Goal: Information Seeking & Learning: Understand process/instructions

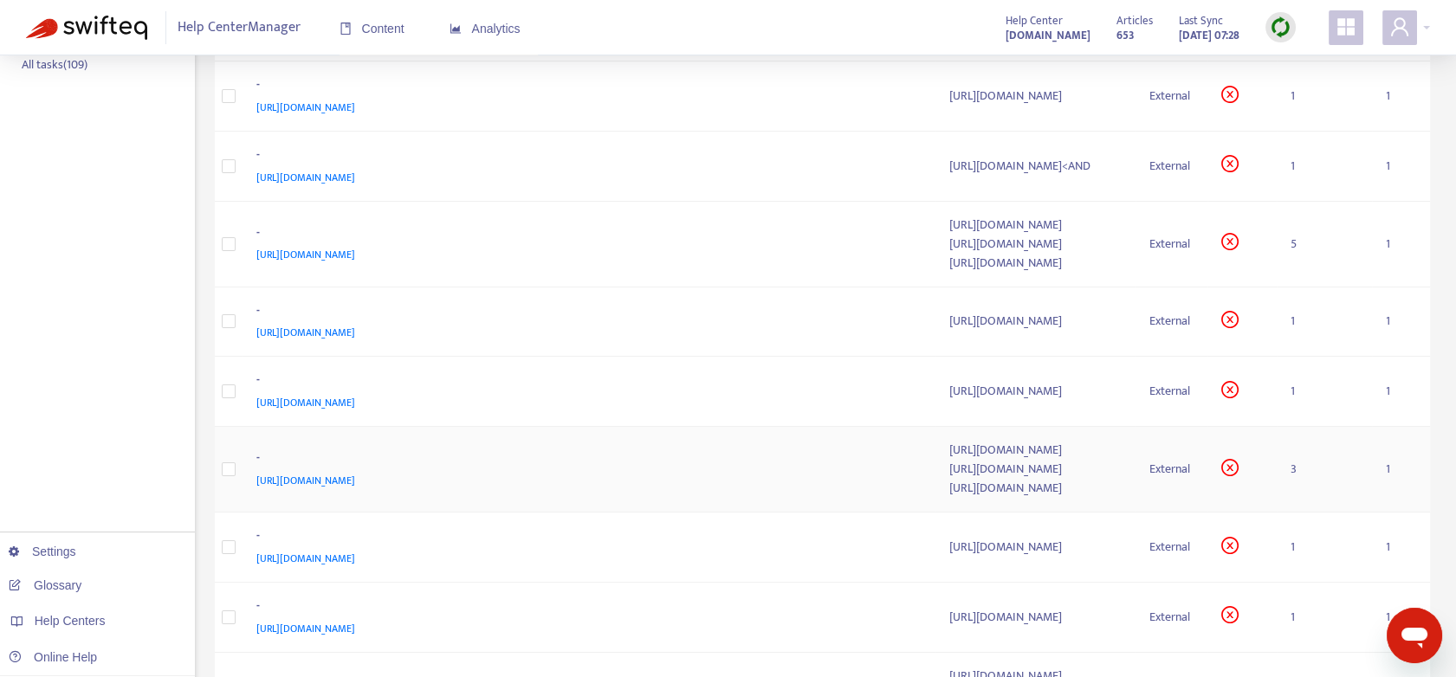
scroll to position [481, 0]
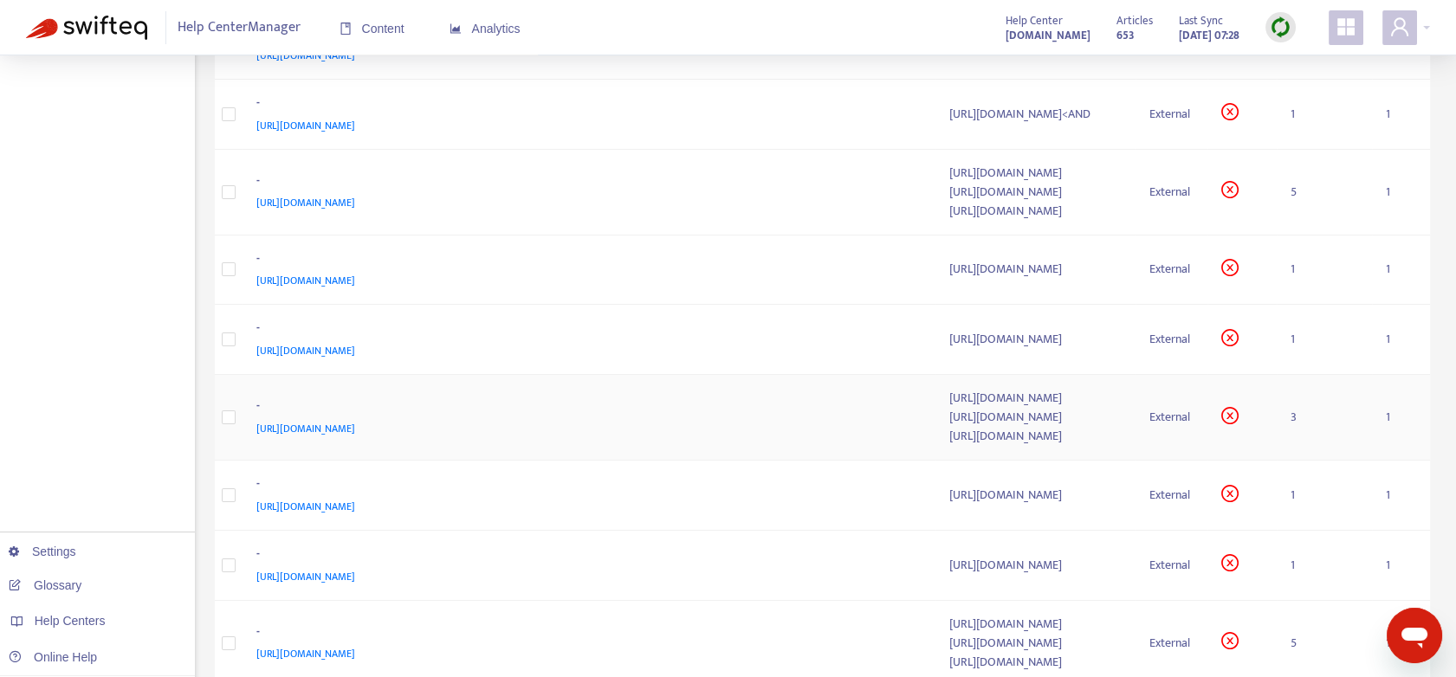
click at [1299, 444] on td "3" at bounding box center [1324, 418] width 94 height 86
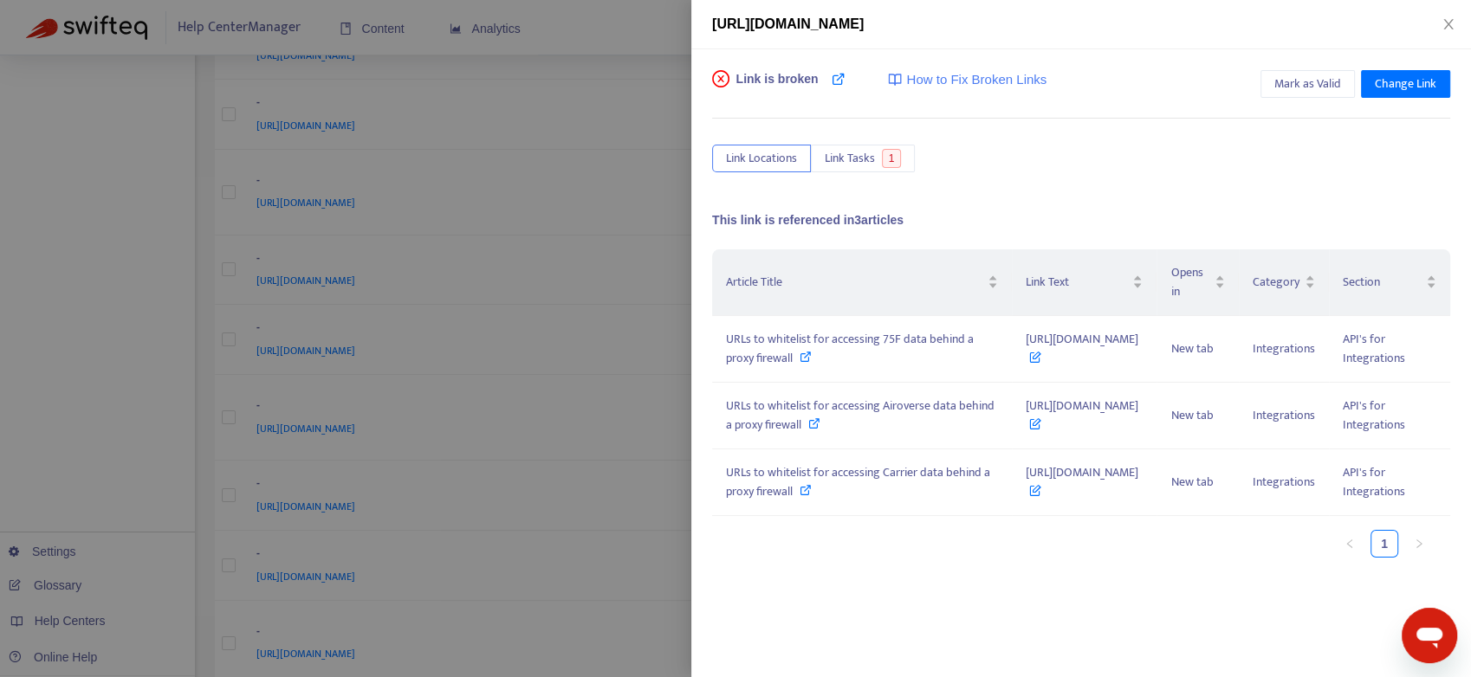
click at [1122, 174] on div "Link is broken How to Fix Broken Links Mark as Valid Change Link Link Locations…" at bounding box center [1081, 336] width 738 height 532
drag, startPoint x: 958, startPoint y: 367, endPoint x: 1001, endPoint y: 371, distance: 43.4
click at [1012, 371] on td "[URL][DOMAIN_NAME]" at bounding box center [1084, 349] width 145 height 67
drag, startPoint x: 1001, startPoint y: 371, endPoint x: 946, endPoint y: 365, distance: 55.8
click at [943, 365] on td "URLs to whitelist for accessing 75F data behind a proxy firewall" at bounding box center [862, 349] width 300 height 67
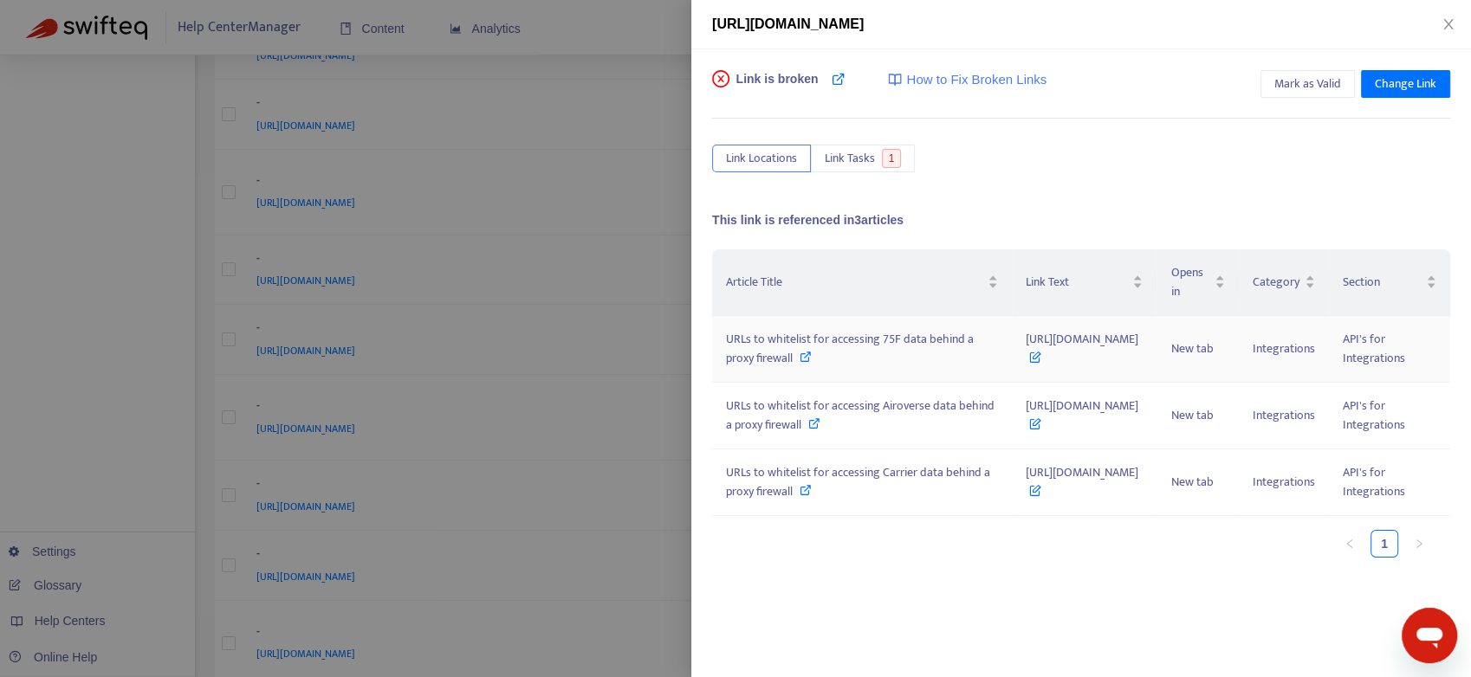
drag, startPoint x: 970, startPoint y: 337, endPoint x: 1084, endPoint y: 360, distance: 116.7
click at [1084, 360] on td "[URL][DOMAIN_NAME]" at bounding box center [1084, 349] width 145 height 67
copy span "[URL][DOMAIN_NAME]"
drag, startPoint x: 989, startPoint y: 421, endPoint x: 1109, endPoint y: 438, distance: 120.8
click at [1109, 438] on td "[URL][DOMAIN_NAME]" at bounding box center [1084, 416] width 145 height 67
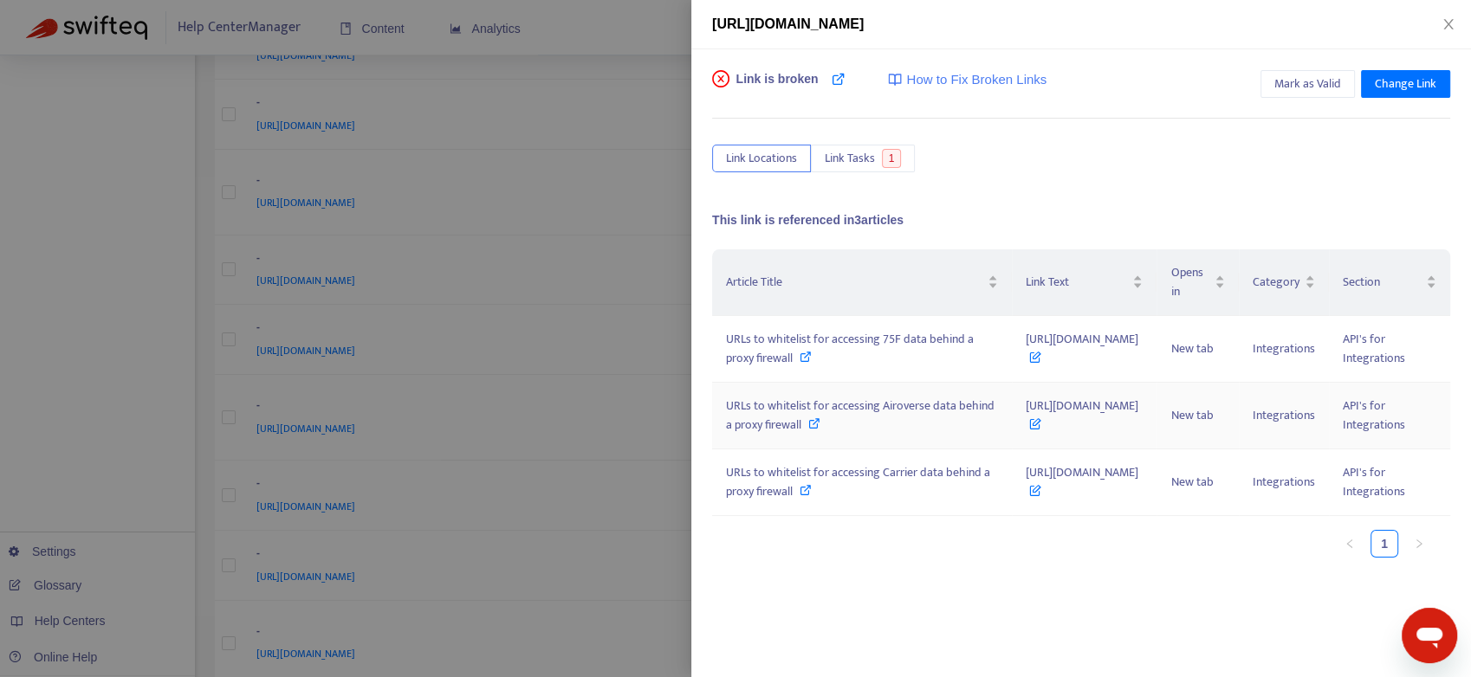
copy span "[URL][DOMAIN_NAME]"
drag, startPoint x: 959, startPoint y: 474, endPoint x: 1096, endPoint y: 490, distance: 138.7
click at [1096, 490] on td "[URL][DOMAIN_NAME]" at bounding box center [1084, 482] width 145 height 67
copy span "[URL][DOMAIN_NAME]"
click at [1441, 23] on icon "close" at bounding box center [1448, 24] width 14 height 14
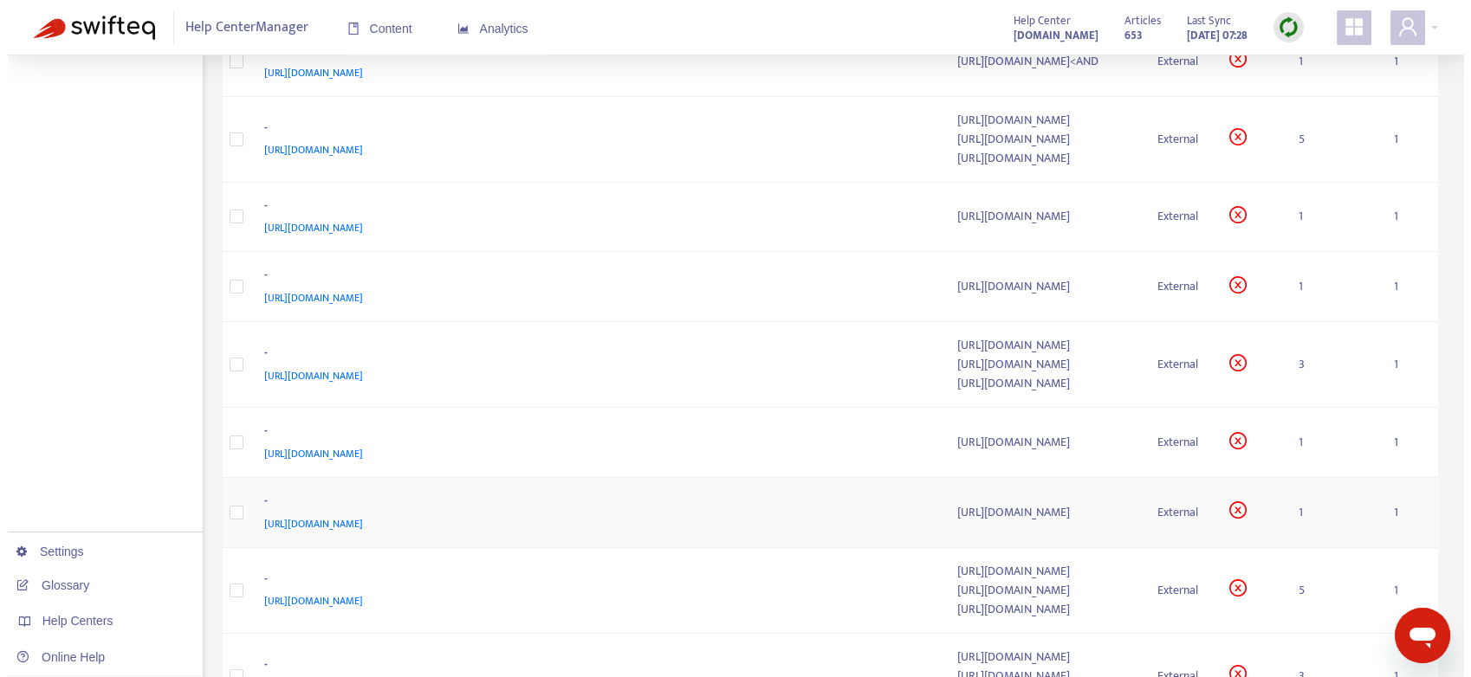
scroll to position [673, 0]
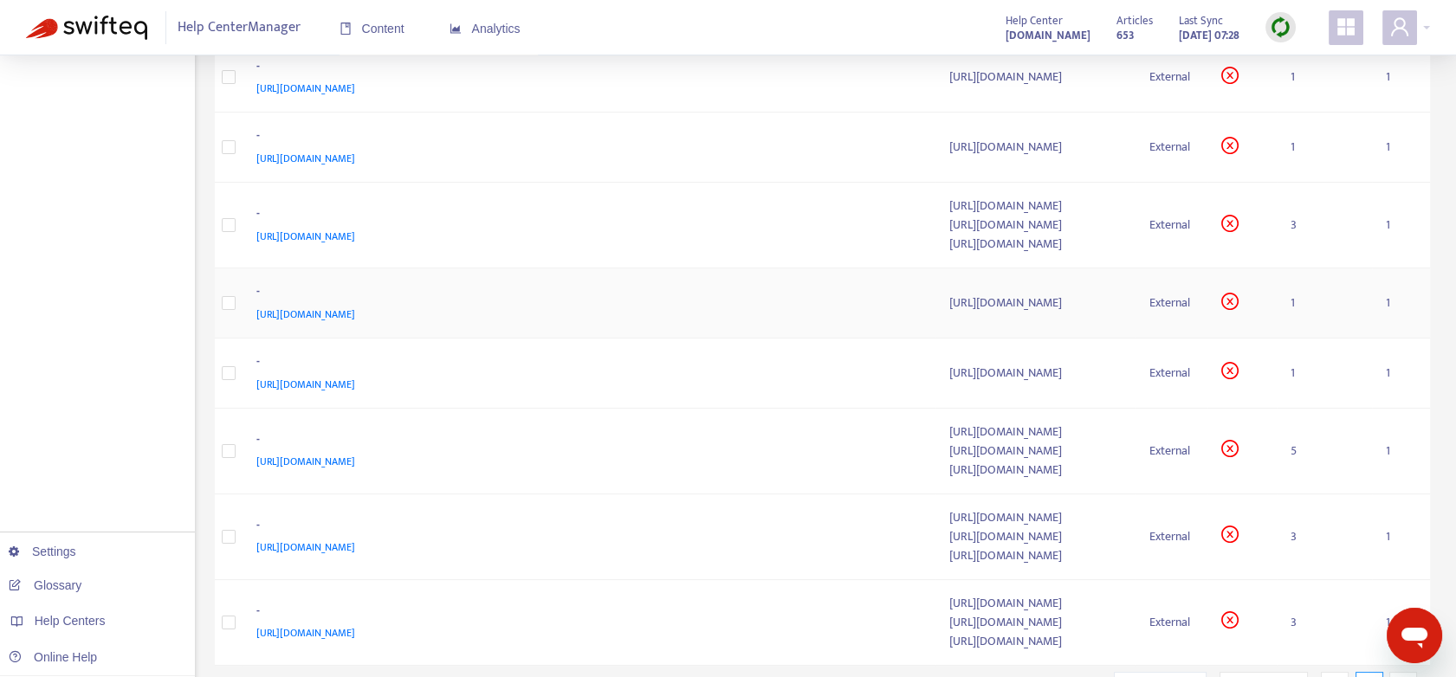
click at [1300, 332] on td "1" at bounding box center [1324, 303] width 94 height 70
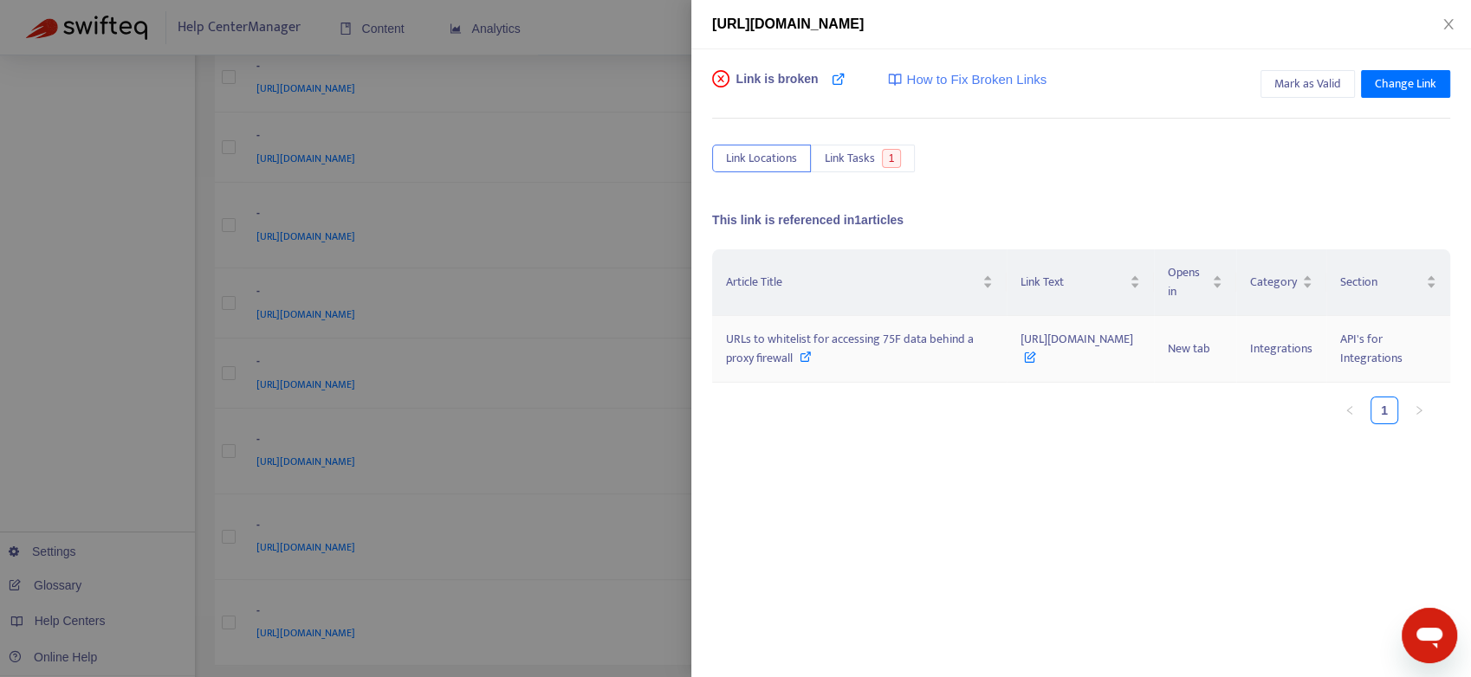
drag, startPoint x: 971, startPoint y: 346, endPoint x: 1150, endPoint y: 337, distance: 179.5
click at [1150, 337] on td "[URL][DOMAIN_NAME]" at bounding box center [1079, 349] width 147 height 67
copy span "[URL][DOMAIN_NAME]"
click at [1453, 27] on icon "close" at bounding box center [1448, 24] width 14 height 14
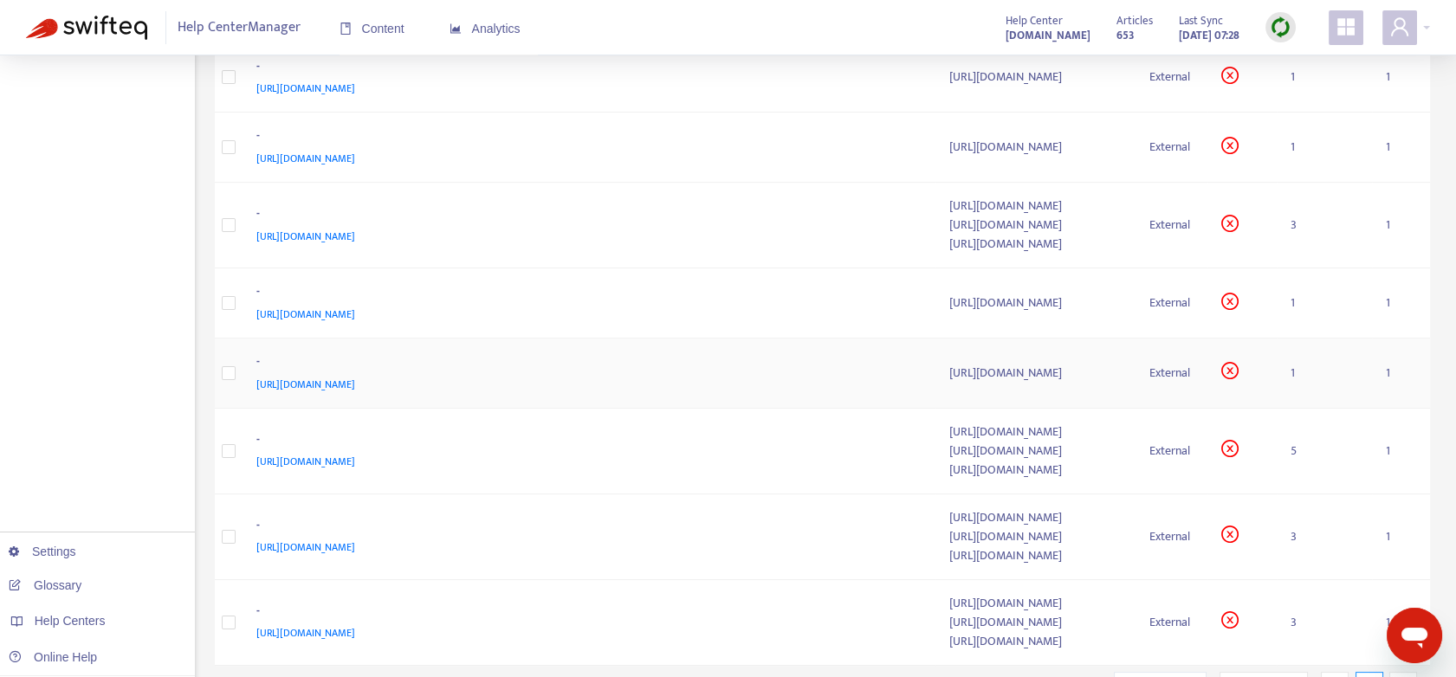
click at [1305, 408] on td "1" at bounding box center [1324, 374] width 94 height 70
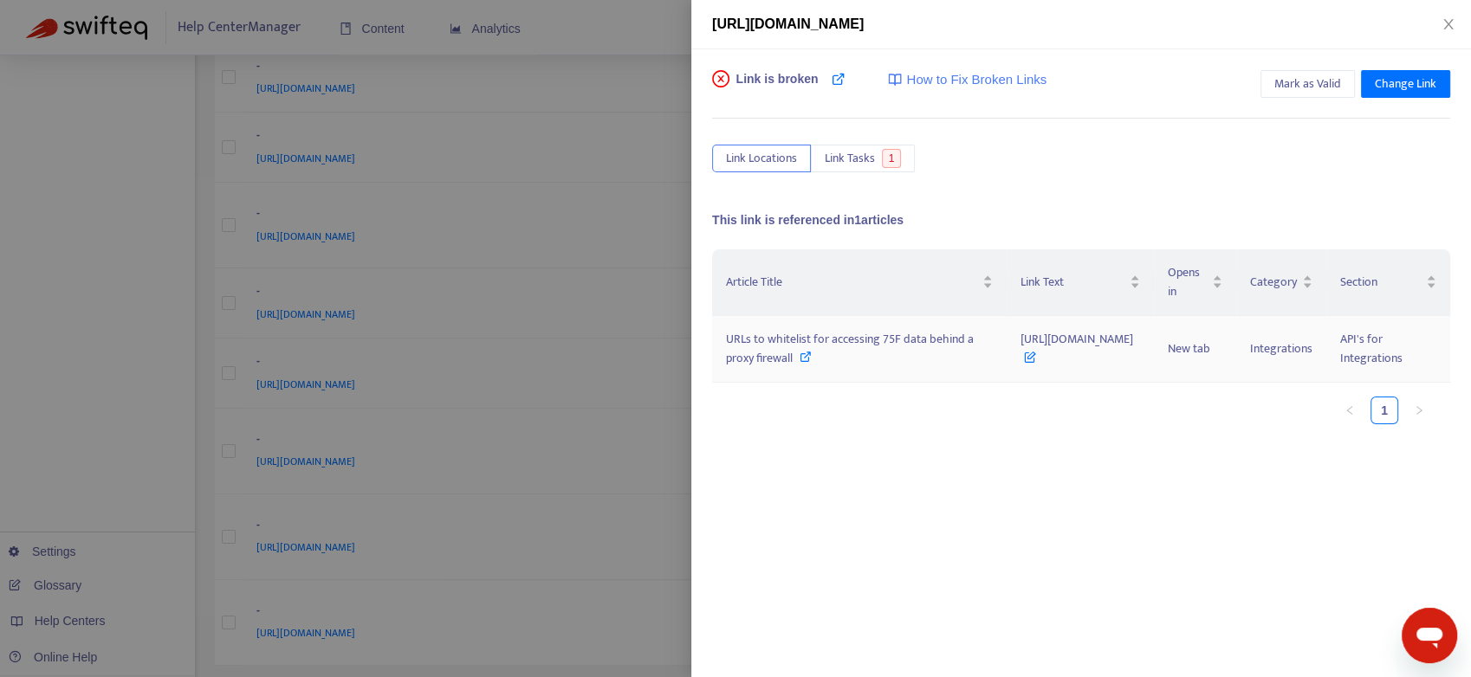
drag, startPoint x: 941, startPoint y: 340, endPoint x: 1153, endPoint y: 339, distance: 212.2
click at [1153, 339] on td "[URL][DOMAIN_NAME]" at bounding box center [1079, 349] width 147 height 67
copy span "[URL][DOMAIN_NAME]"
click at [1443, 23] on icon "close" at bounding box center [1448, 24] width 14 height 14
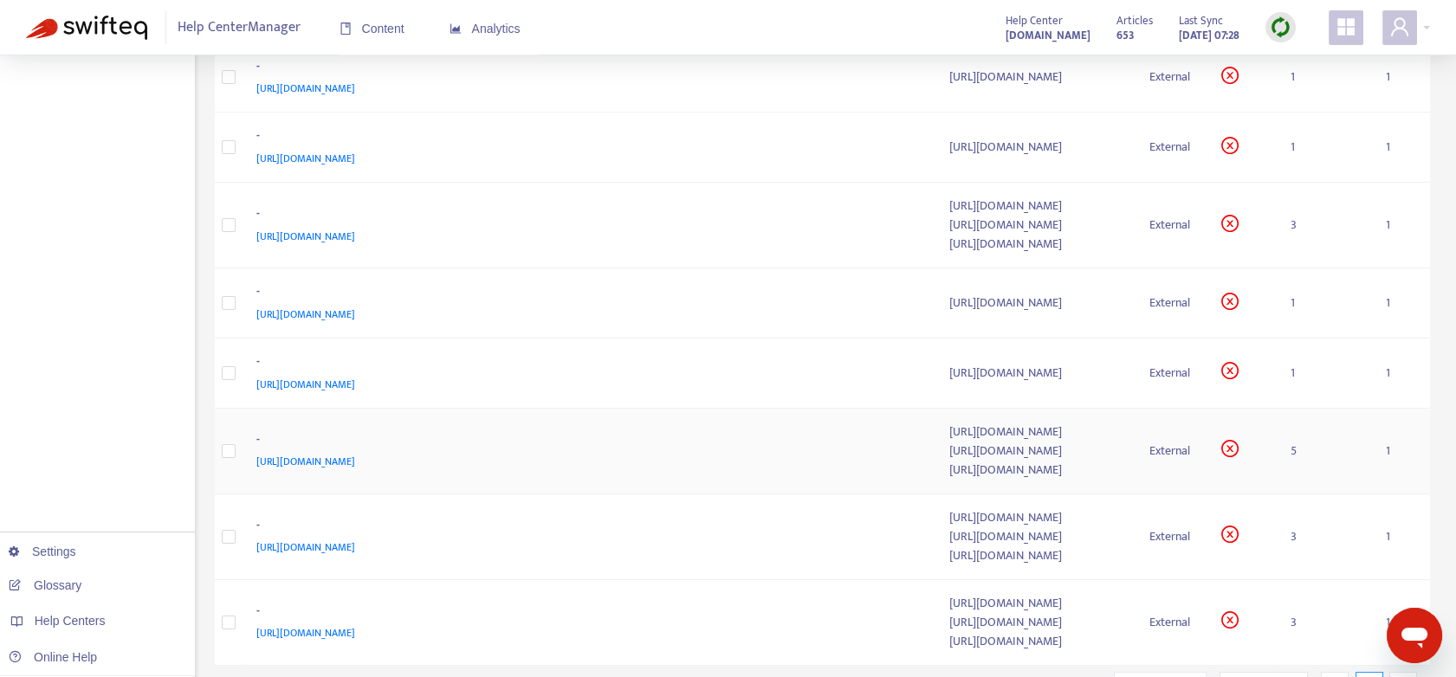
click at [1298, 481] on td "5" at bounding box center [1324, 452] width 94 height 86
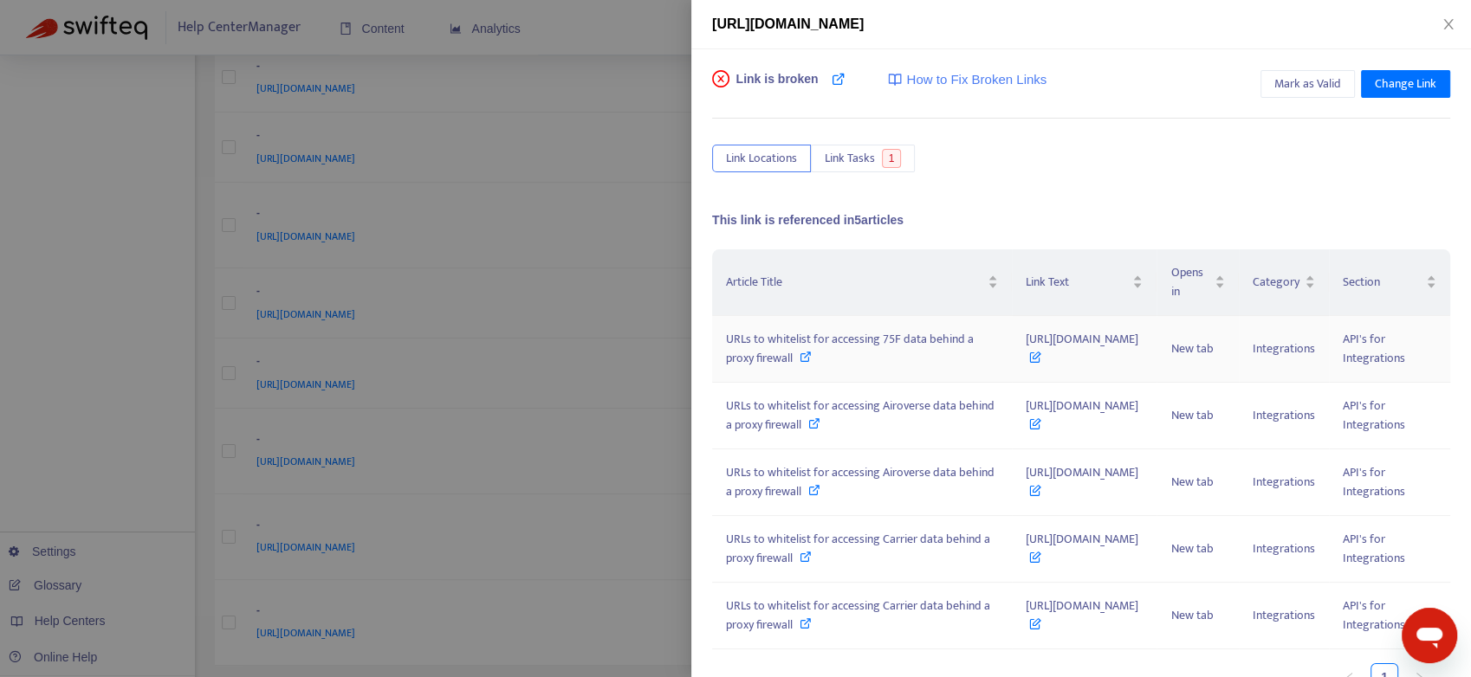
drag, startPoint x: 921, startPoint y: 353, endPoint x: 1152, endPoint y: 348, distance: 230.4
click at [1152, 348] on td "[URL][DOMAIN_NAME]" at bounding box center [1084, 349] width 145 height 67
copy span "[URL][DOMAIN_NAME]"
drag, startPoint x: 915, startPoint y: 458, endPoint x: 1098, endPoint y: 450, distance: 183.8
click at [1098, 449] on td "[URL][DOMAIN_NAME]" at bounding box center [1084, 416] width 145 height 67
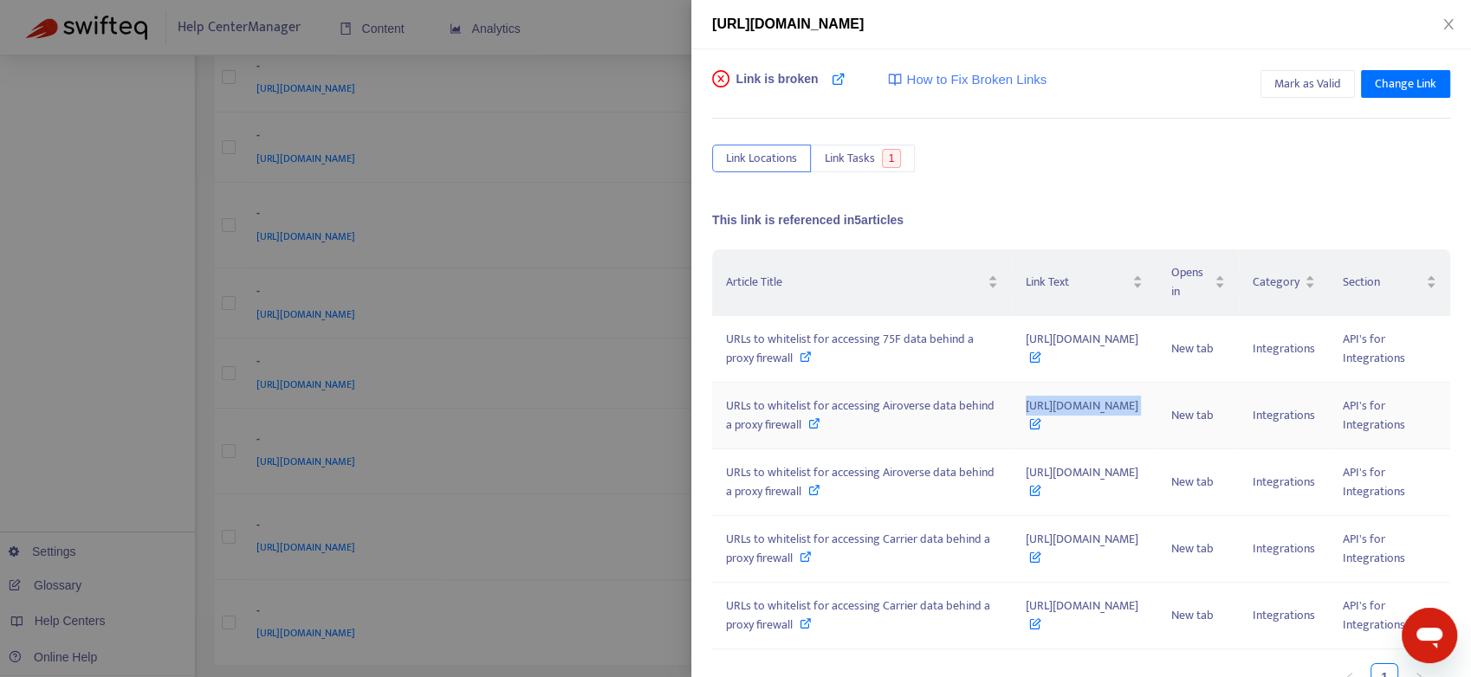
copy span "[URL][DOMAIN_NAME]"
drag, startPoint x: 915, startPoint y: 524, endPoint x: 1138, endPoint y: 520, distance: 223.5
click at [1138, 516] on td "[URL][DOMAIN_NAME]" at bounding box center [1084, 482] width 145 height 67
copy span "[URL][DOMAIN_NAME]"
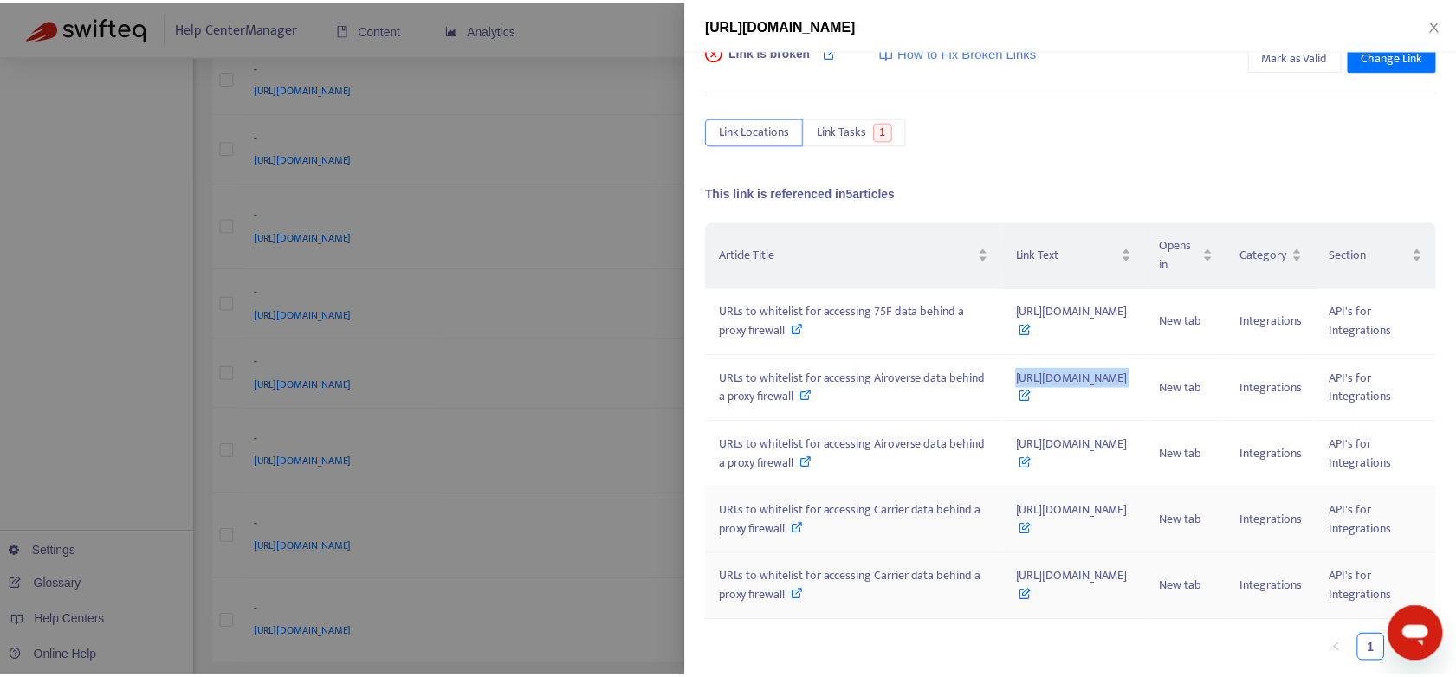
scroll to position [122, 0]
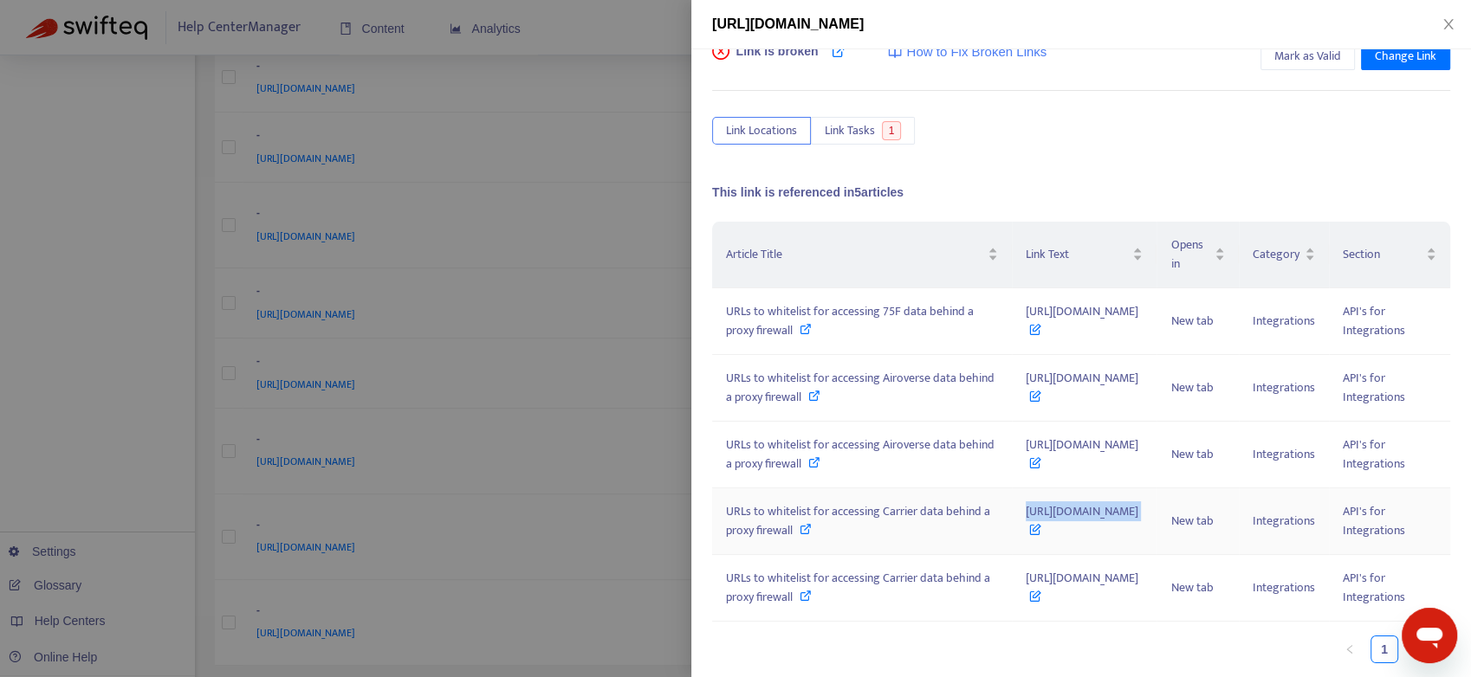
drag, startPoint x: 908, startPoint y: 502, endPoint x: 1087, endPoint y: 501, distance: 178.4
click at [1087, 501] on td "[URL][DOMAIN_NAME]" at bounding box center [1084, 521] width 145 height 67
copy span "[URL][DOMAIN_NAME]"
drag, startPoint x: 915, startPoint y: 593, endPoint x: 1136, endPoint y: 582, distance: 222.0
click at [1136, 582] on td "[URL][DOMAIN_NAME]" at bounding box center [1084, 588] width 145 height 67
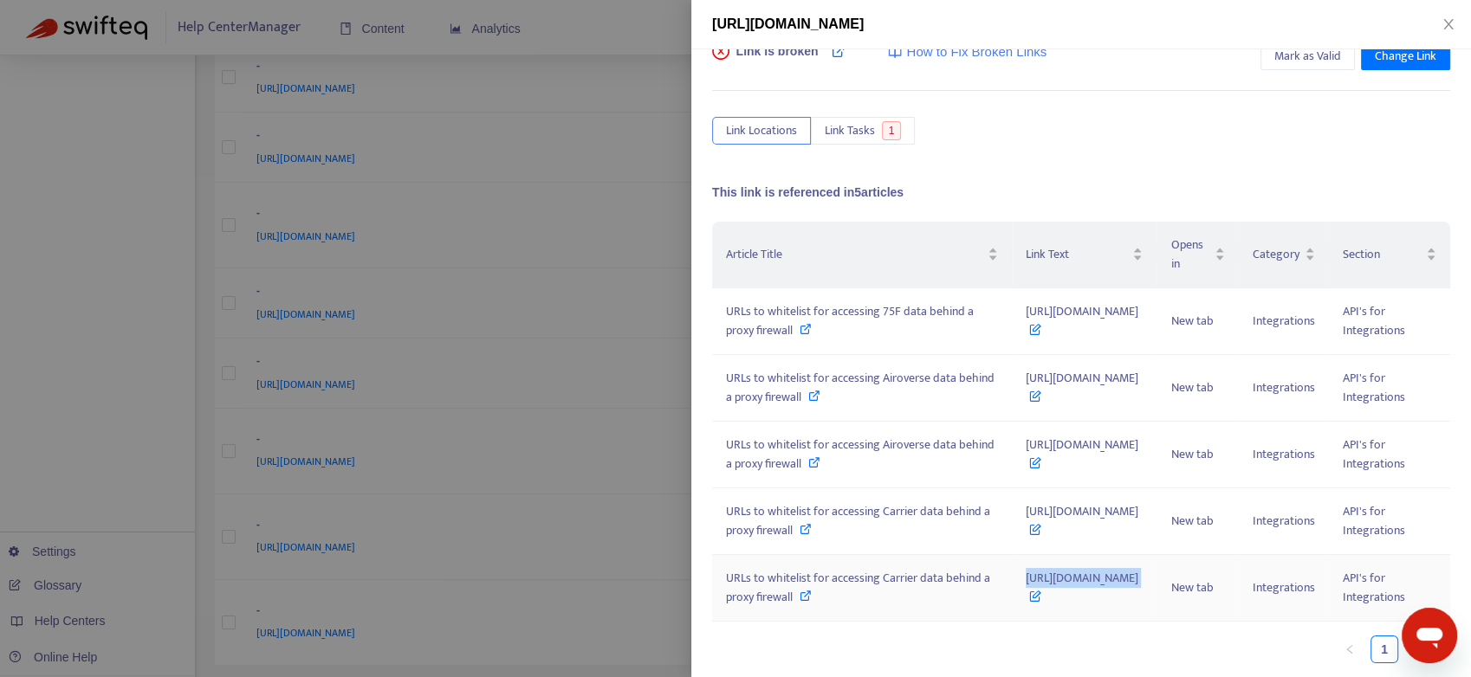
copy span "[URL][DOMAIN_NAME]"
click at [1451, 21] on icon "close" at bounding box center [1448, 24] width 14 height 14
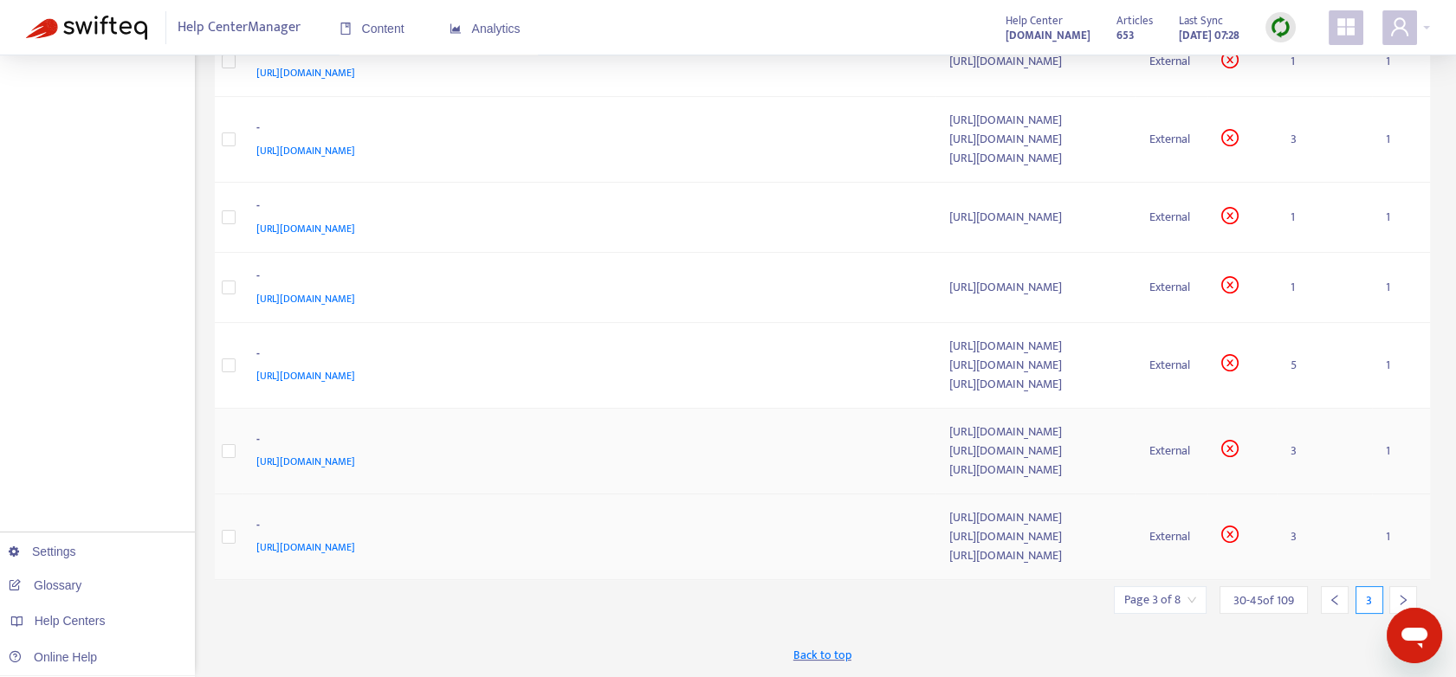
scroll to position [788, 0]
click at [1301, 445] on td "3" at bounding box center [1324, 452] width 94 height 86
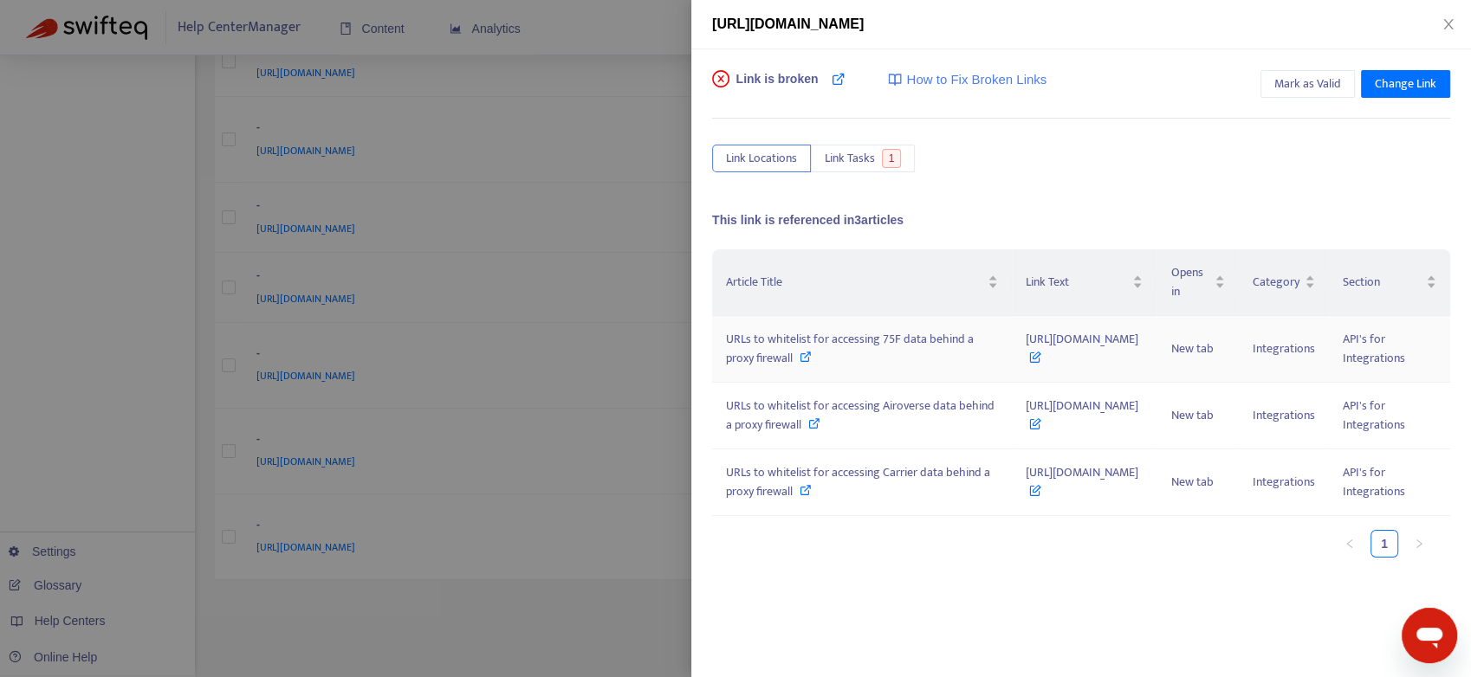
drag, startPoint x: 963, startPoint y: 357, endPoint x: 1126, endPoint y: 352, distance: 162.9
click at [1126, 352] on td "[URL][DOMAIN_NAME]" at bounding box center [1084, 349] width 145 height 67
drag, startPoint x: 935, startPoint y: 421, endPoint x: 1157, endPoint y: 418, distance: 221.7
click at [1156, 418] on td "[URL][DOMAIN_NAME]" at bounding box center [1084, 416] width 145 height 67
drag, startPoint x: 941, startPoint y: 514, endPoint x: 1143, endPoint y: 513, distance: 201.8
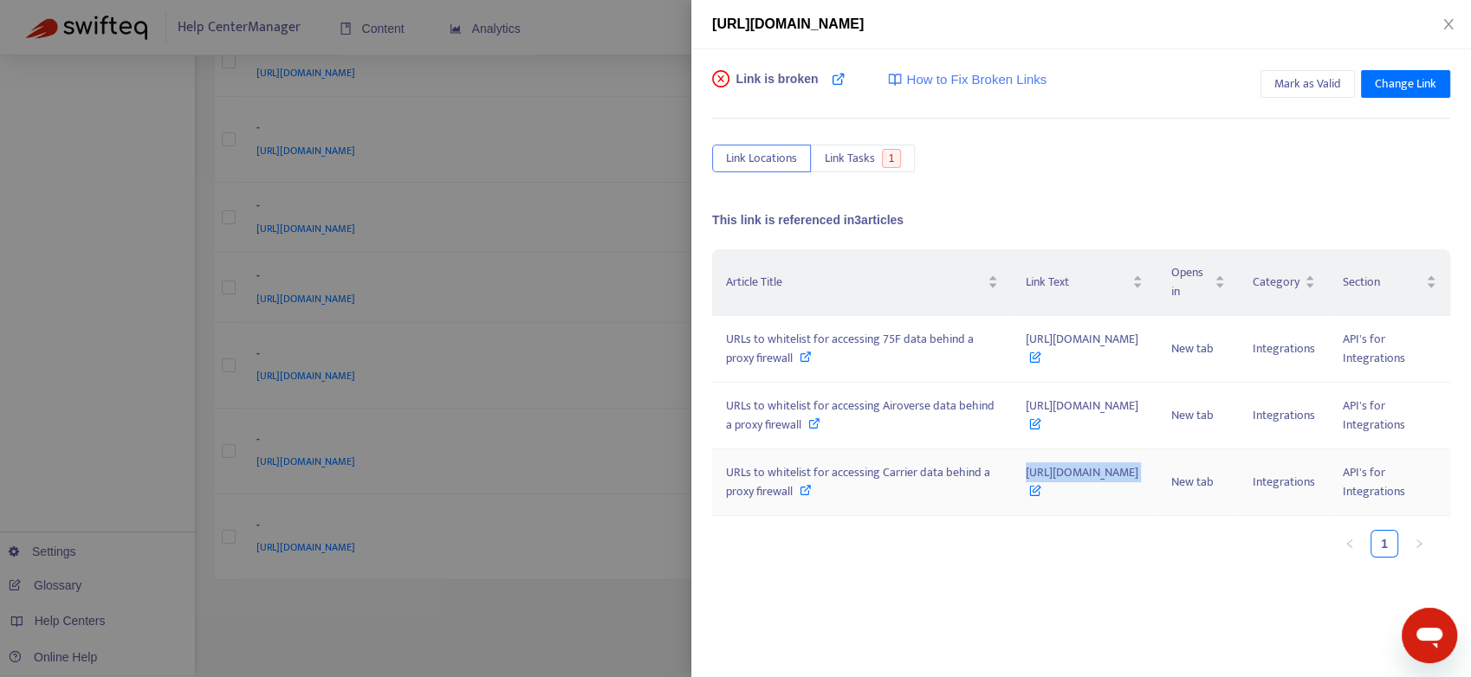
click at [1143, 513] on td "[URL][DOMAIN_NAME]" at bounding box center [1084, 482] width 145 height 67
click at [1451, 17] on icon "close" at bounding box center [1448, 24] width 14 height 14
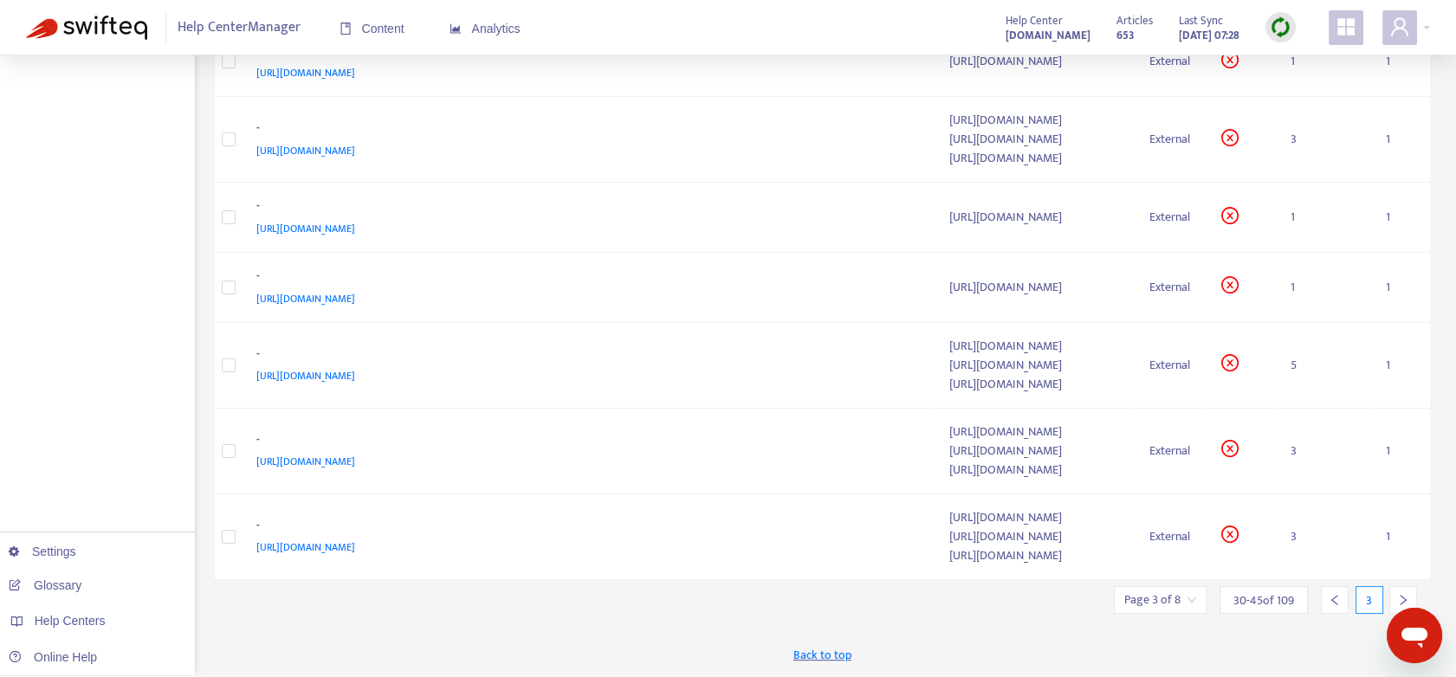
click at [1404, 598] on icon "right" at bounding box center [1403, 600] width 6 height 10
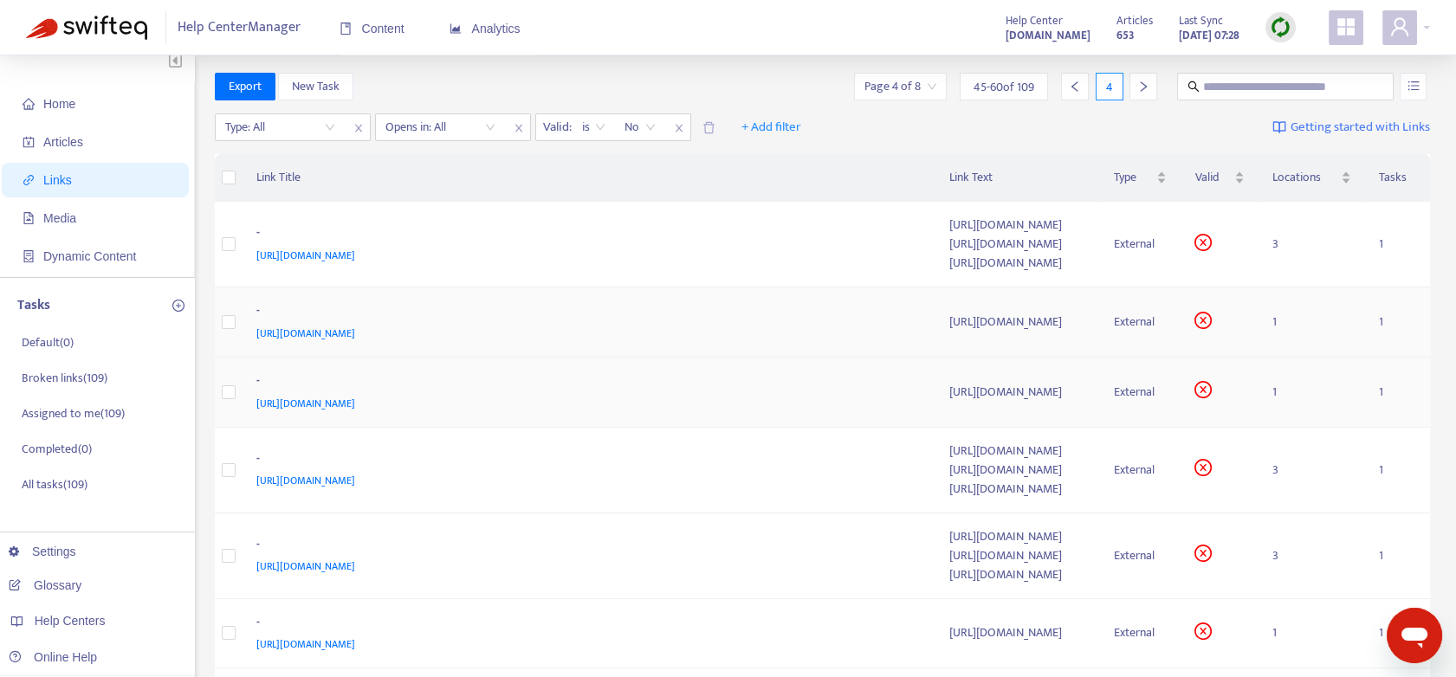
scroll to position [0, 0]
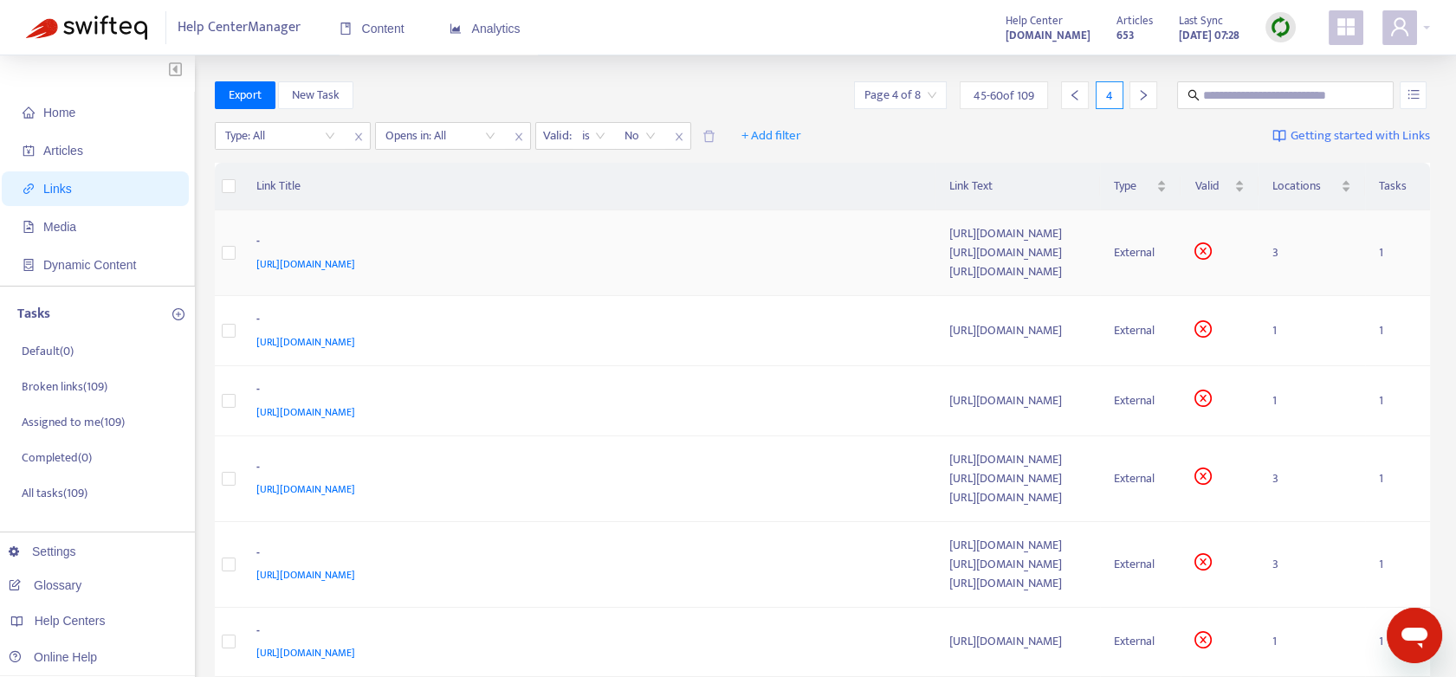
click at [1303, 249] on td "3" at bounding box center [1311, 253] width 107 height 86
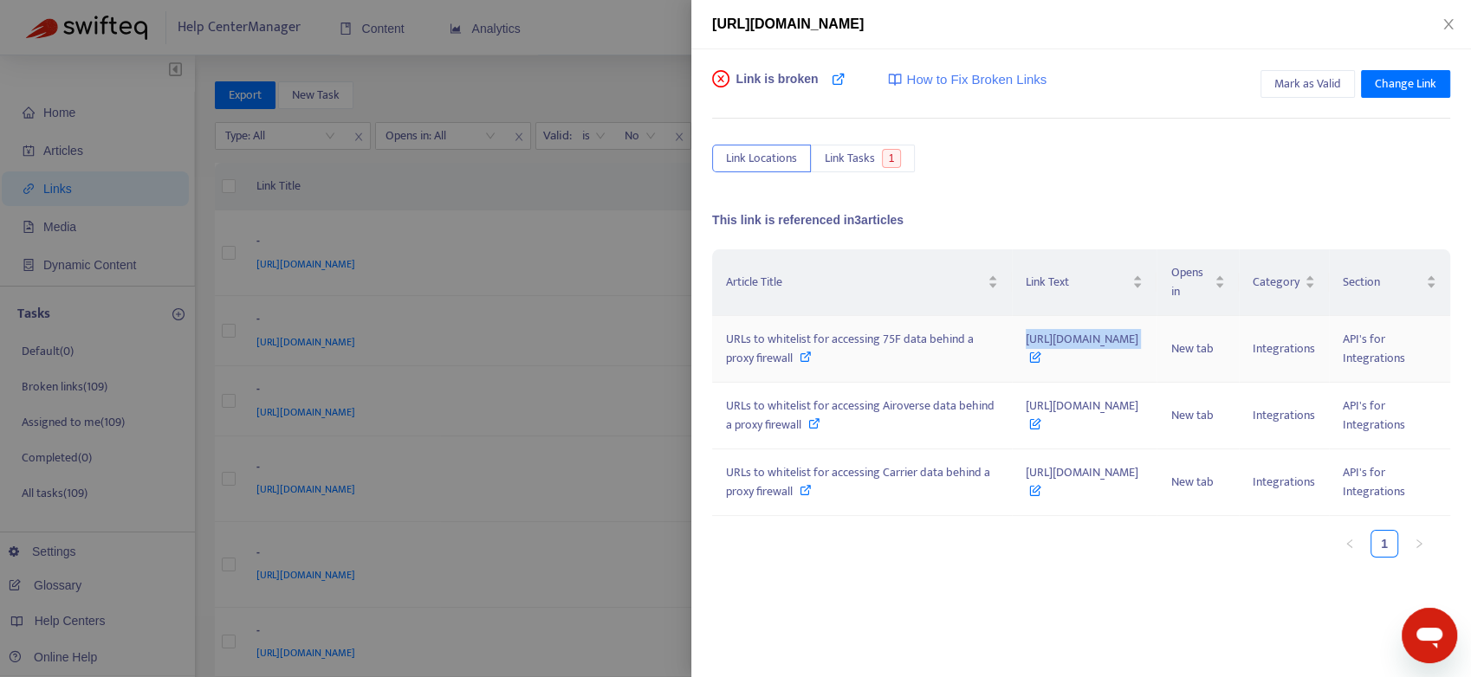
drag, startPoint x: 938, startPoint y: 359, endPoint x: 1134, endPoint y: 358, distance: 195.7
click at [1134, 358] on td "[URL][DOMAIN_NAME]" at bounding box center [1084, 349] width 145 height 67
drag, startPoint x: 940, startPoint y: 423, endPoint x: 1084, endPoint y: 422, distance: 144.6
click at [1084, 422] on td "[URL][DOMAIN_NAME]" at bounding box center [1084, 416] width 145 height 67
click at [1445, 17] on icon "close" at bounding box center [1448, 24] width 14 height 14
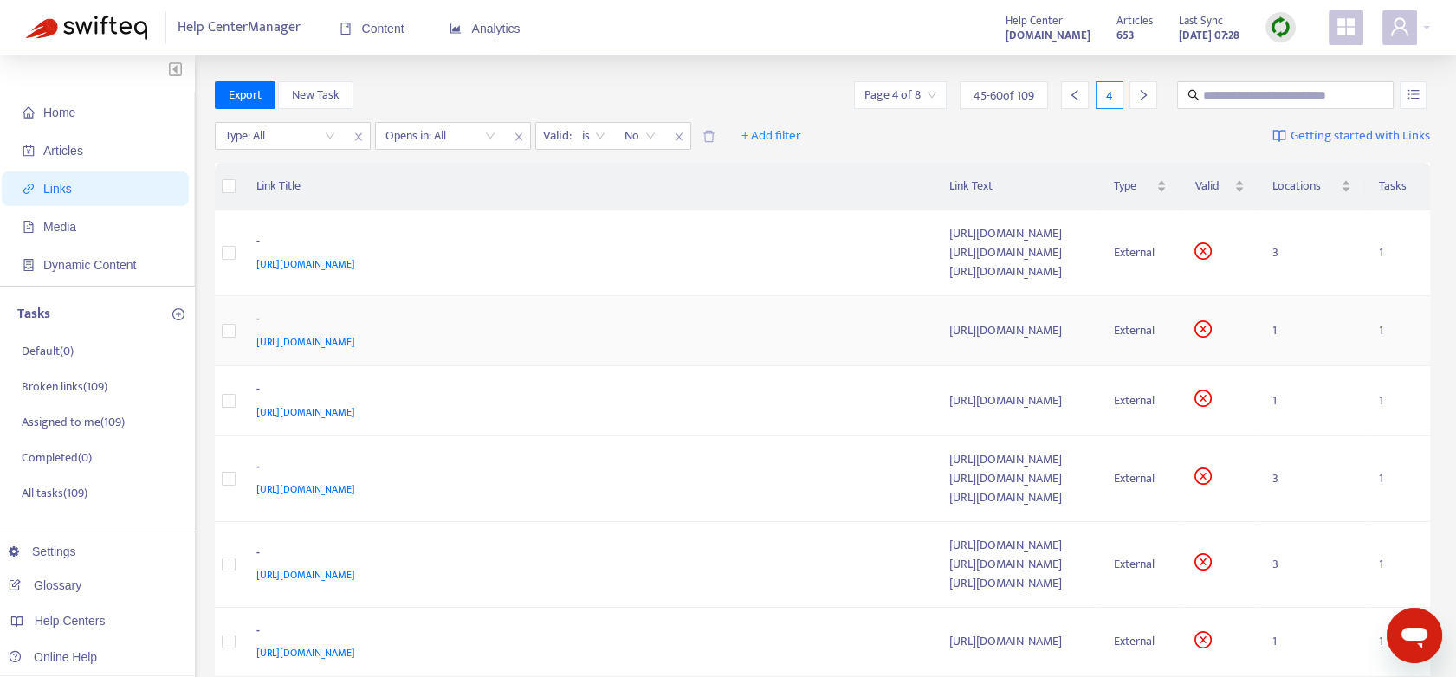
click at [1301, 333] on td "1" at bounding box center [1311, 331] width 107 height 70
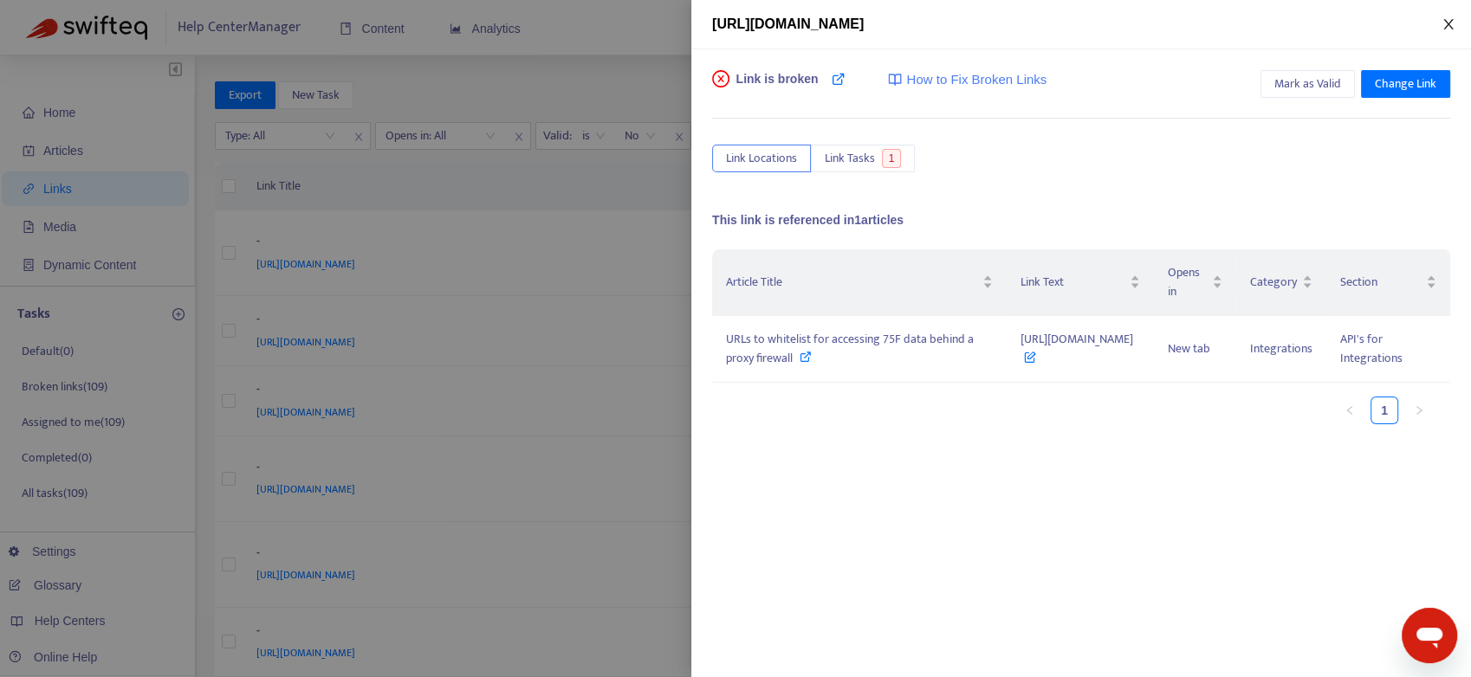
click at [1450, 26] on icon "close" at bounding box center [1448, 24] width 14 height 14
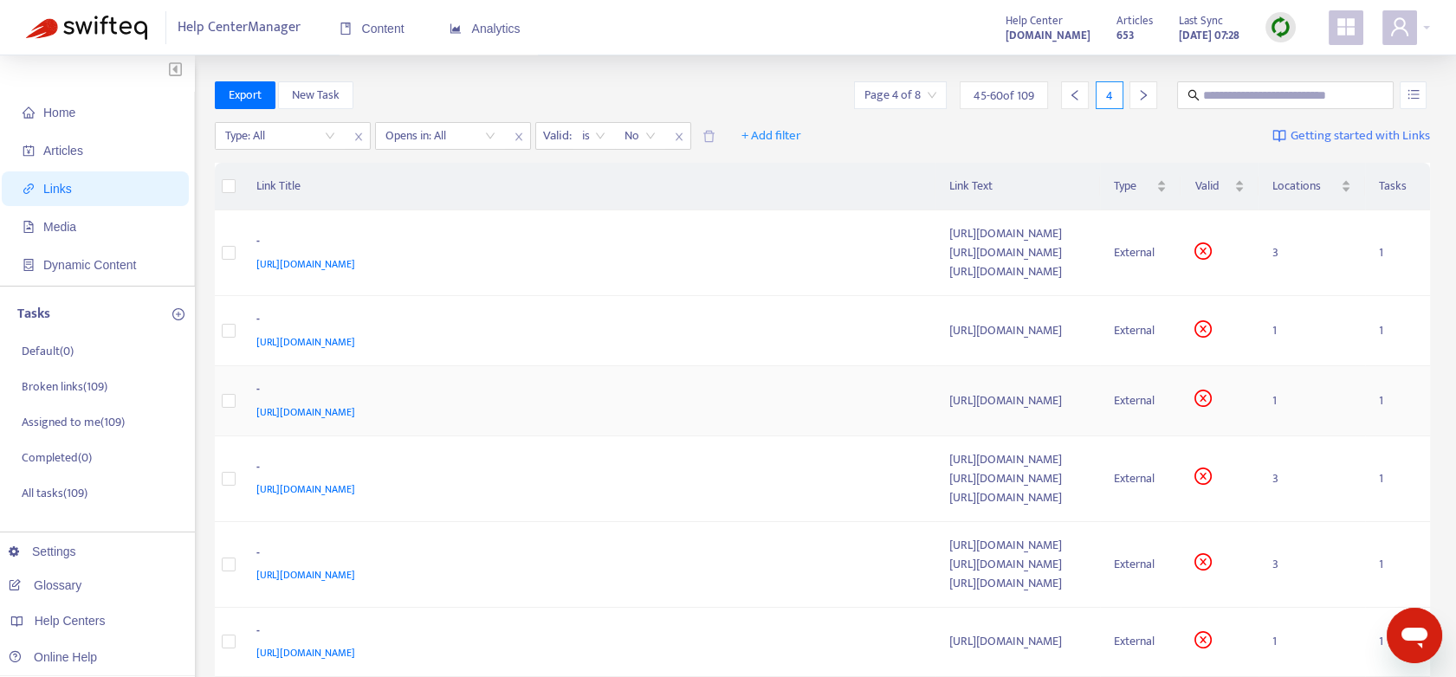
click at [1299, 398] on td "1" at bounding box center [1311, 401] width 107 height 70
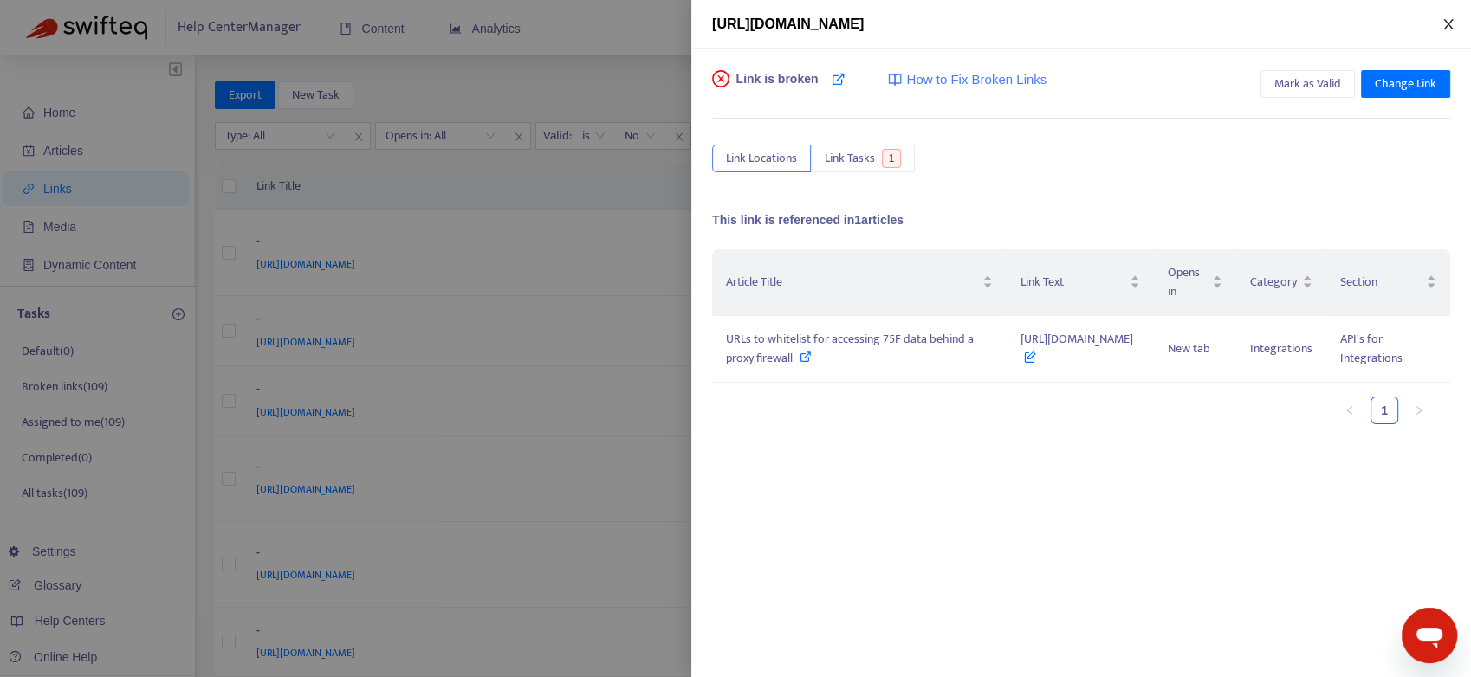
click at [1453, 21] on icon "close" at bounding box center [1448, 24] width 14 height 14
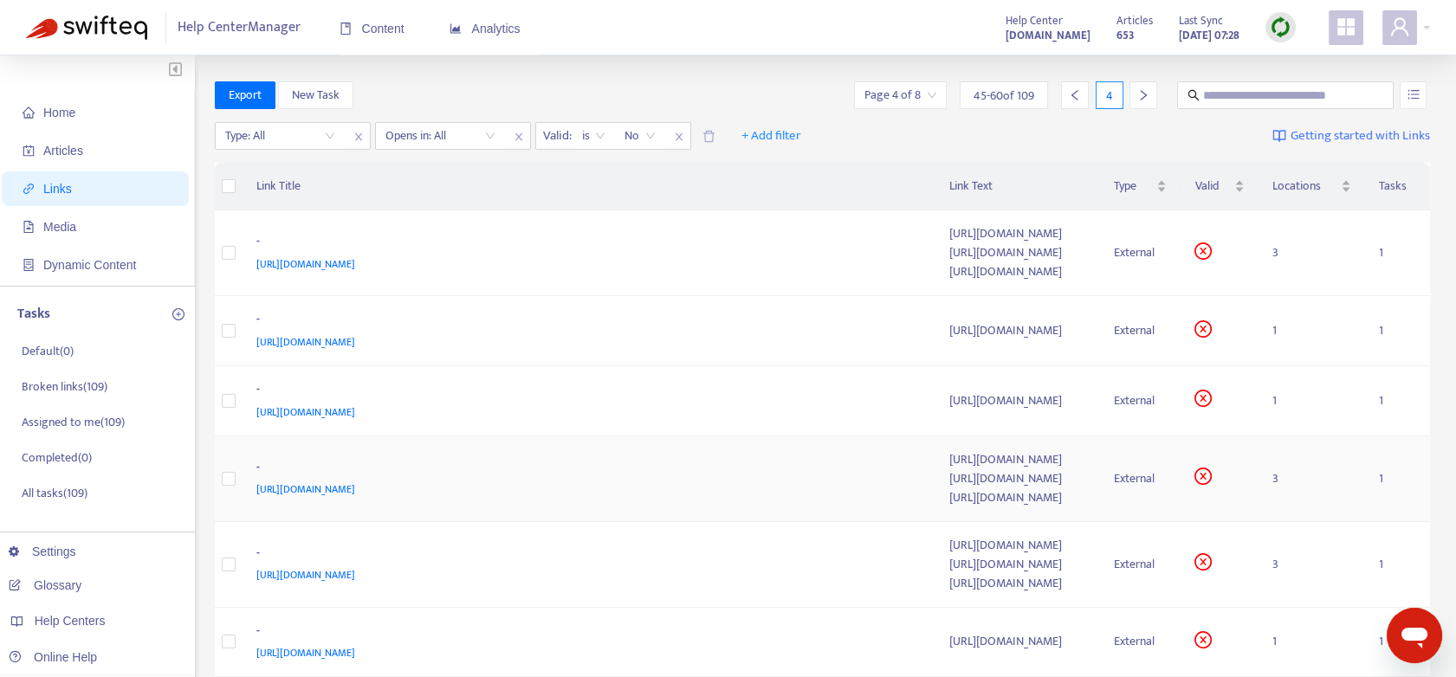
click at [1302, 480] on td "3" at bounding box center [1311, 479] width 107 height 86
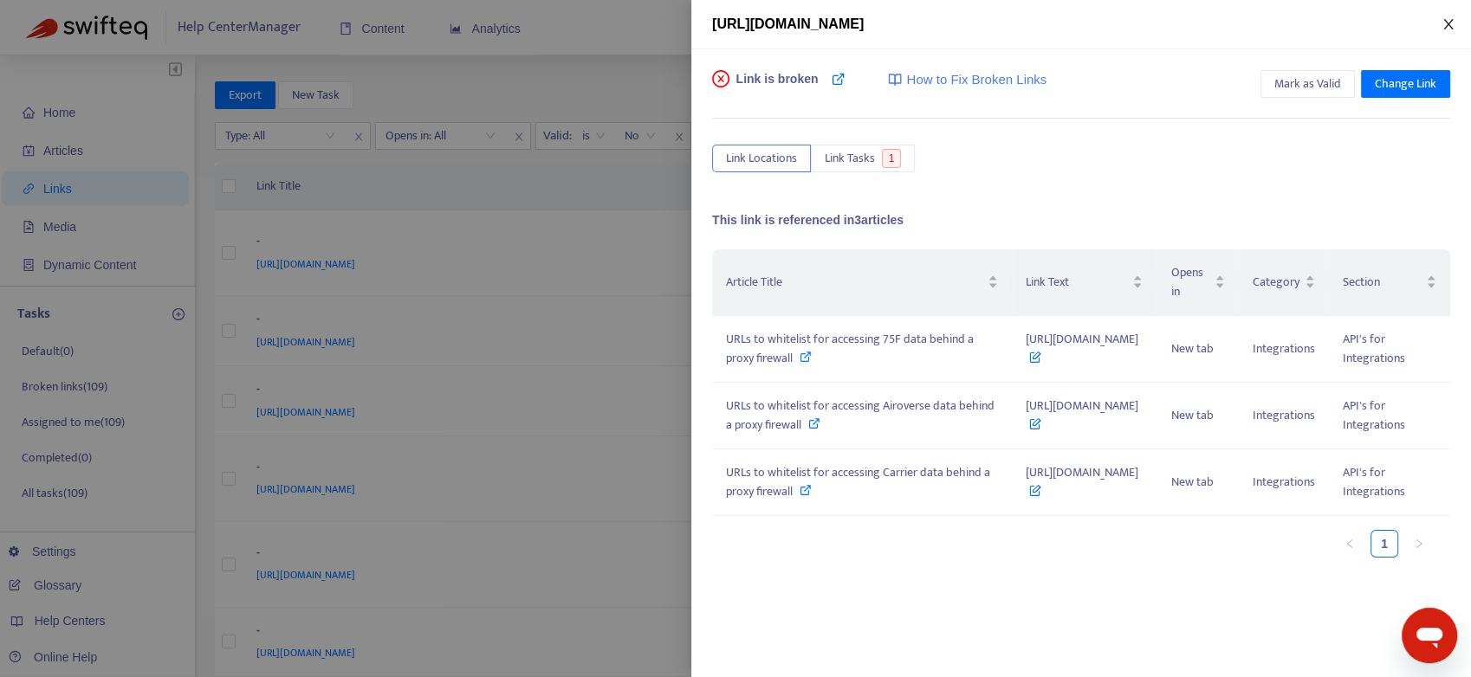
click at [1453, 18] on icon "close" at bounding box center [1448, 24] width 14 height 14
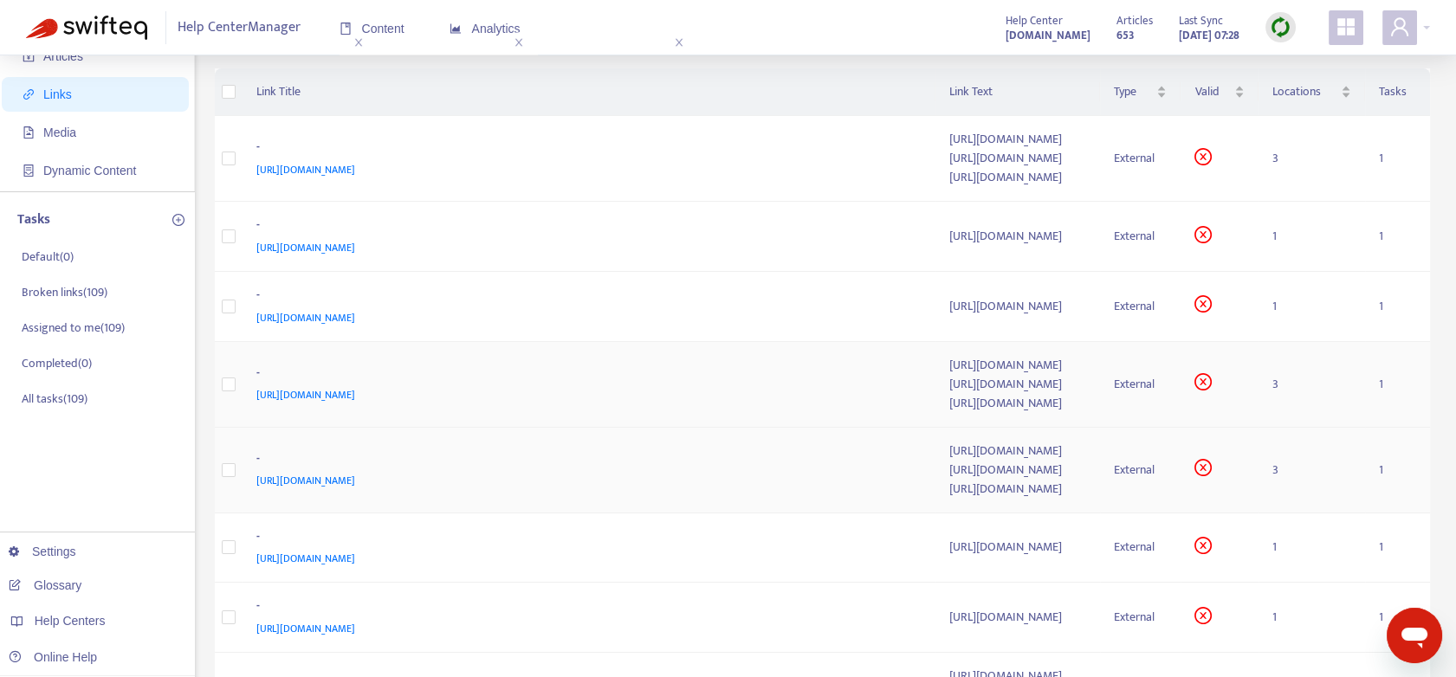
scroll to position [96, 0]
click at [1300, 493] on td "3" at bounding box center [1311, 469] width 107 height 86
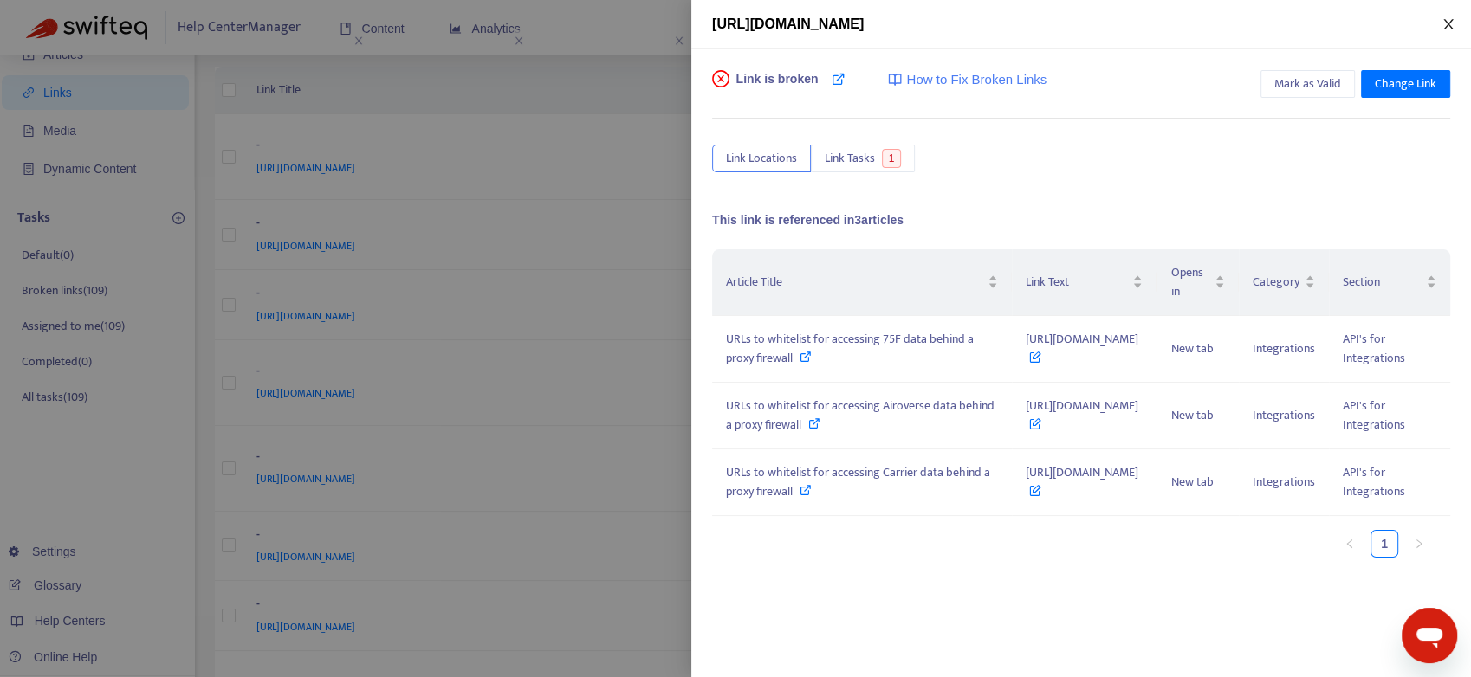
click at [1452, 23] on icon "close" at bounding box center [1448, 24] width 14 height 14
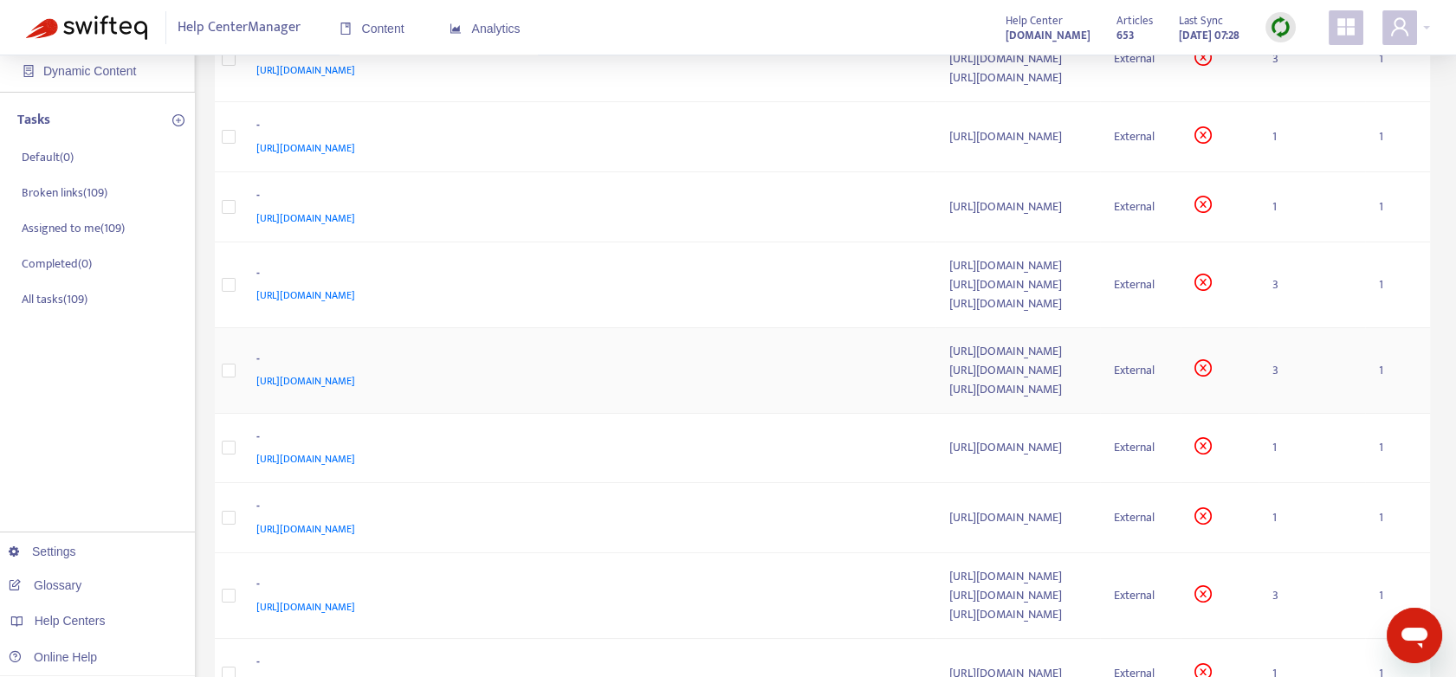
scroll to position [192, 0]
click at [1303, 398] on td "3" at bounding box center [1311, 373] width 107 height 86
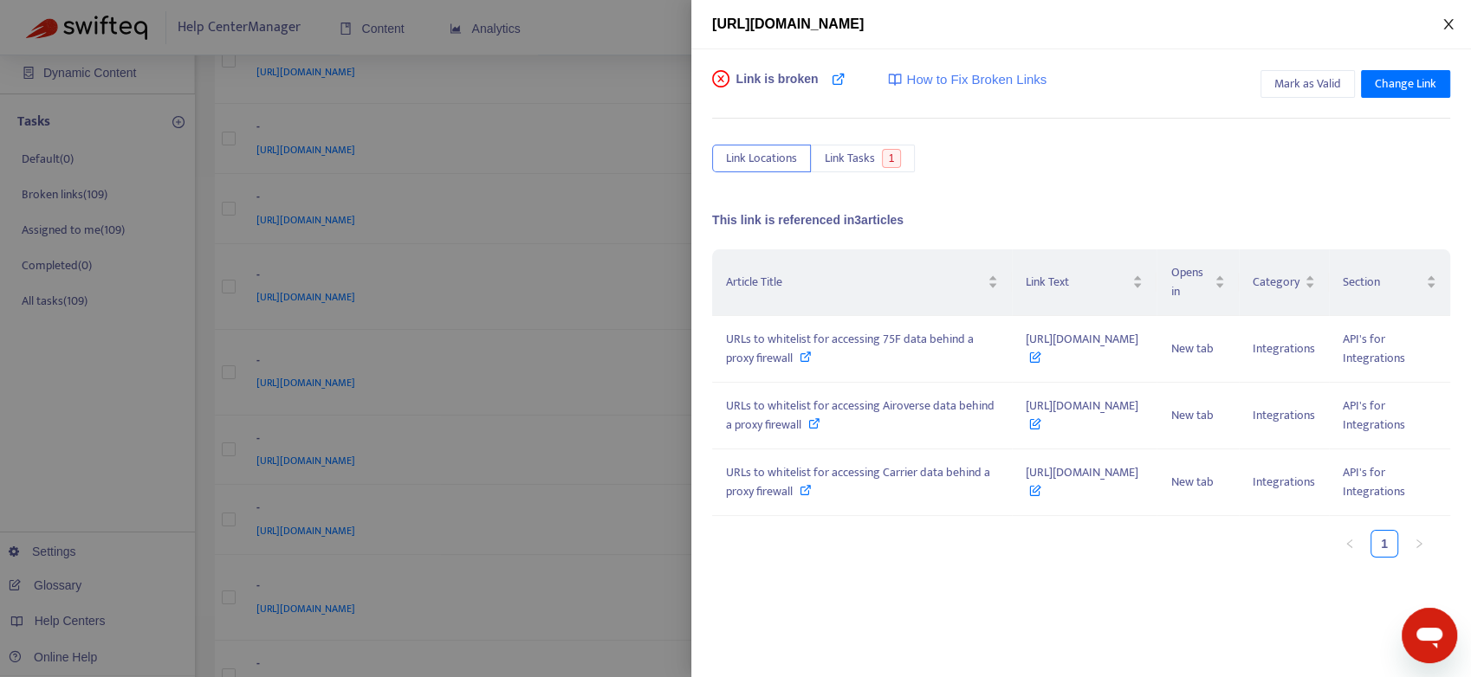
click at [1448, 21] on icon "close" at bounding box center [1448, 24] width 14 height 14
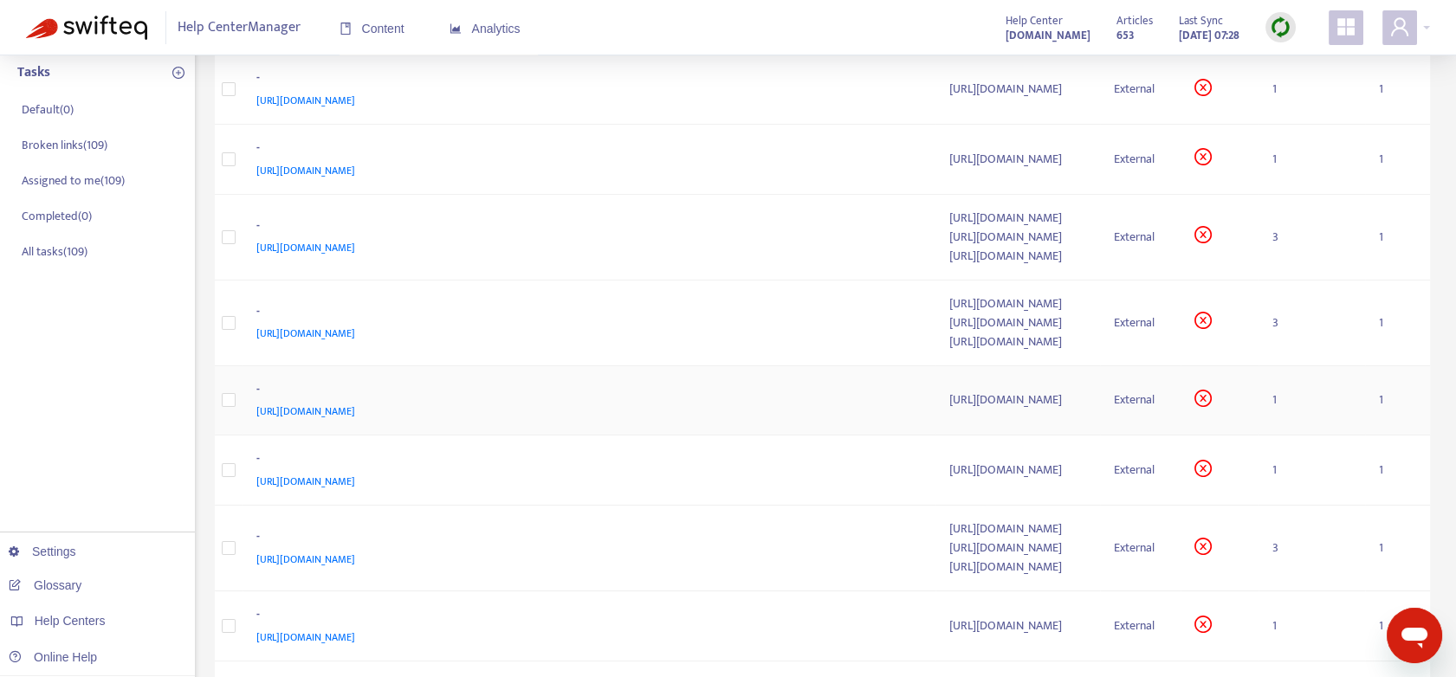
scroll to position [288, 0]
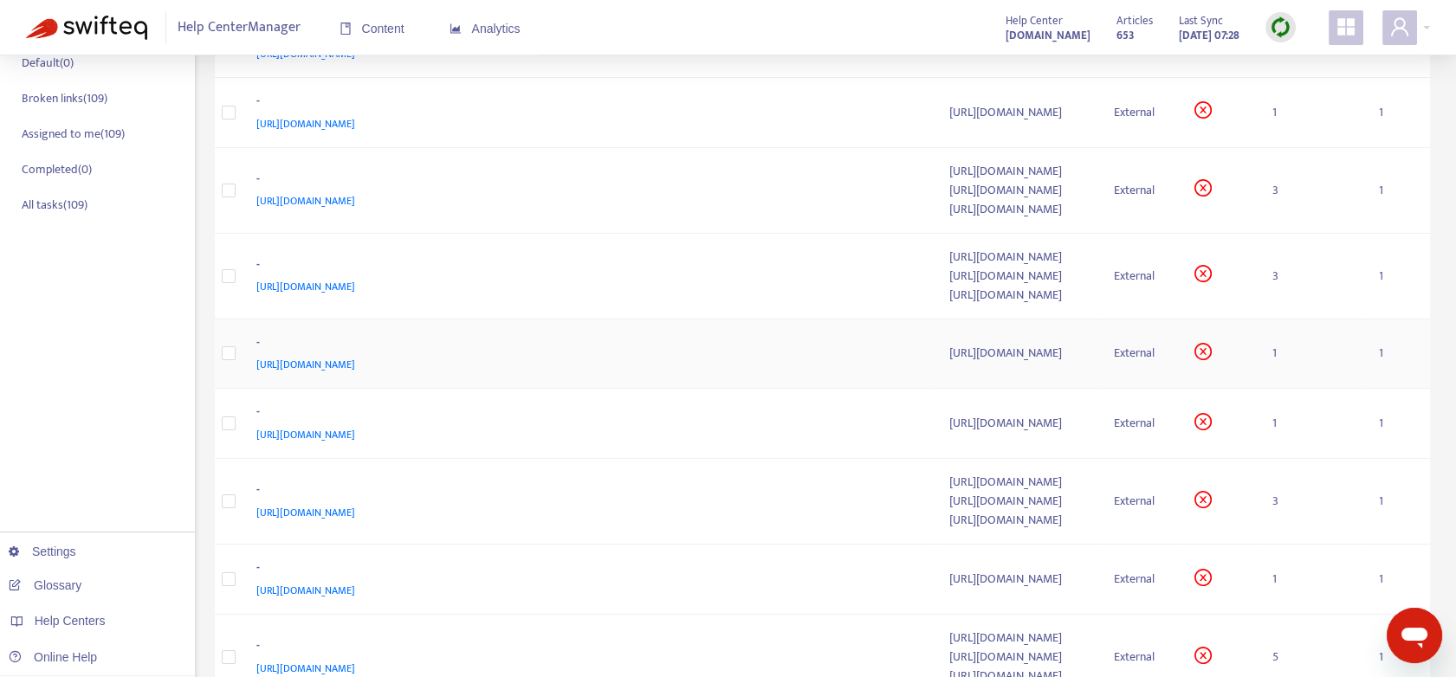
click at [1298, 390] on td "1" at bounding box center [1311, 355] width 107 height 70
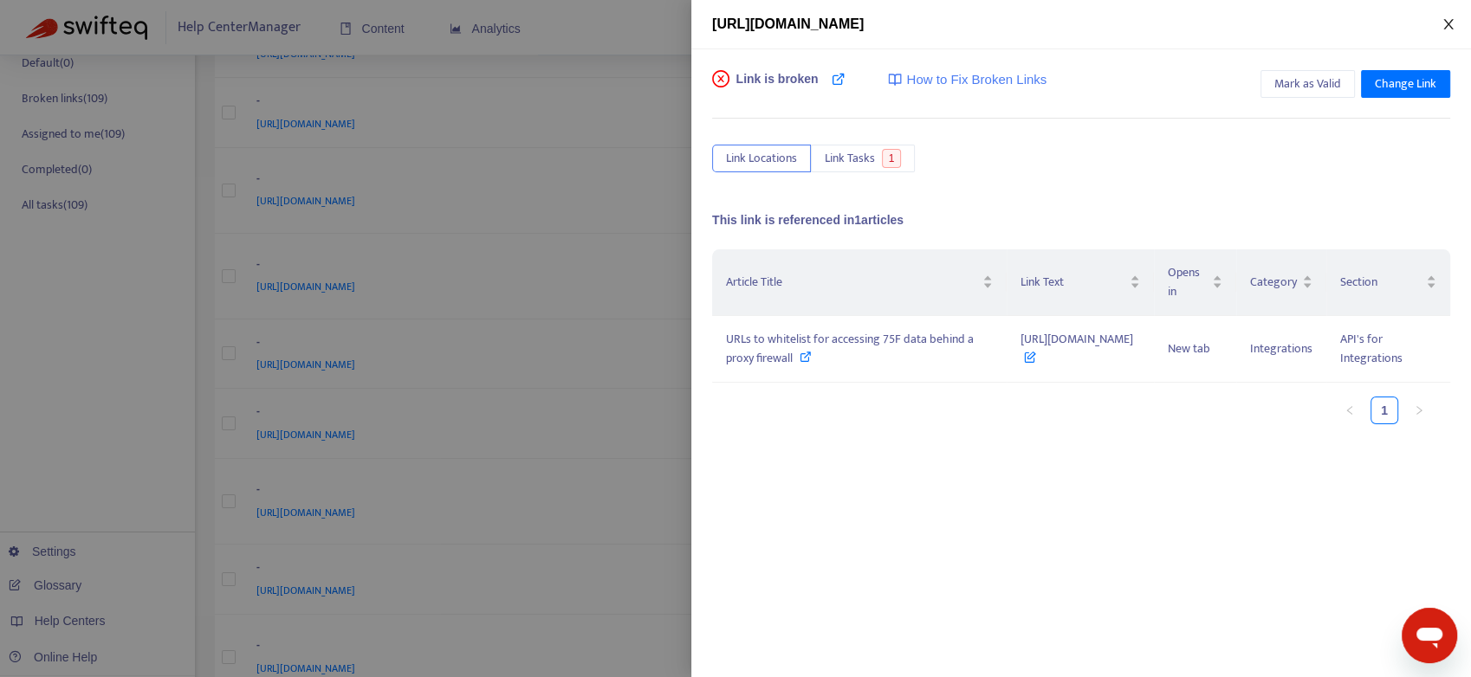
click at [1447, 22] on icon "close" at bounding box center [1448, 24] width 14 height 14
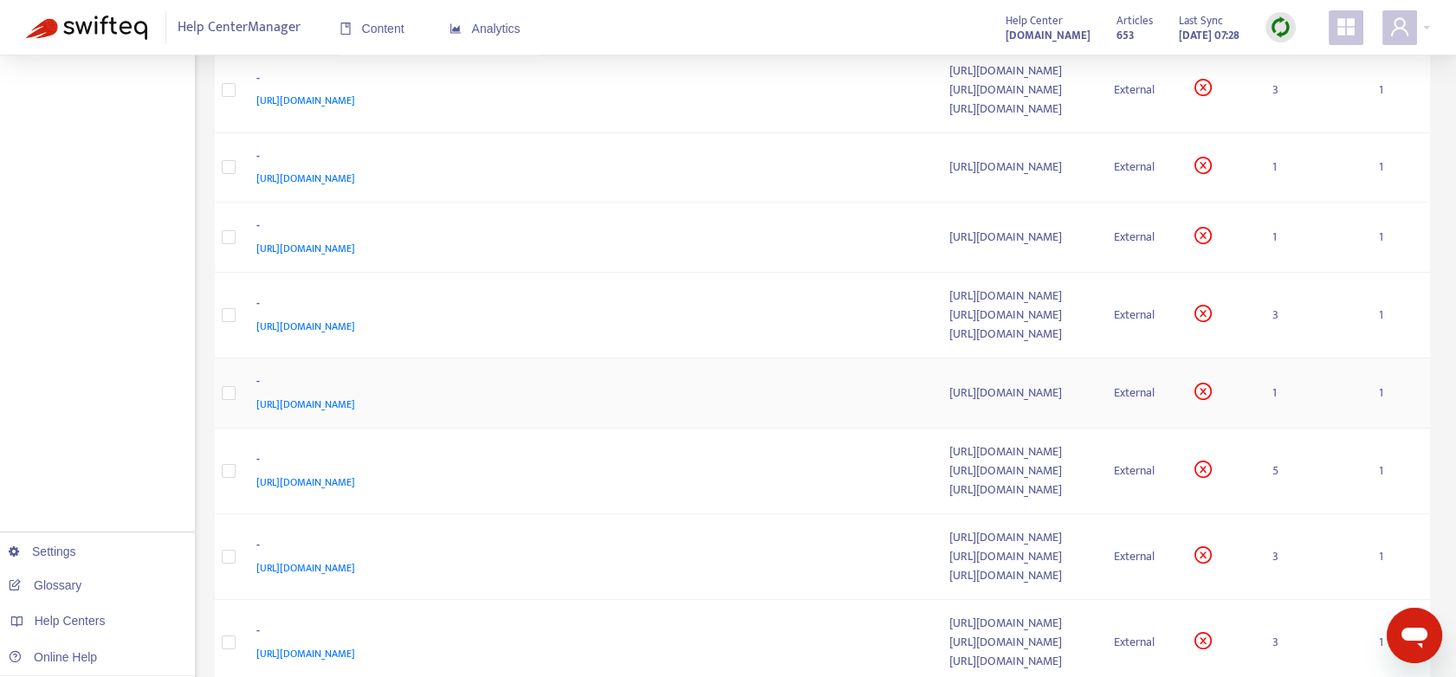
scroll to position [481, 0]
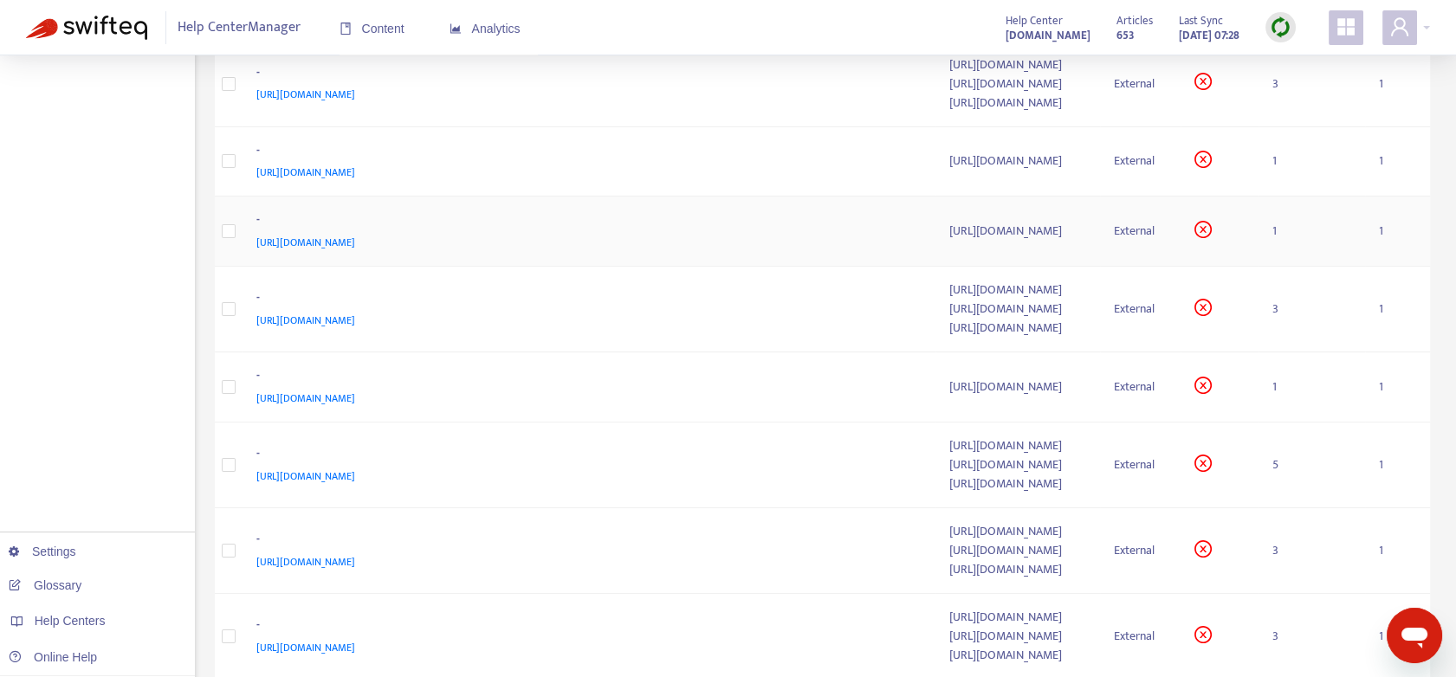
click at [1303, 267] on td "1" at bounding box center [1311, 232] width 107 height 70
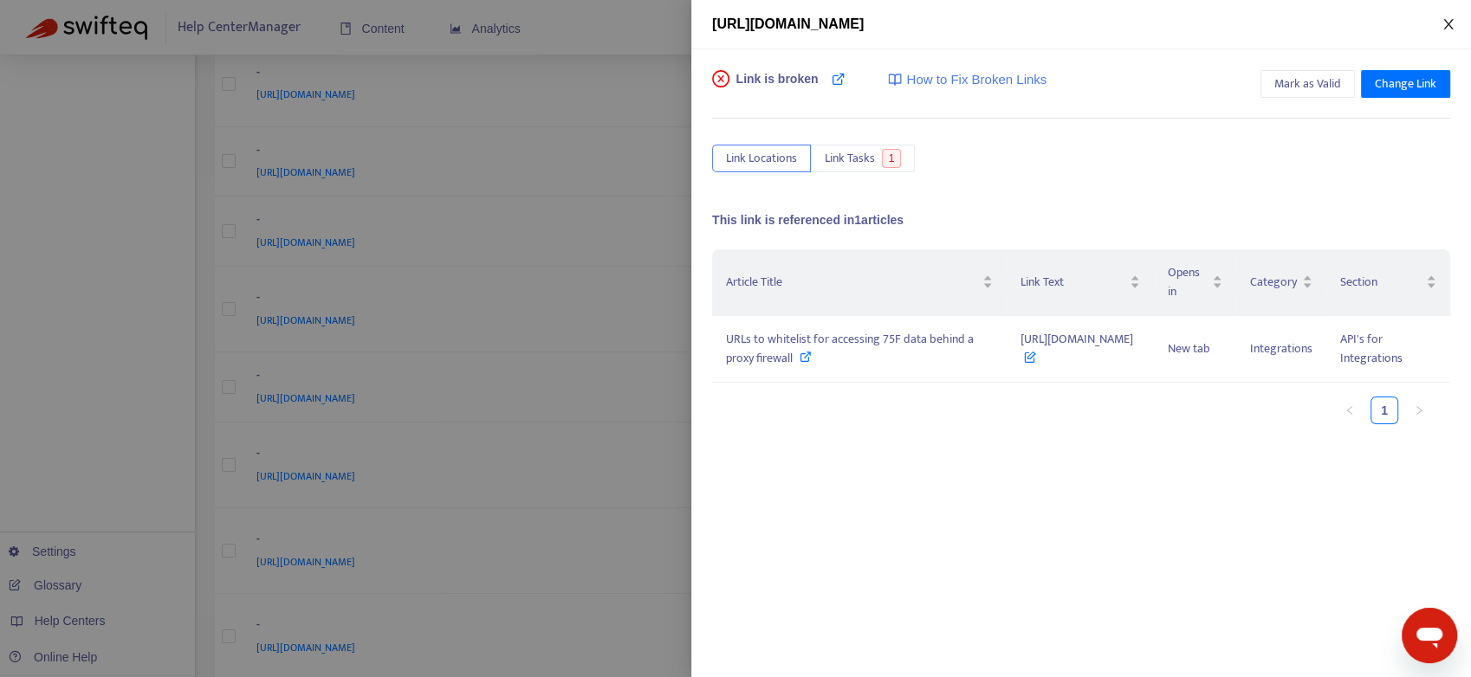
drag, startPoint x: 1452, startPoint y: 23, endPoint x: 1456, endPoint y: 42, distance: 20.2
click at [1451, 24] on icon "close" at bounding box center [1448, 24] width 14 height 14
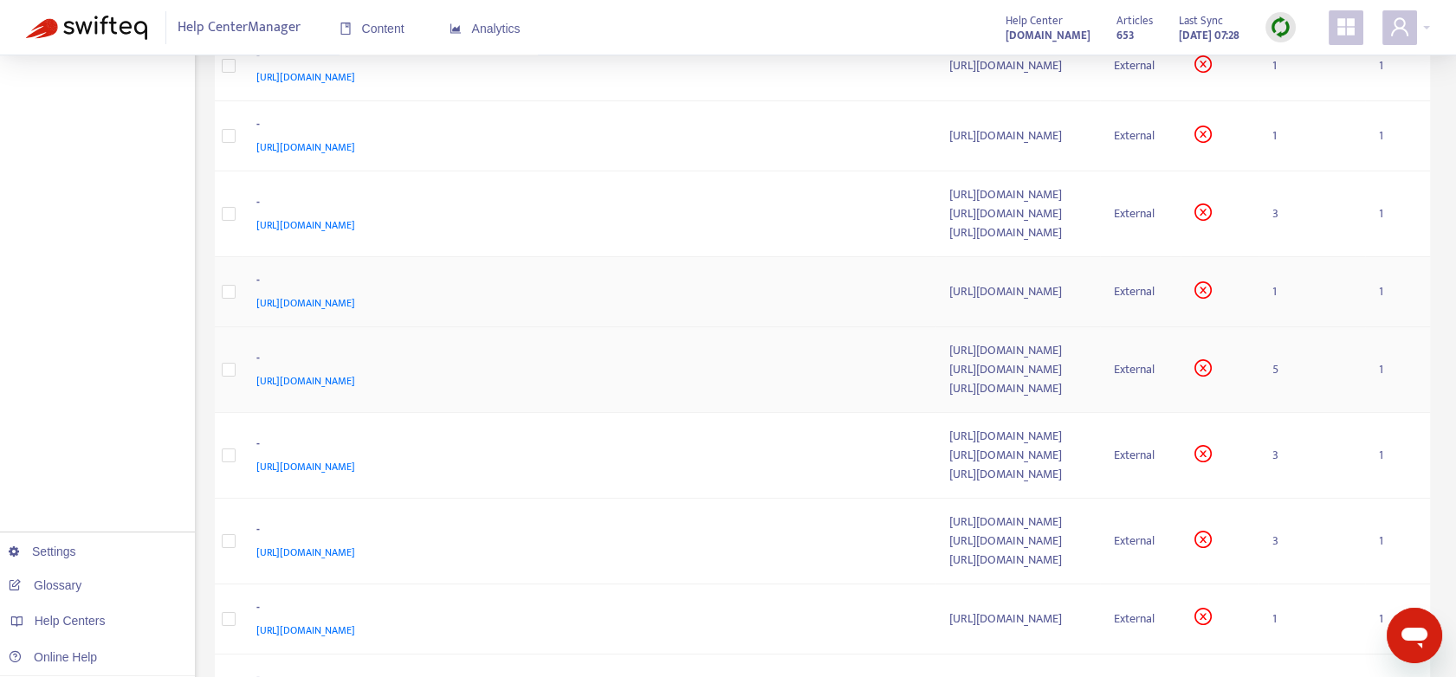
scroll to position [577, 0]
click at [1301, 256] on td "3" at bounding box center [1311, 214] width 107 height 86
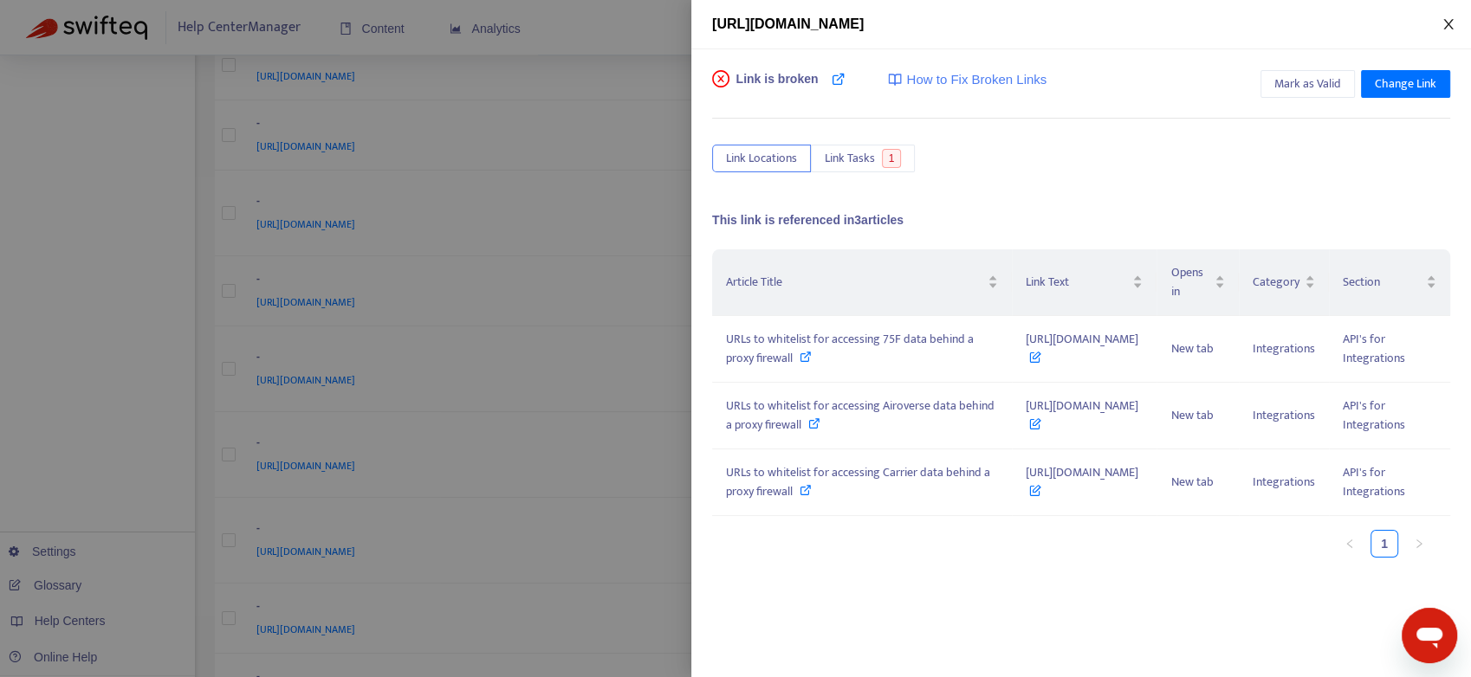
click at [1453, 28] on icon "close" at bounding box center [1448, 24] width 14 height 14
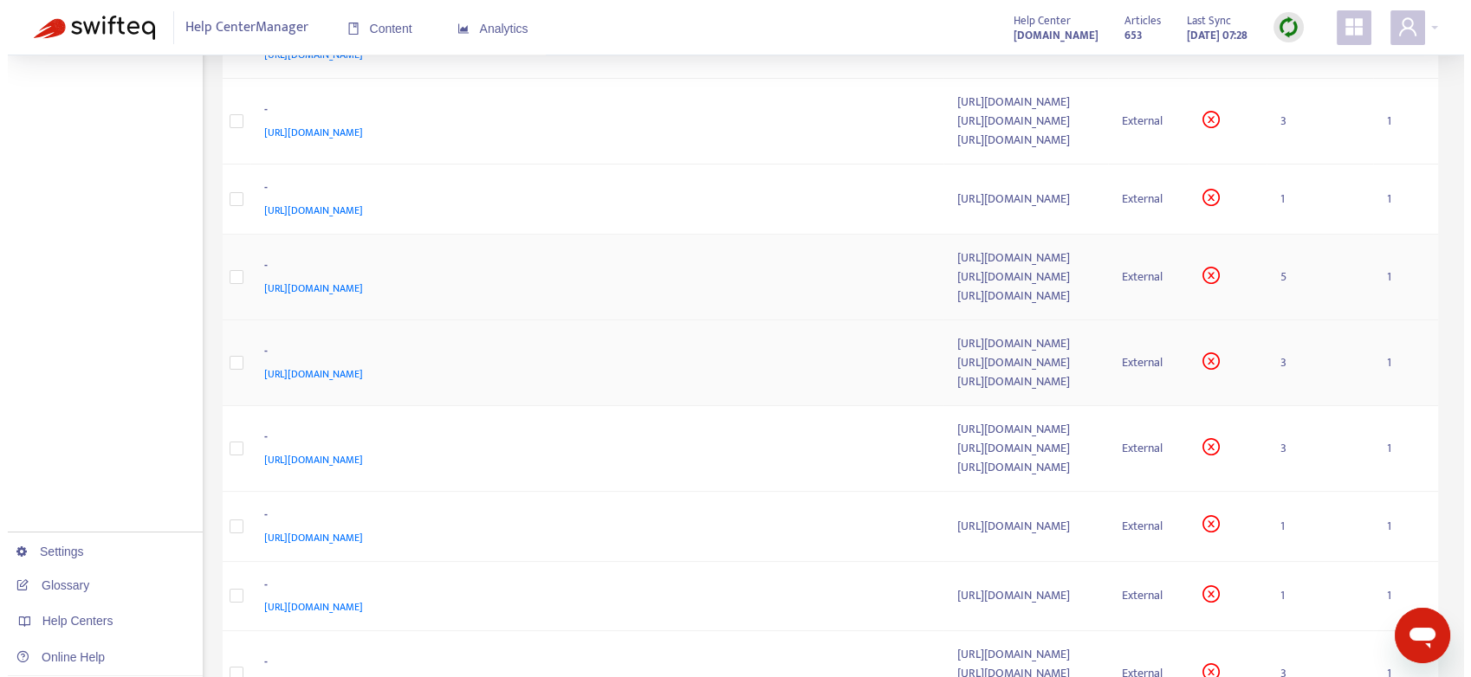
scroll to position [673, 0]
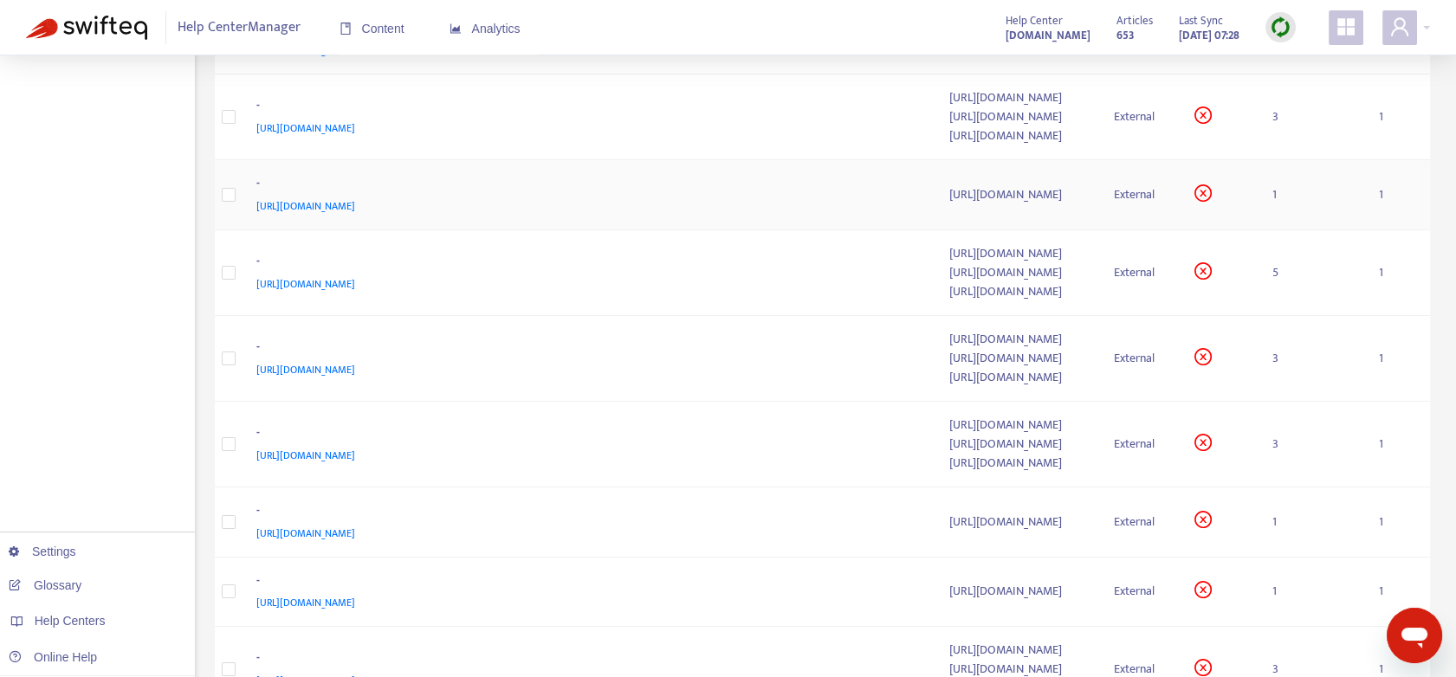
click at [1300, 230] on td "1" at bounding box center [1311, 195] width 107 height 70
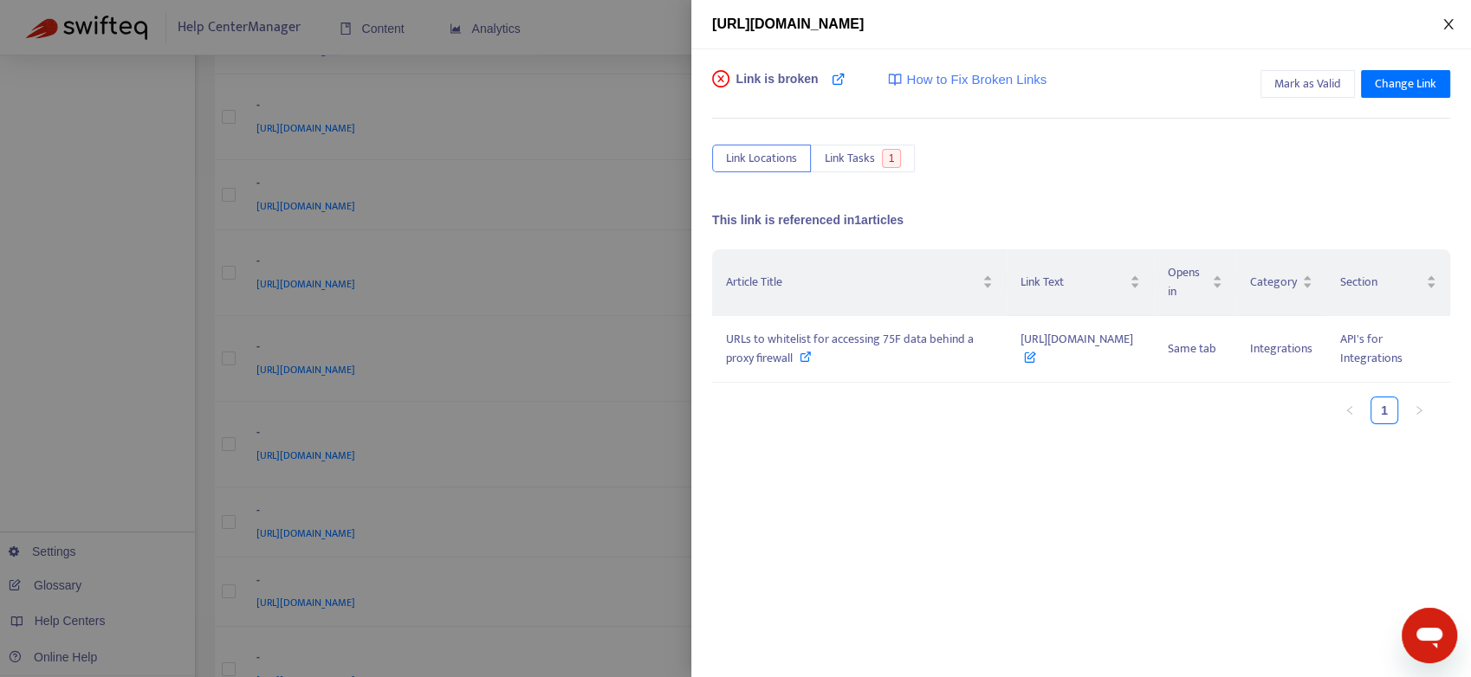
click at [1450, 21] on icon "close" at bounding box center [1448, 24] width 10 height 10
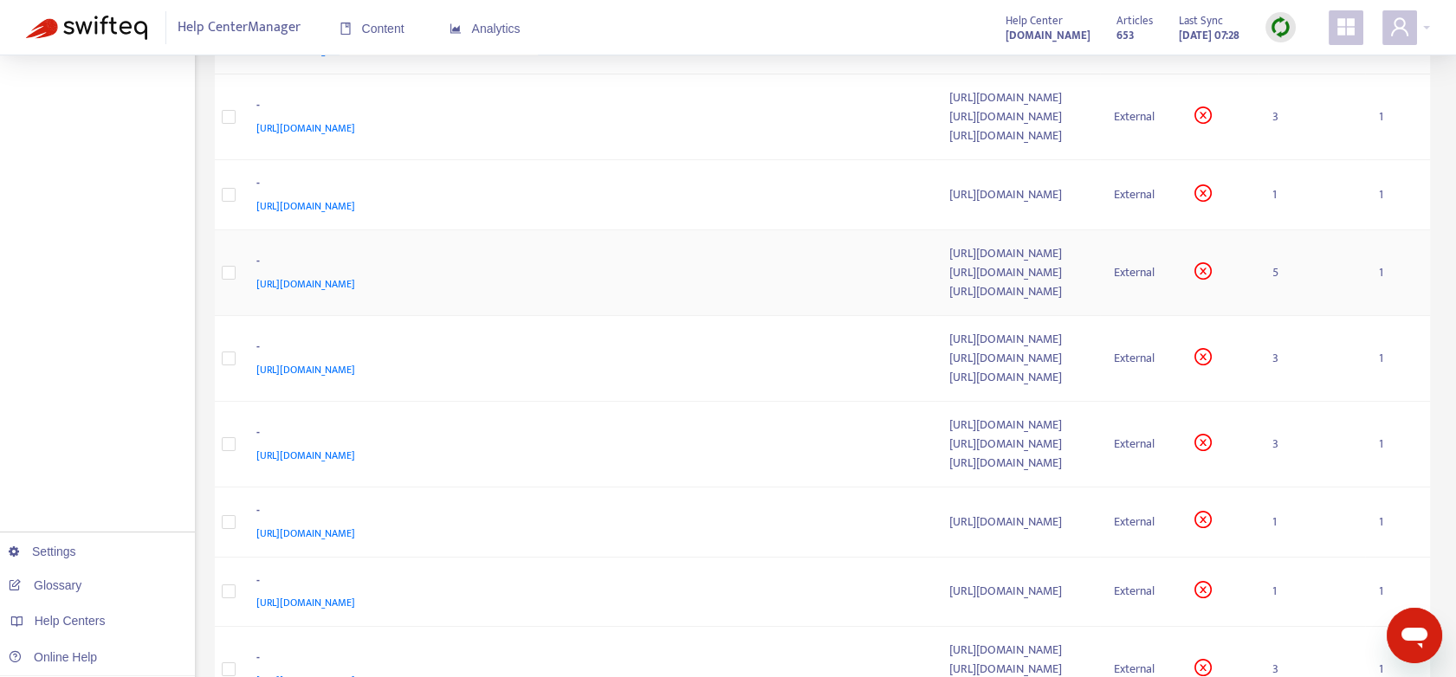
click at [1298, 316] on td "5" at bounding box center [1311, 273] width 107 height 86
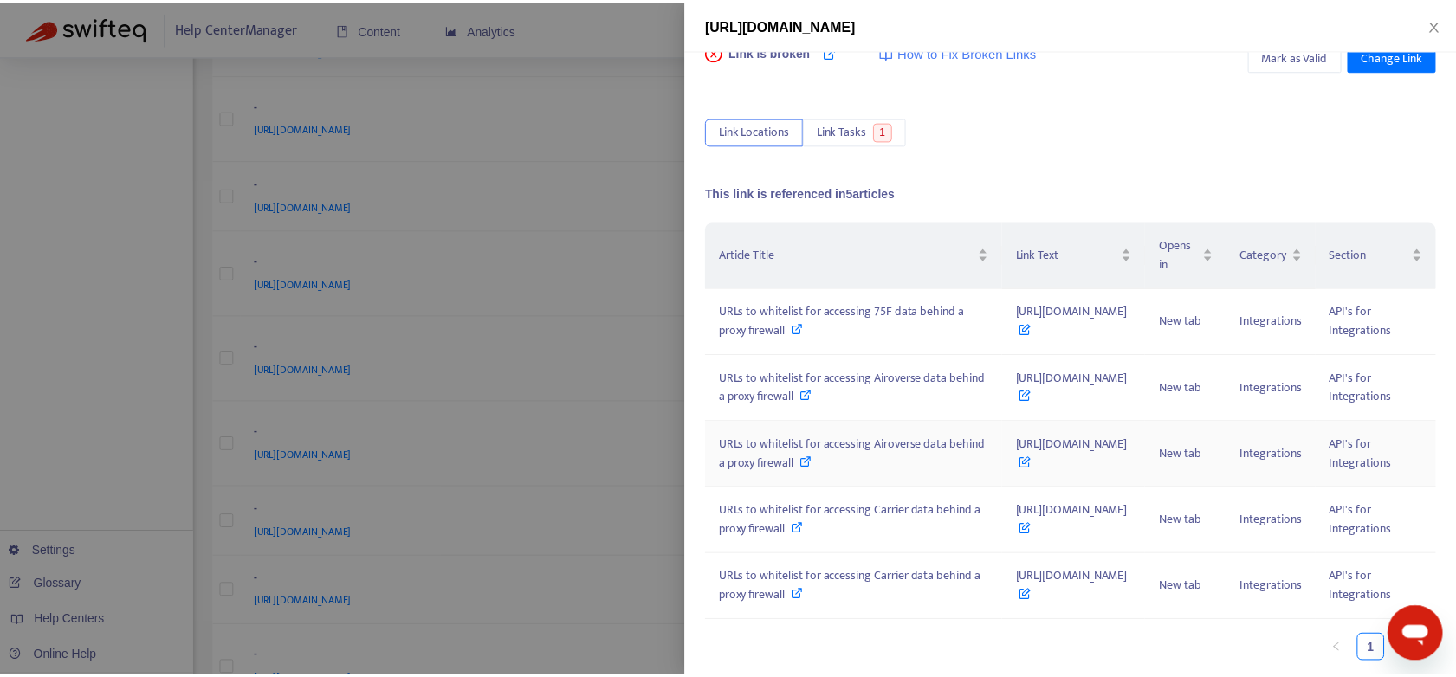
scroll to position [103, 0]
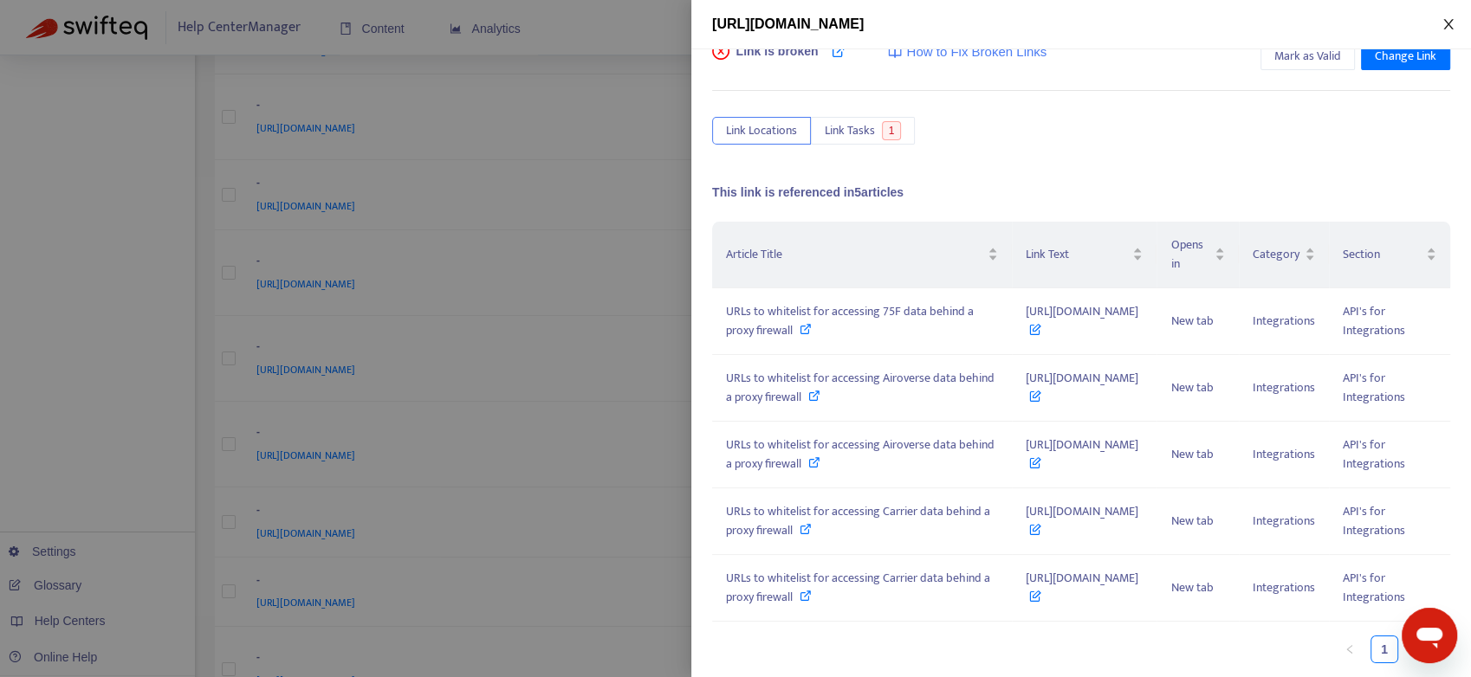
click at [1454, 23] on icon "close" at bounding box center [1448, 24] width 14 height 14
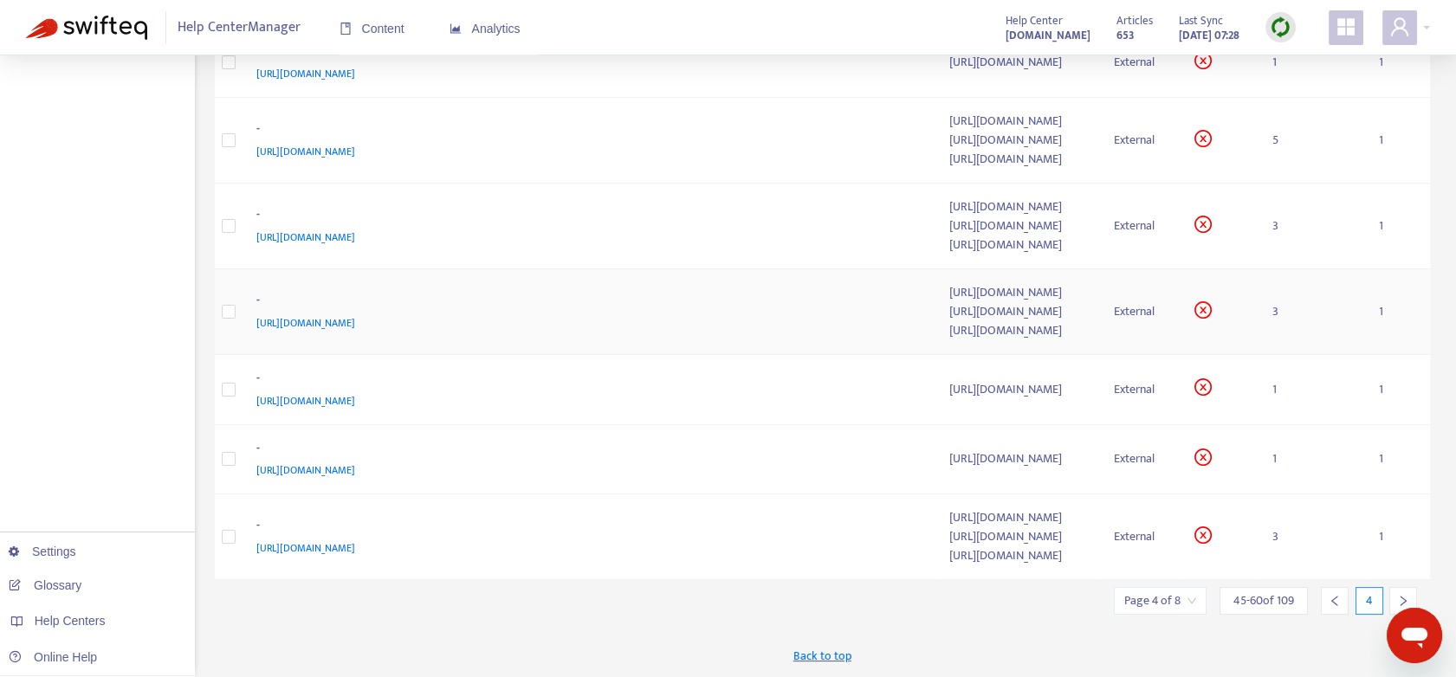
scroll to position [962, 0]
click at [1303, 194] on td "3" at bounding box center [1311, 227] width 107 height 86
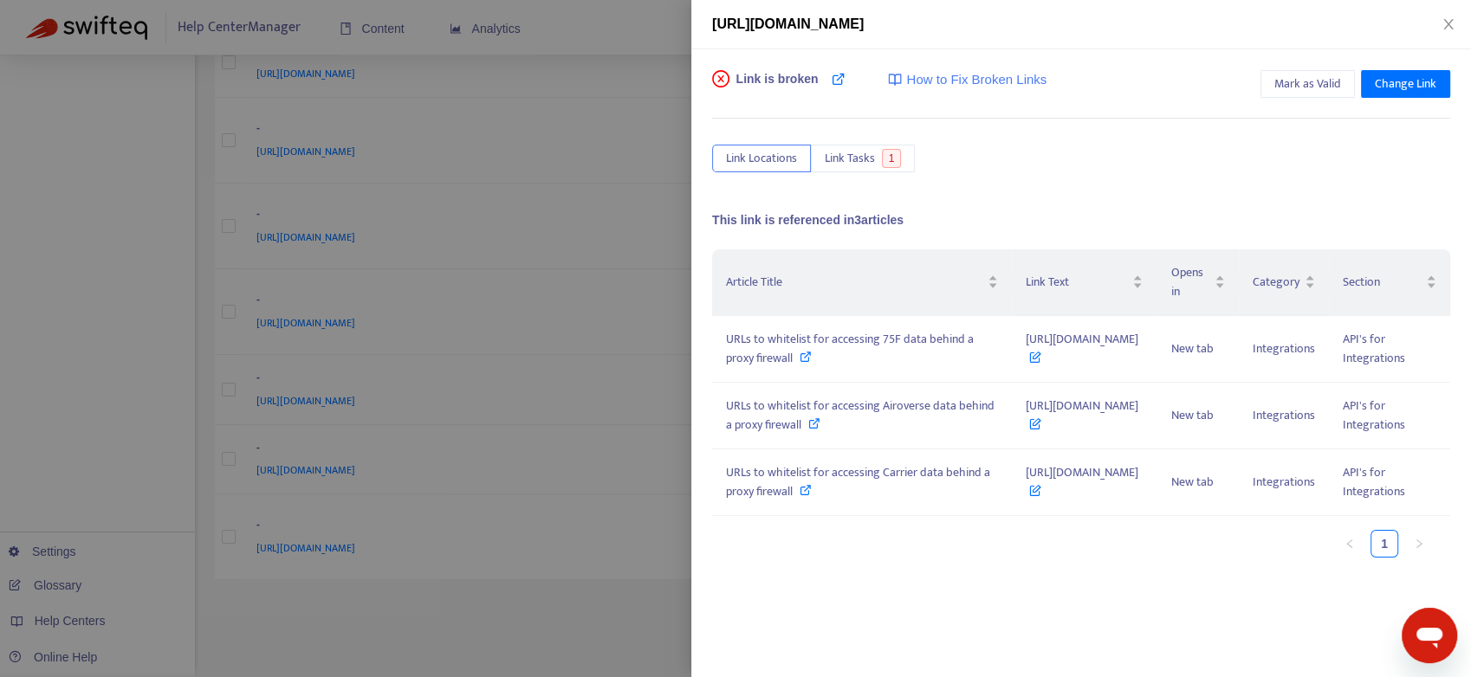
click at [1447, 32] on div "[URL][DOMAIN_NAME]" at bounding box center [1081, 24] width 738 height 21
click at [1447, 17] on icon "close" at bounding box center [1448, 24] width 14 height 14
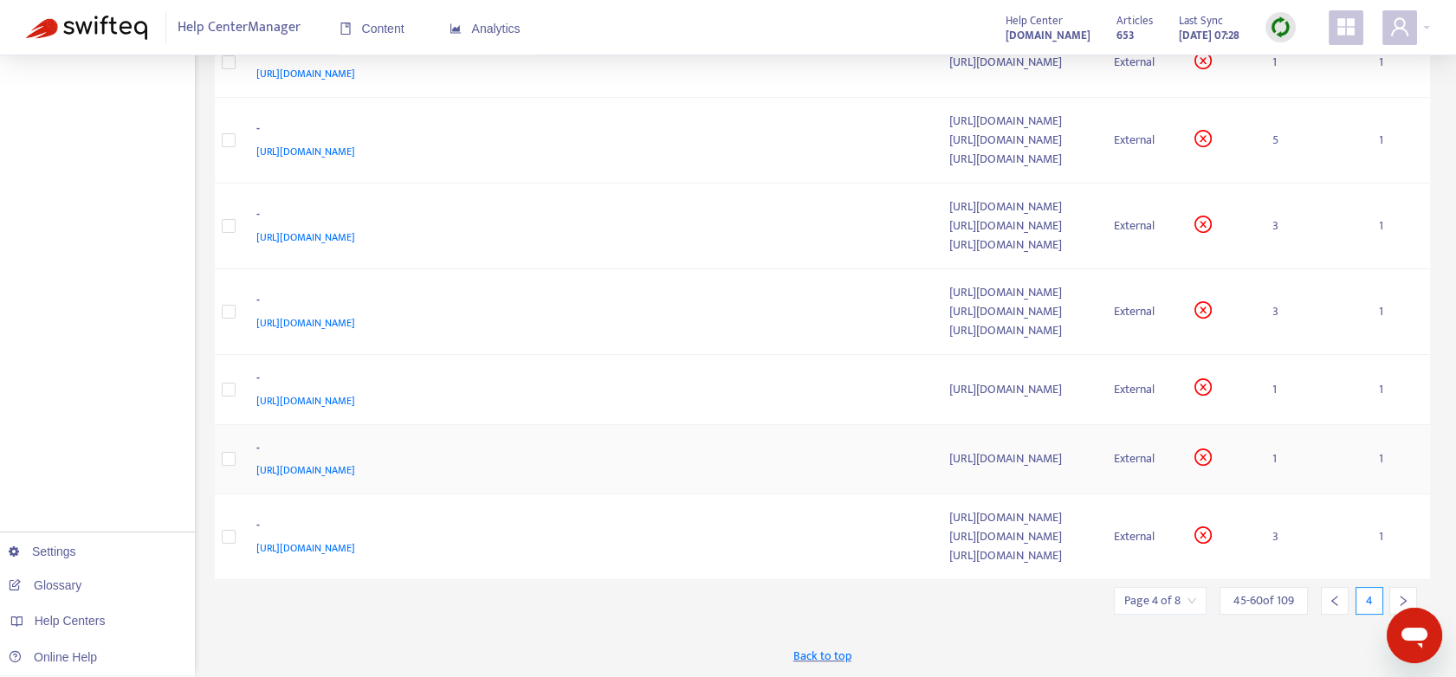
scroll to position [1051, 0]
click at [1304, 355] on td "1" at bounding box center [1311, 390] width 107 height 70
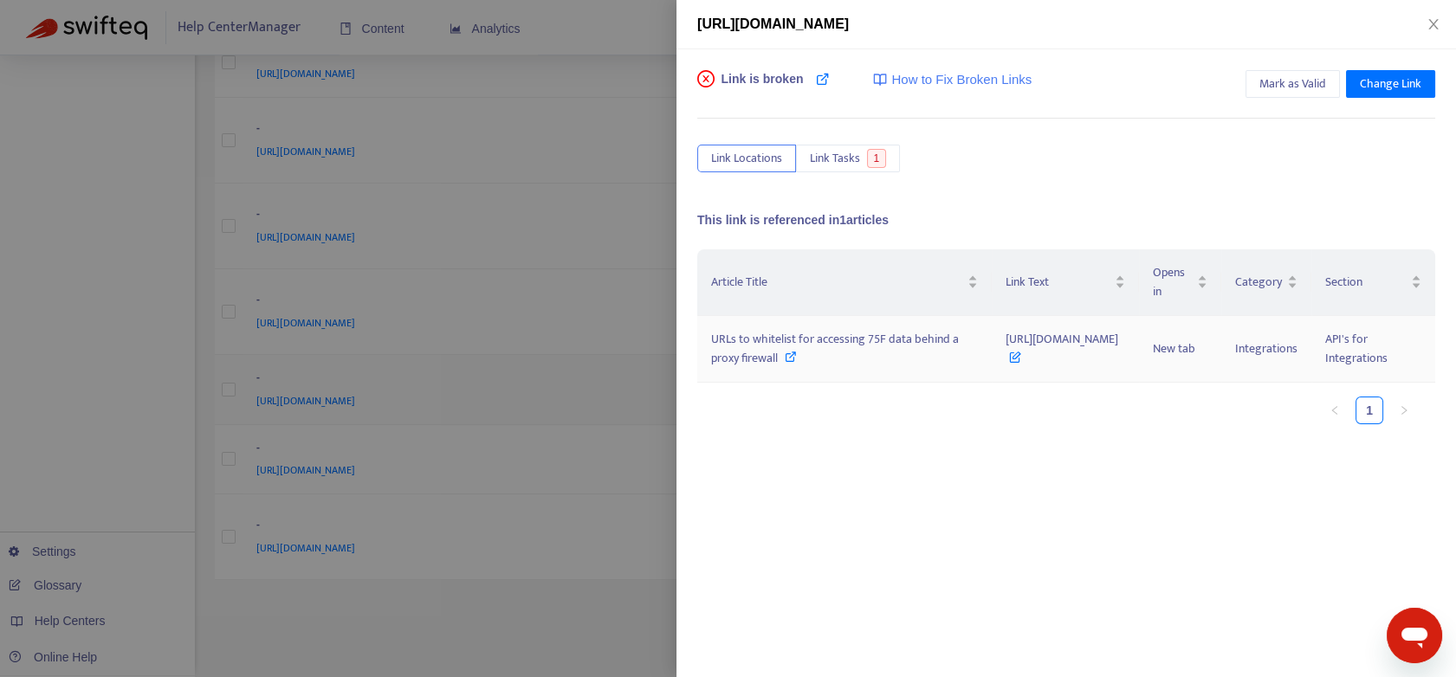
click at [1303, 335] on tr "URLs to whitelist for accessing 75F data behind a proxy firewall [URL][DOMAIN_N…" at bounding box center [1066, 349] width 738 height 67
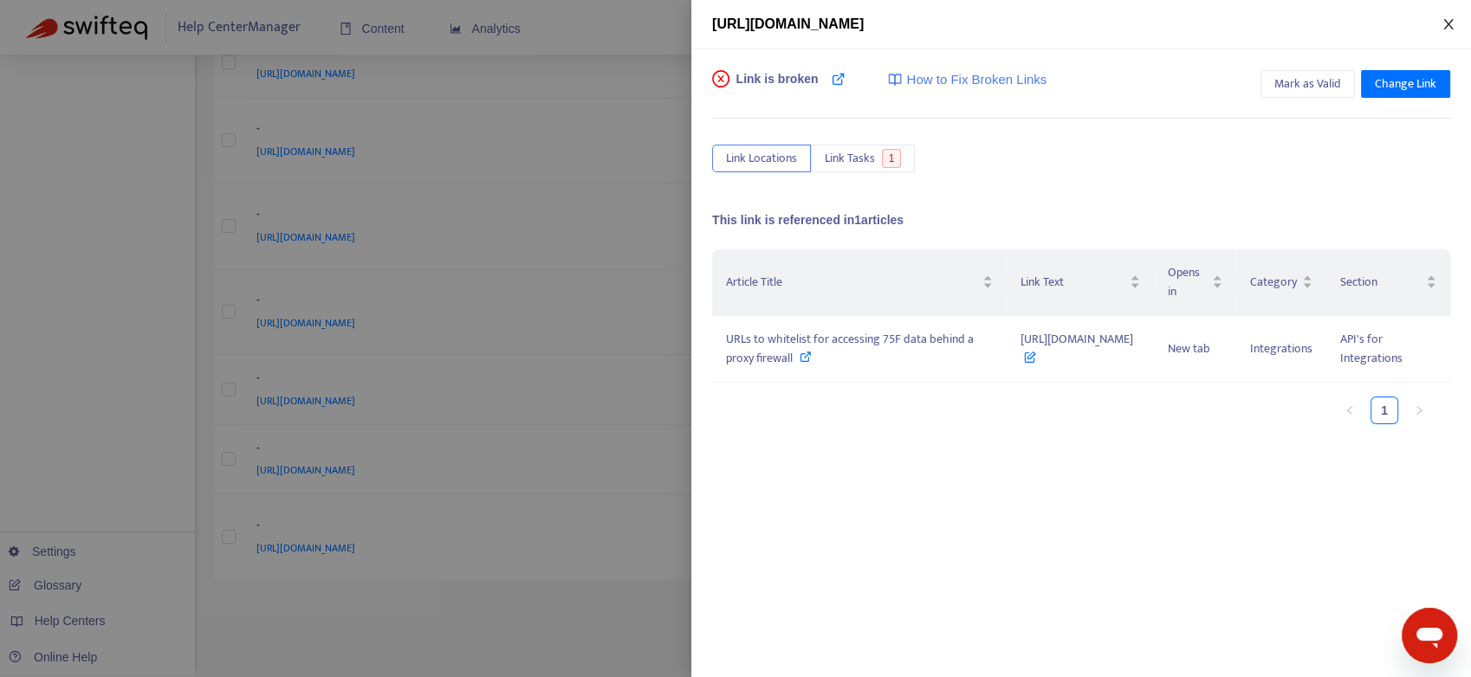
click at [1451, 23] on icon "close" at bounding box center [1448, 24] width 14 height 14
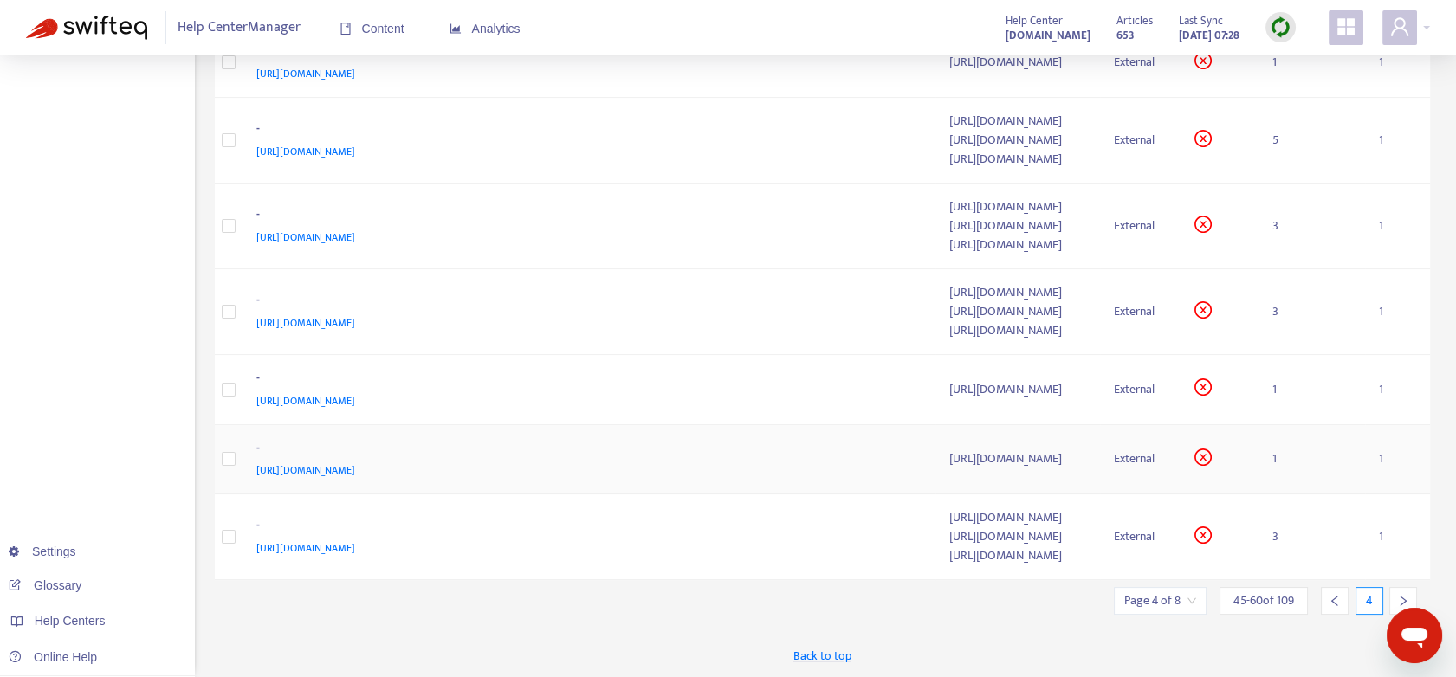
drag, startPoint x: 1302, startPoint y: 402, endPoint x: 1312, endPoint y: 405, distance: 11.0
click at [1303, 425] on td "1" at bounding box center [1311, 460] width 107 height 70
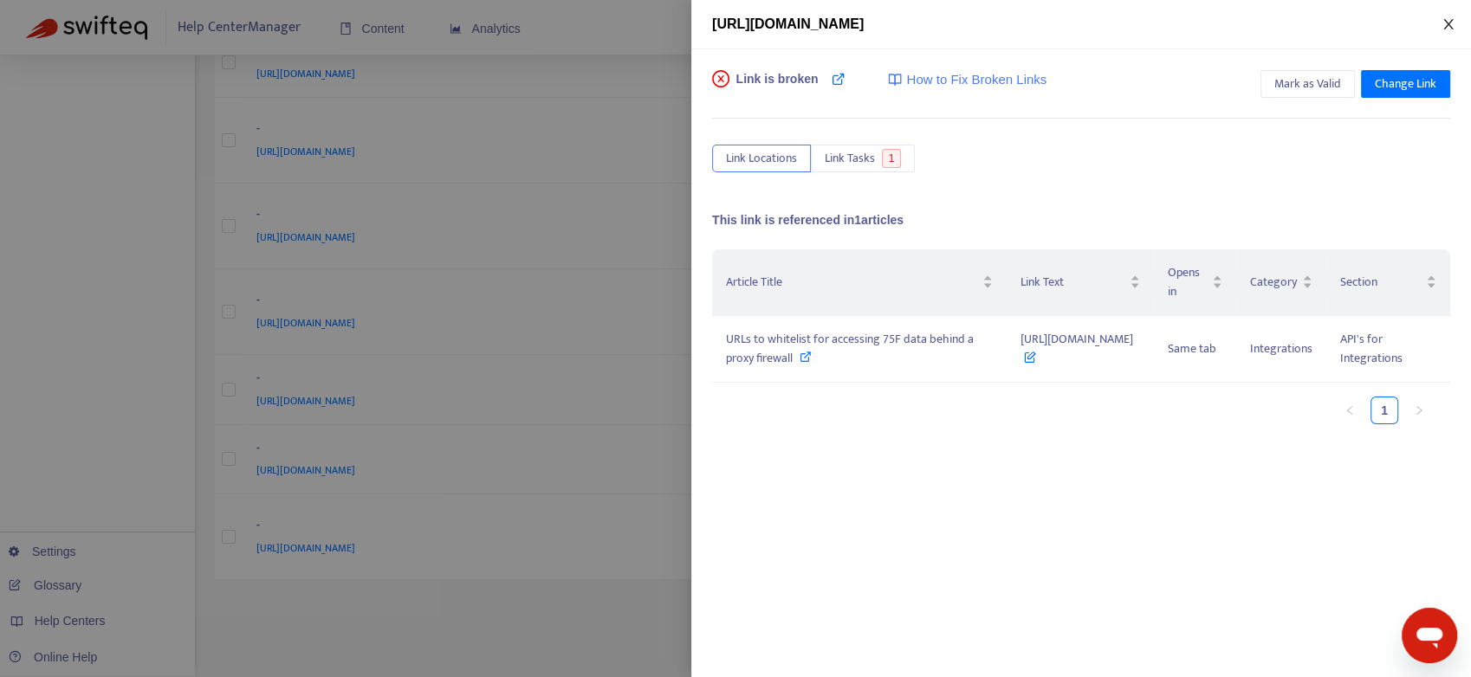
click at [1448, 23] on icon "close" at bounding box center [1448, 24] width 10 height 10
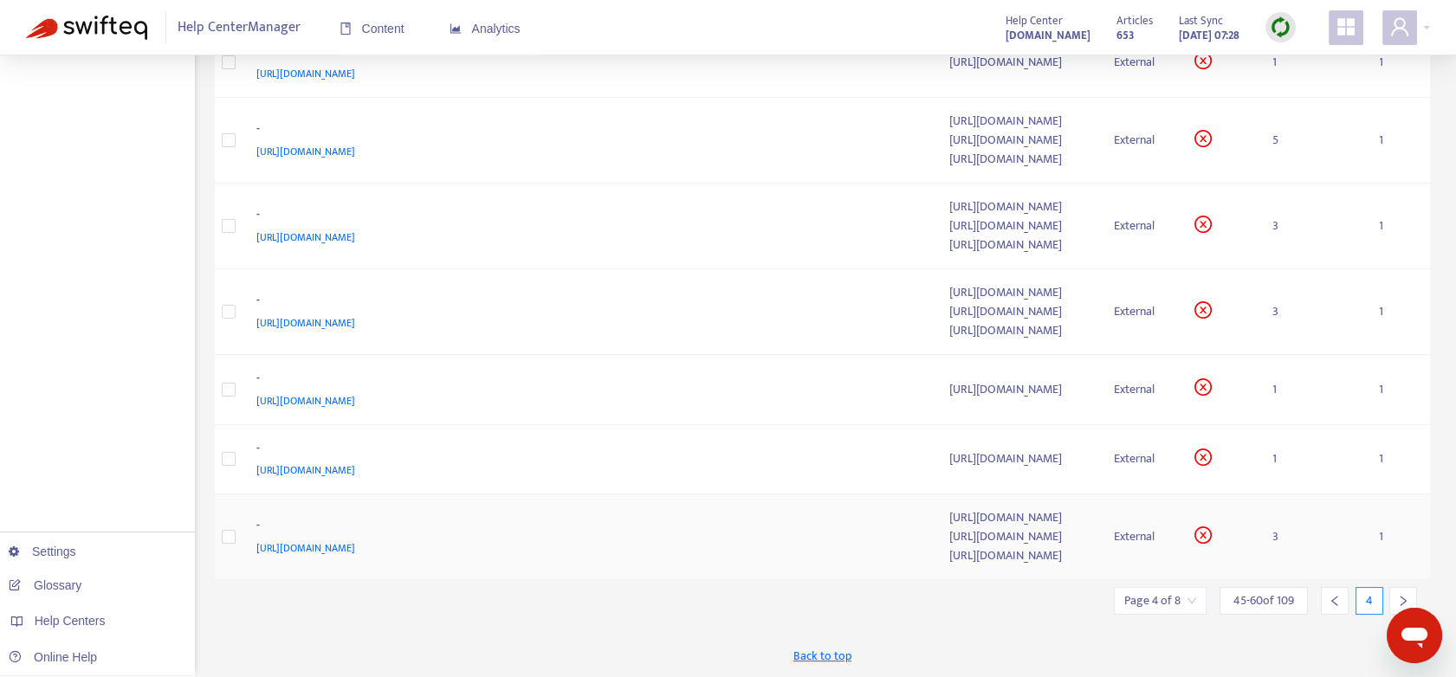
click at [1305, 505] on td "3" at bounding box center [1311, 538] width 107 height 86
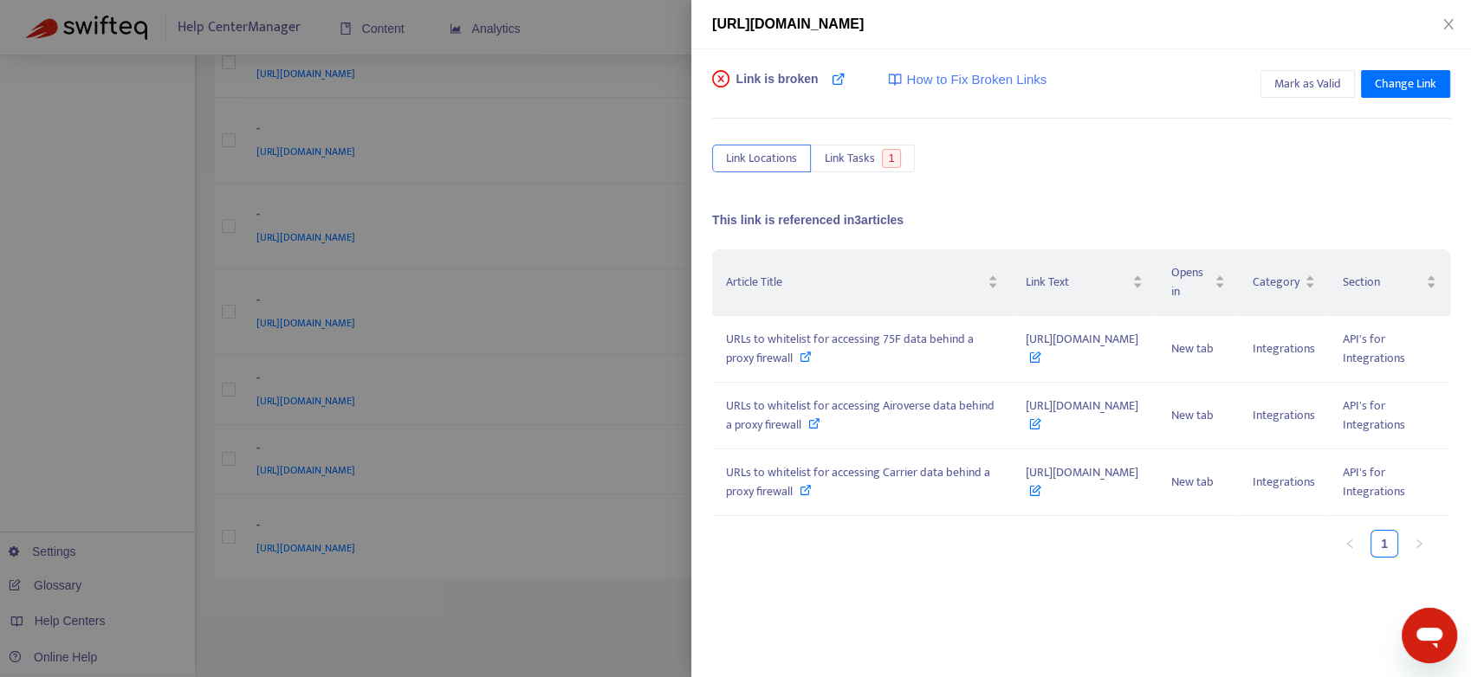
click at [1445, 35] on div "[URL][DOMAIN_NAME]" at bounding box center [1080, 24] width 779 height 49
click at [1446, 25] on icon "close" at bounding box center [1448, 24] width 10 height 10
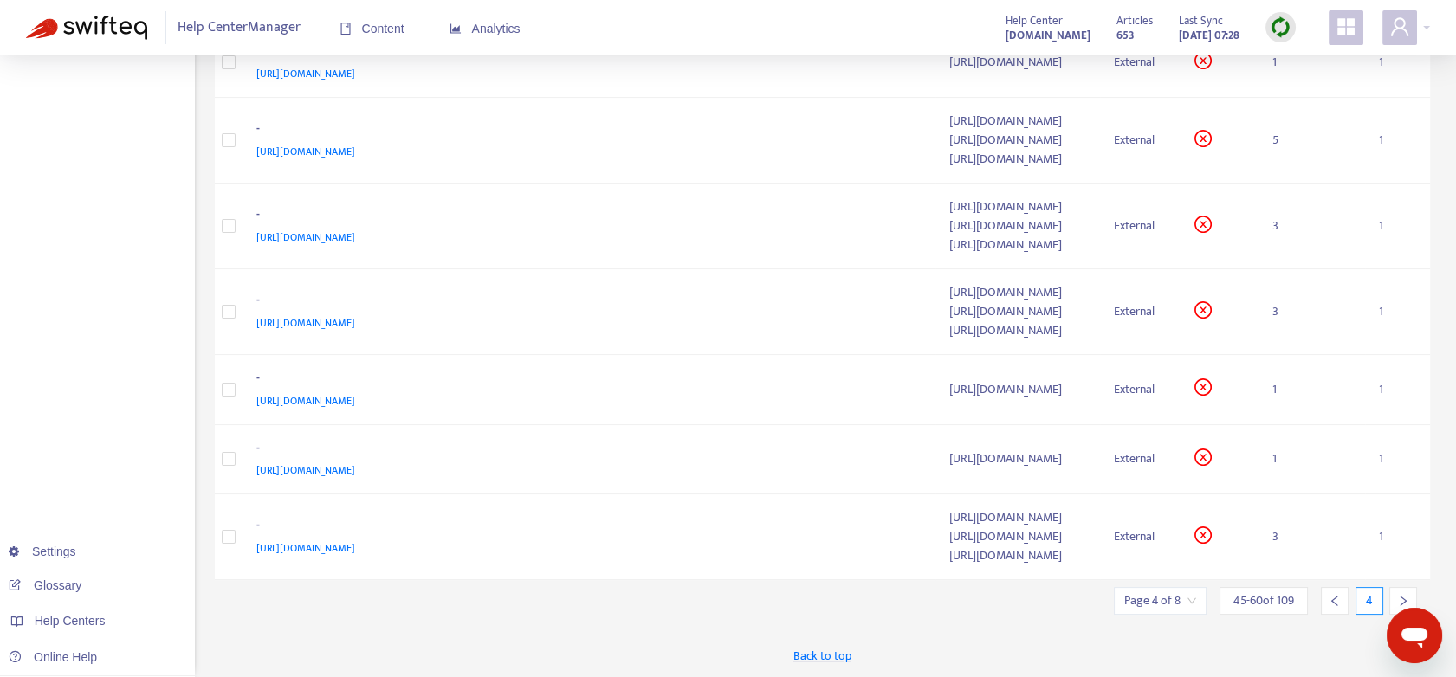
click at [1401, 595] on icon "right" at bounding box center [1403, 601] width 12 height 12
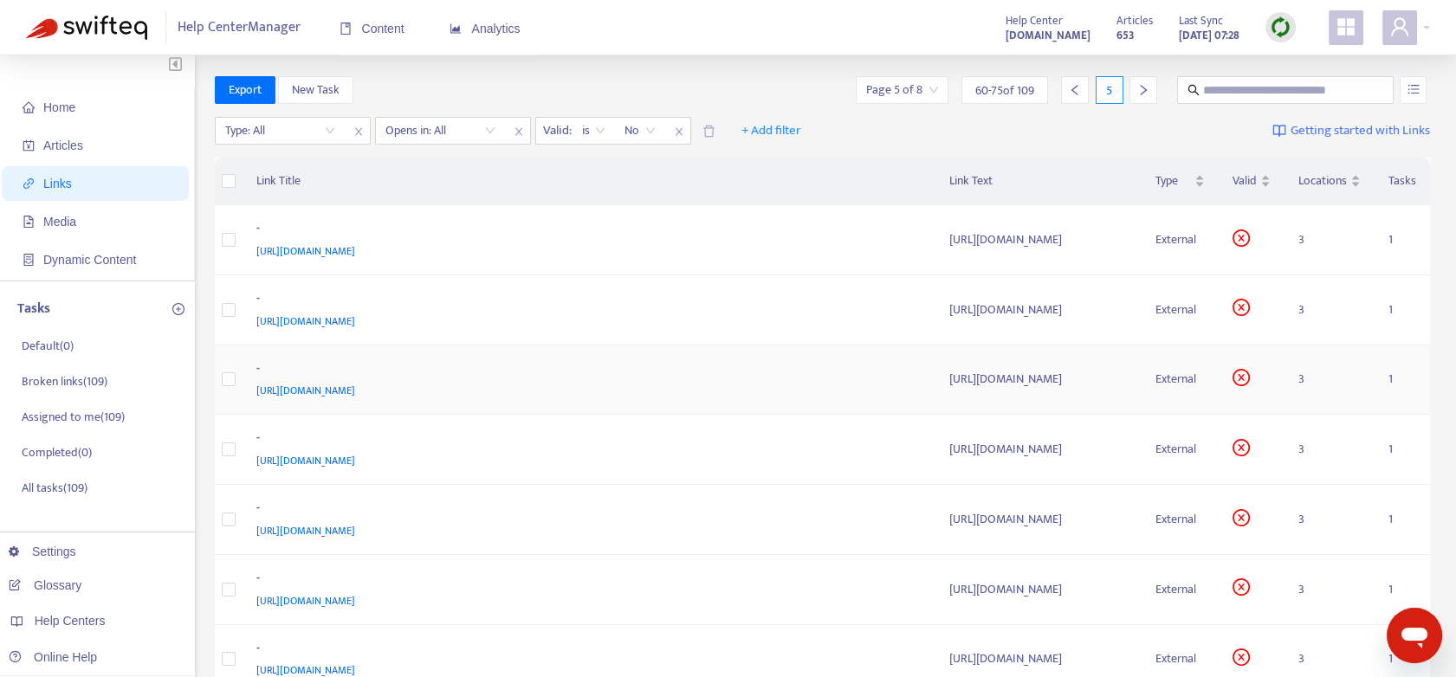
scroll to position [3, 0]
click at [1303, 240] on td "3" at bounding box center [1329, 242] width 90 height 70
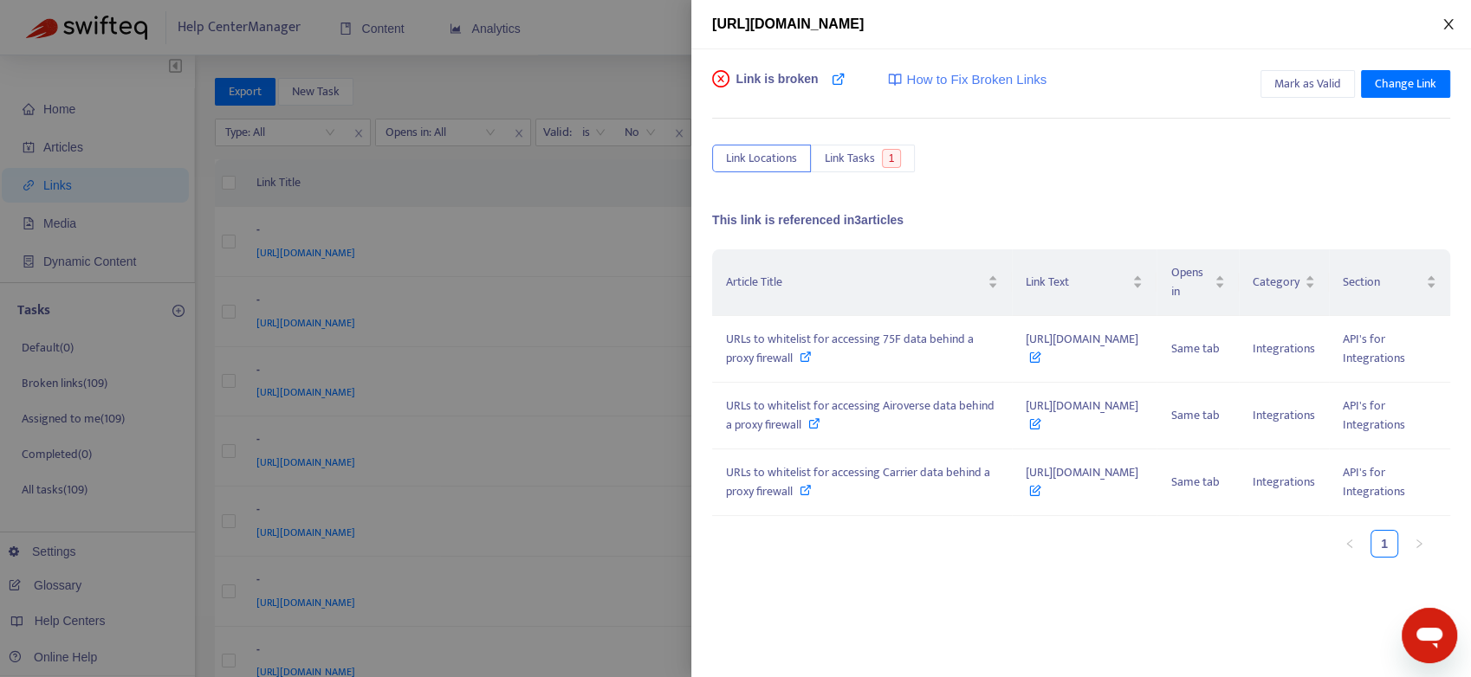
click at [1445, 30] on icon "close" at bounding box center [1448, 24] width 14 height 14
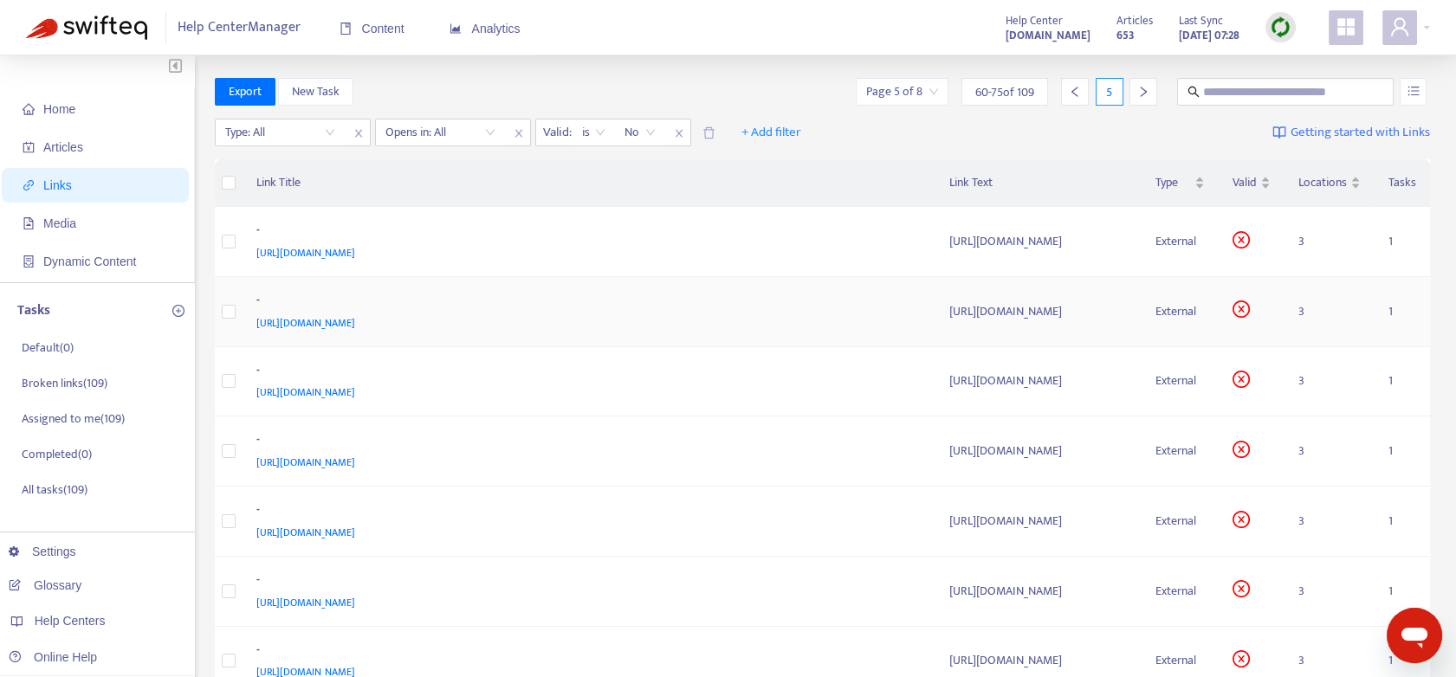
click at [1301, 312] on td "3" at bounding box center [1329, 312] width 90 height 70
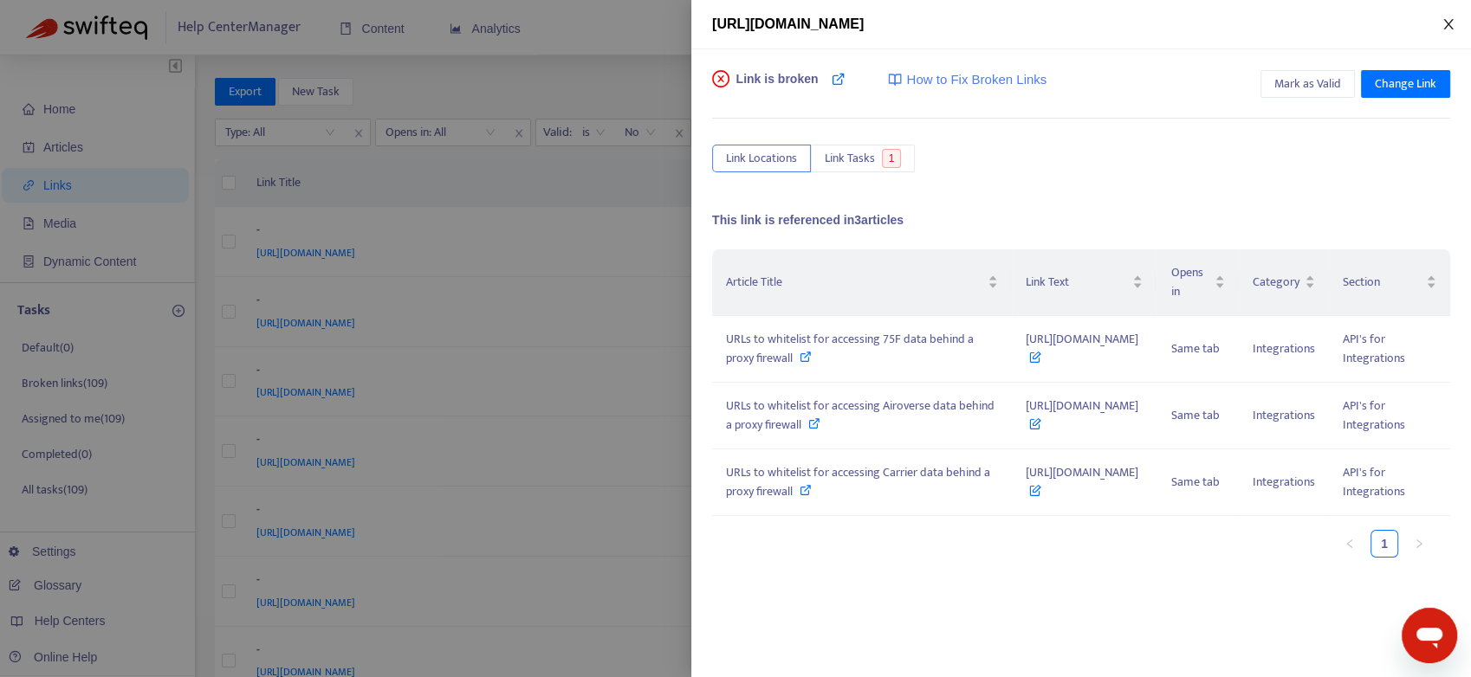
click at [1447, 23] on icon "close" at bounding box center [1448, 24] width 10 height 10
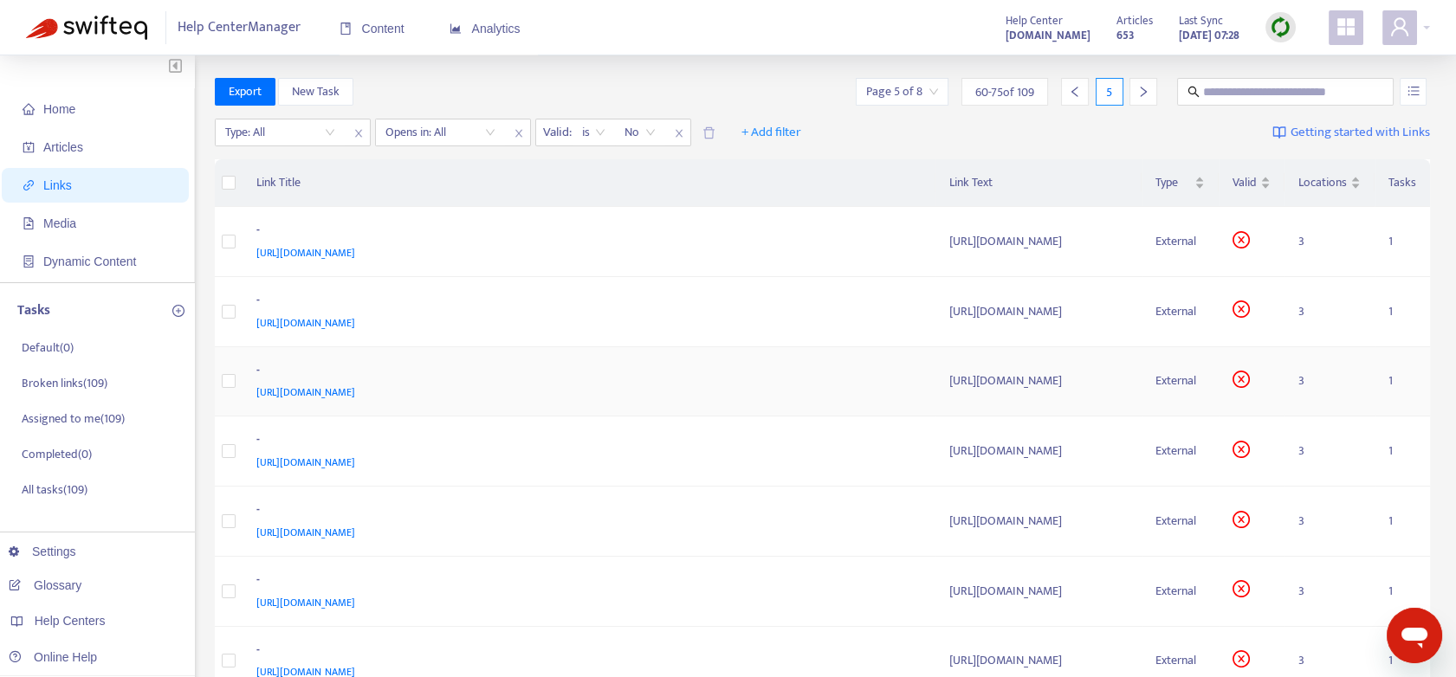
click at [1301, 373] on td "3" at bounding box center [1329, 382] width 90 height 70
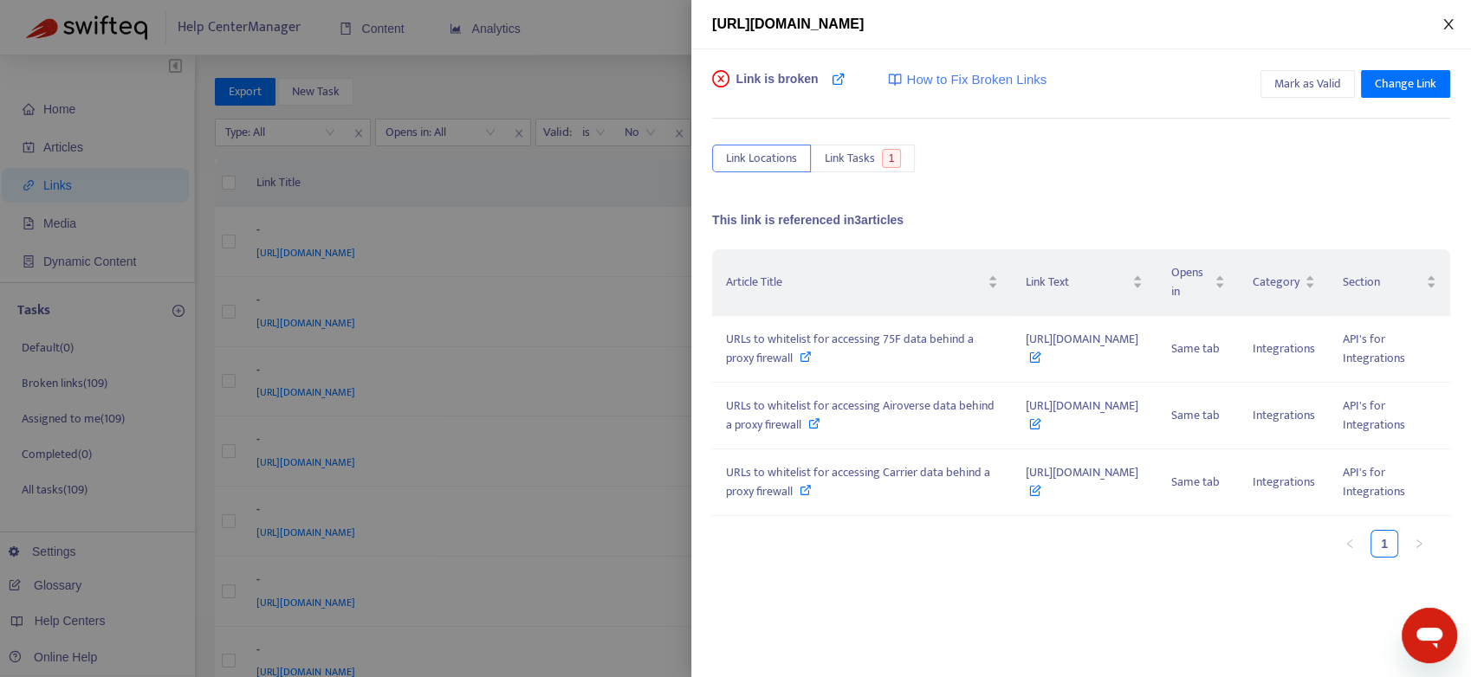
click at [1450, 23] on icon "close" at bounding box center [1448, 24] width 14 height 14
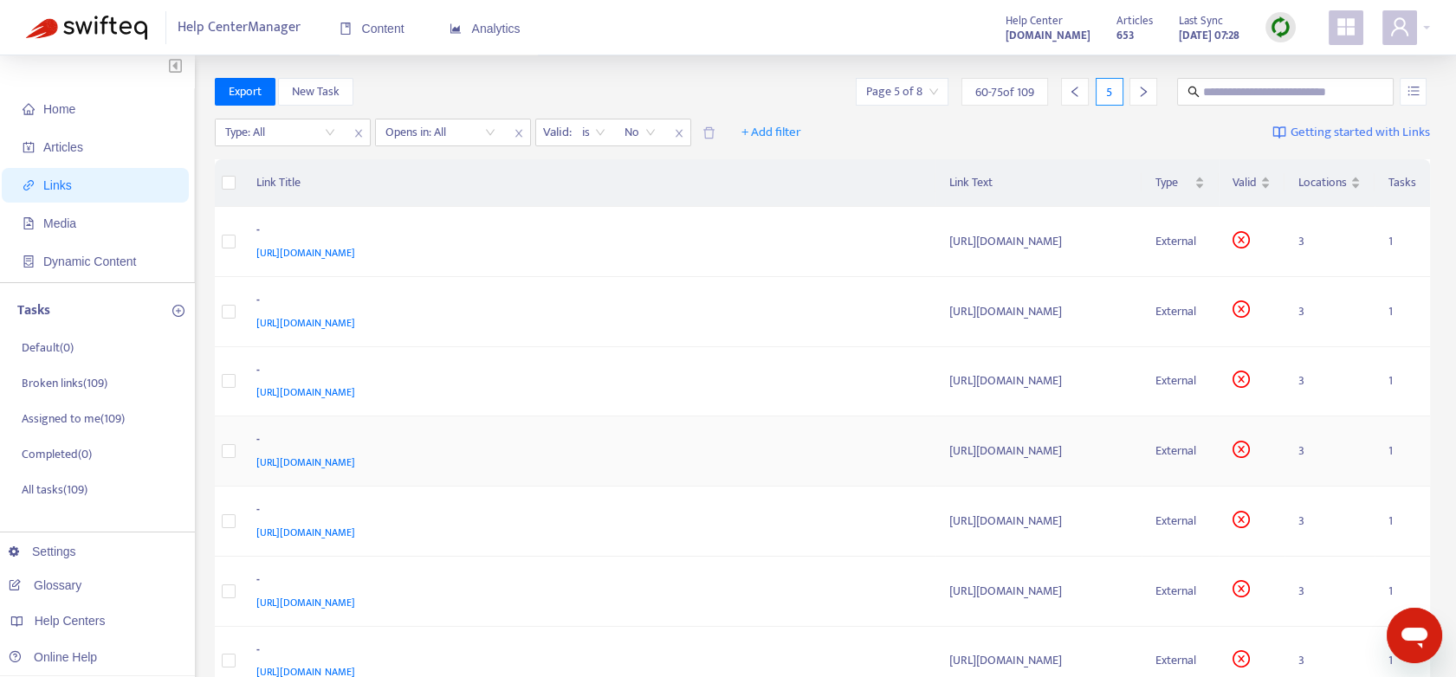
click at [1303, 450] on td "3" at bounding box center [1329, 452] width 90 height 70
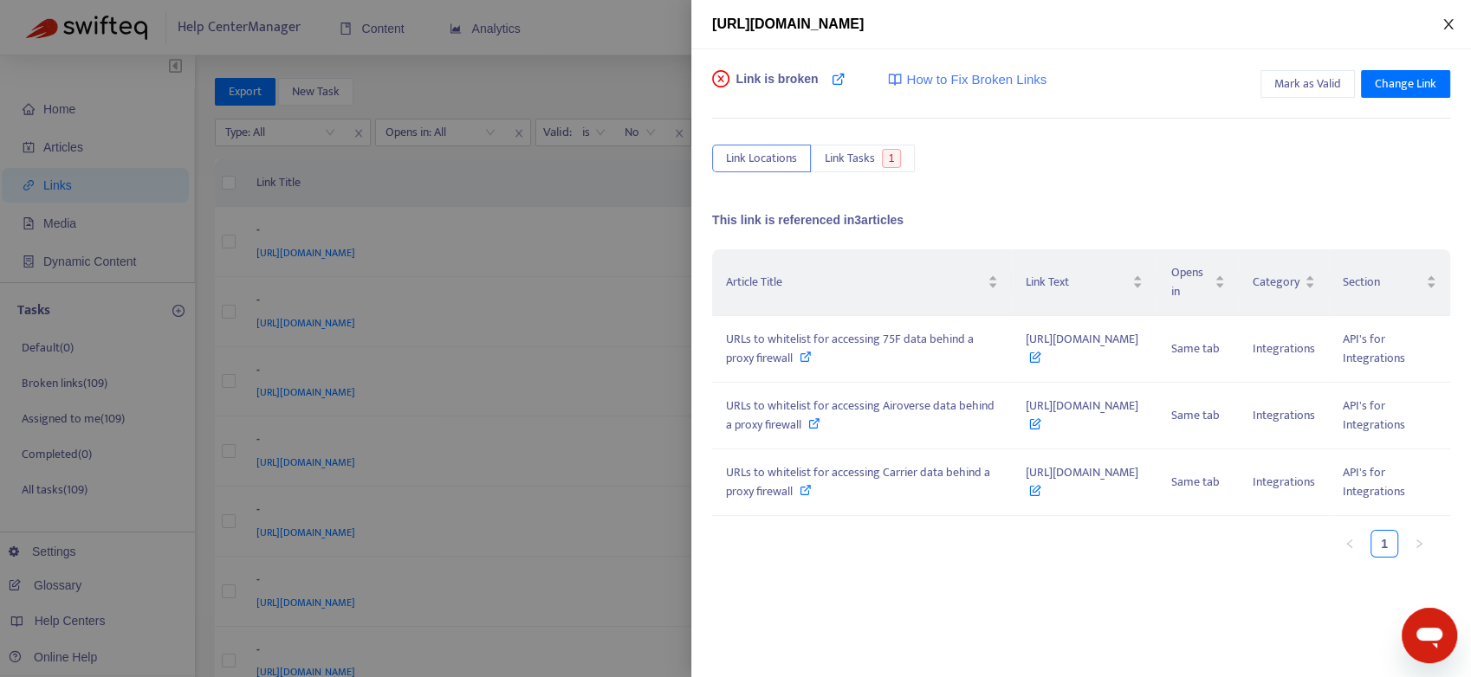
click at [1449, 22] on icon "close" at bounding box center [1448, 24] width 10 height 10
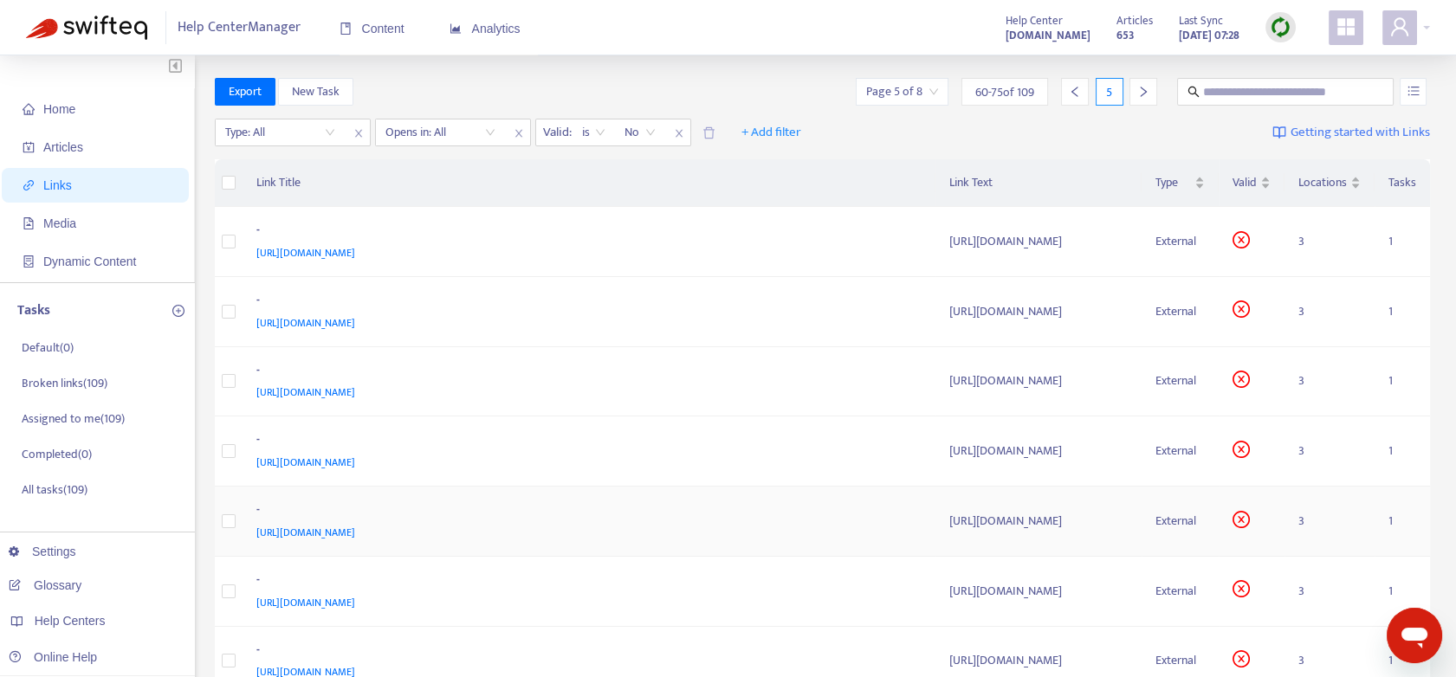
click at [1303, 523] on td "3" at bounding box center [1329, 522] width 90 height 70
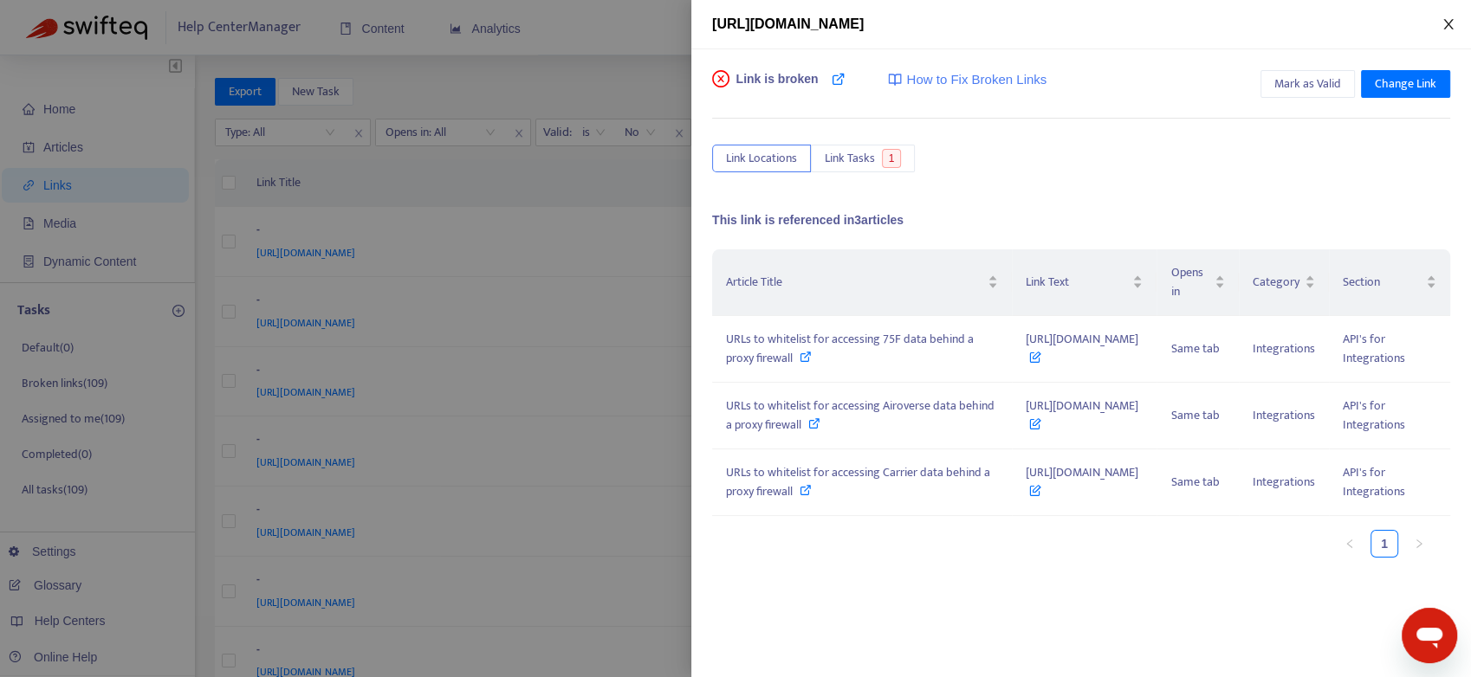
click at [1450, 27] on icon "close" at bounding box center [1448, 24] width 10 height 10
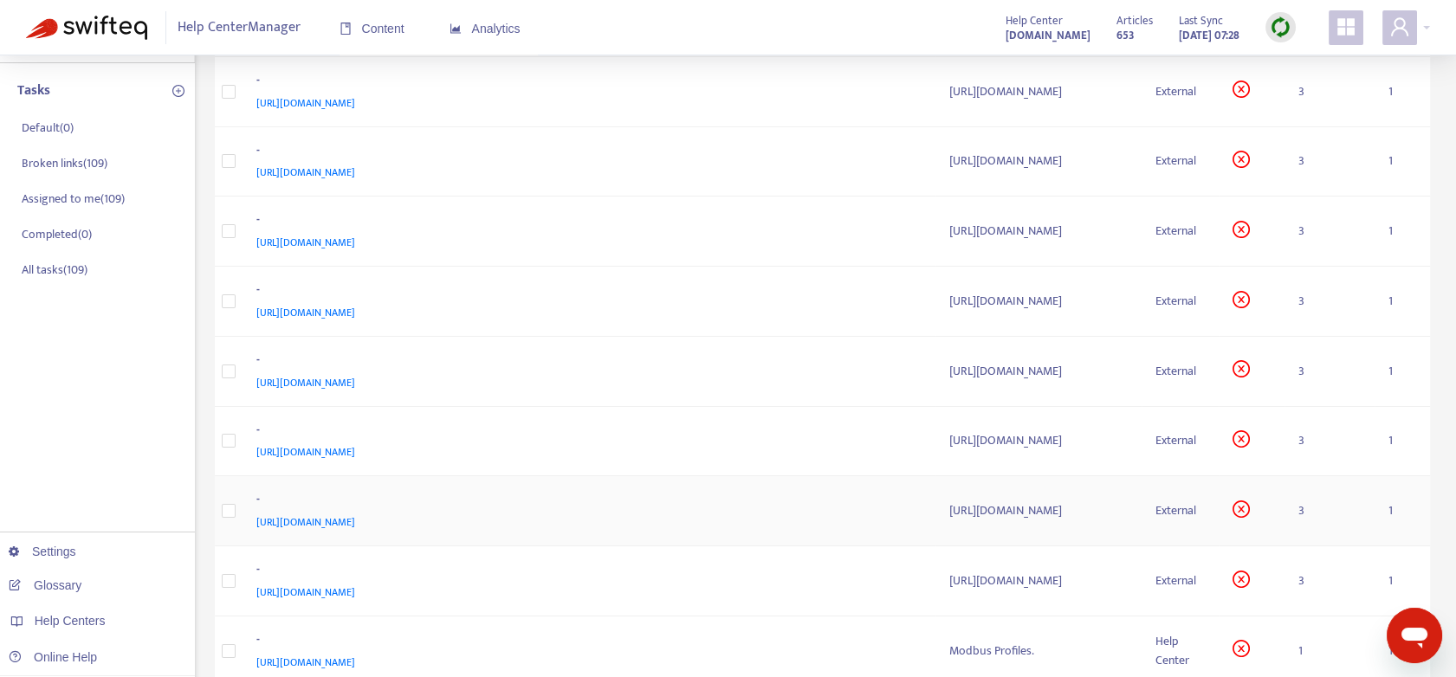
scroll to position [292, 0]
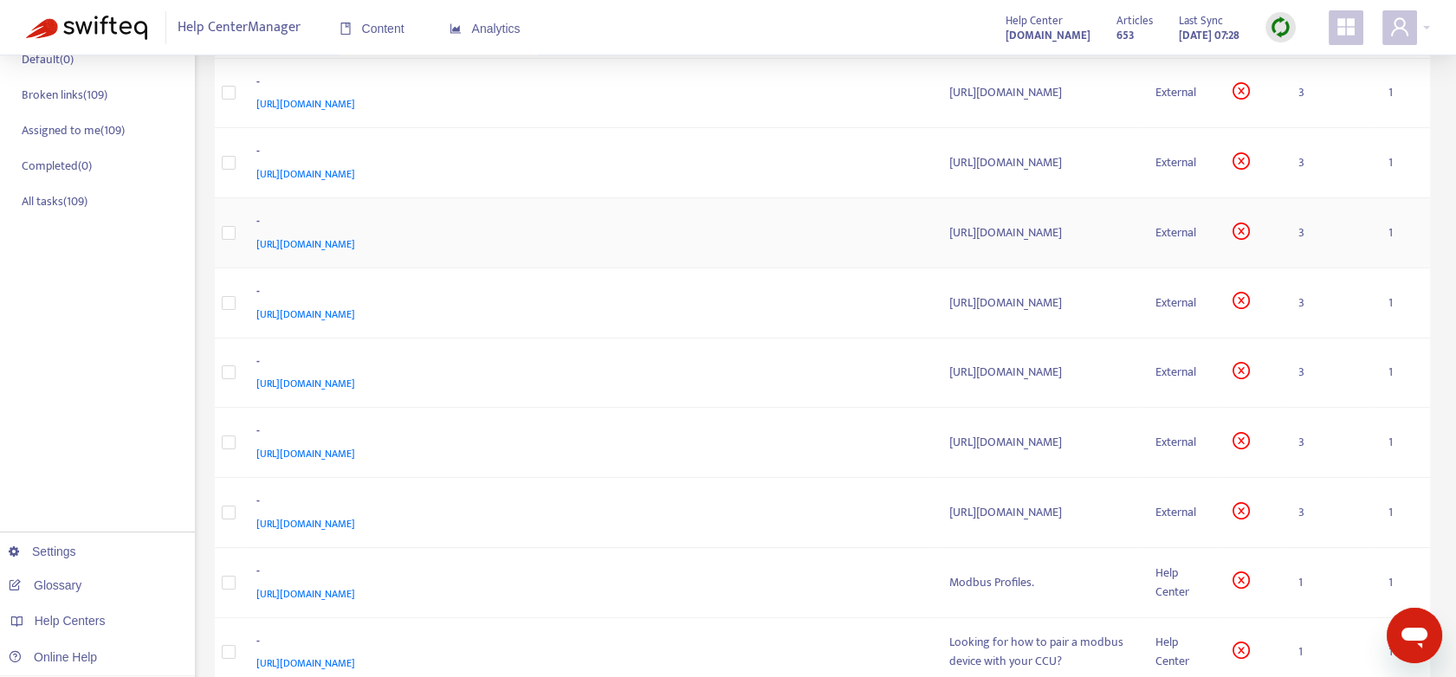
click at [1301, 230] on td "3" at bounding box center [1329, 233] width 90 height 70
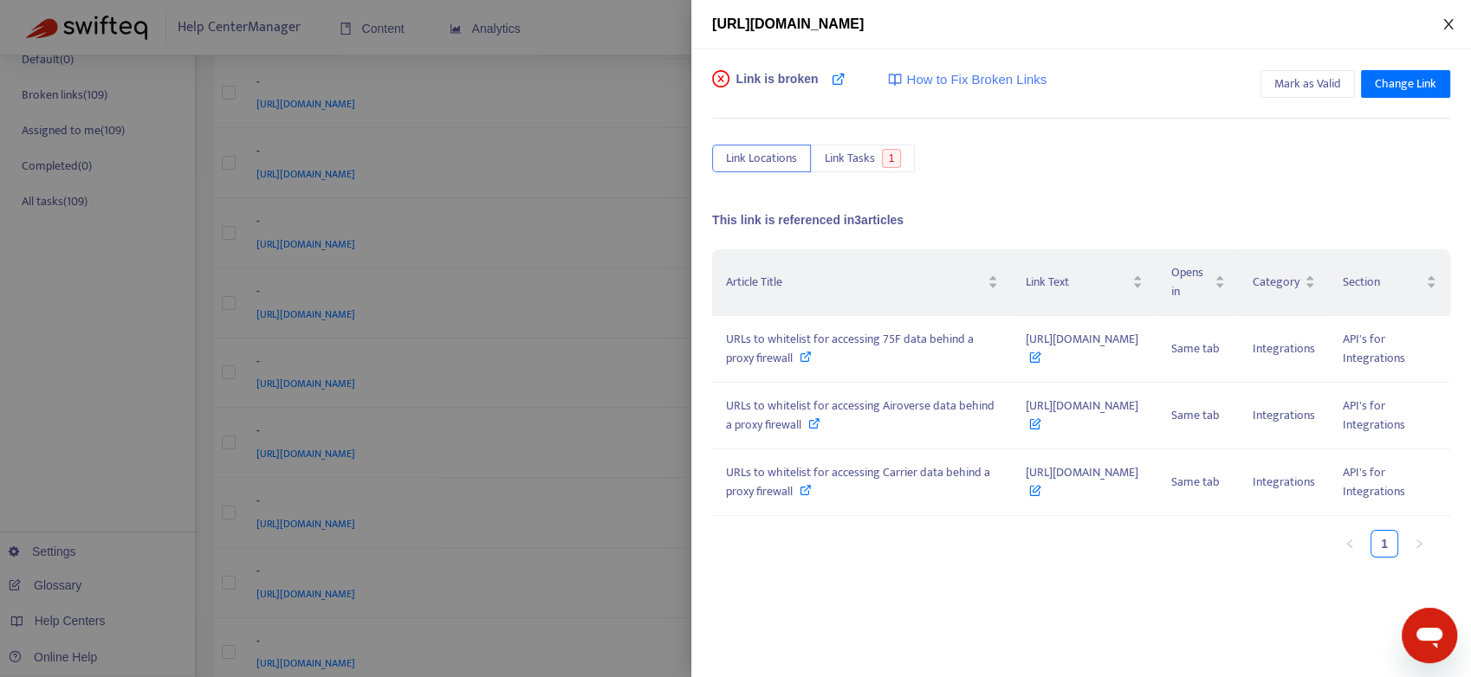
click at [1447, 27] on icon "close" at bounding box center [1448, 24] width 14 height 14
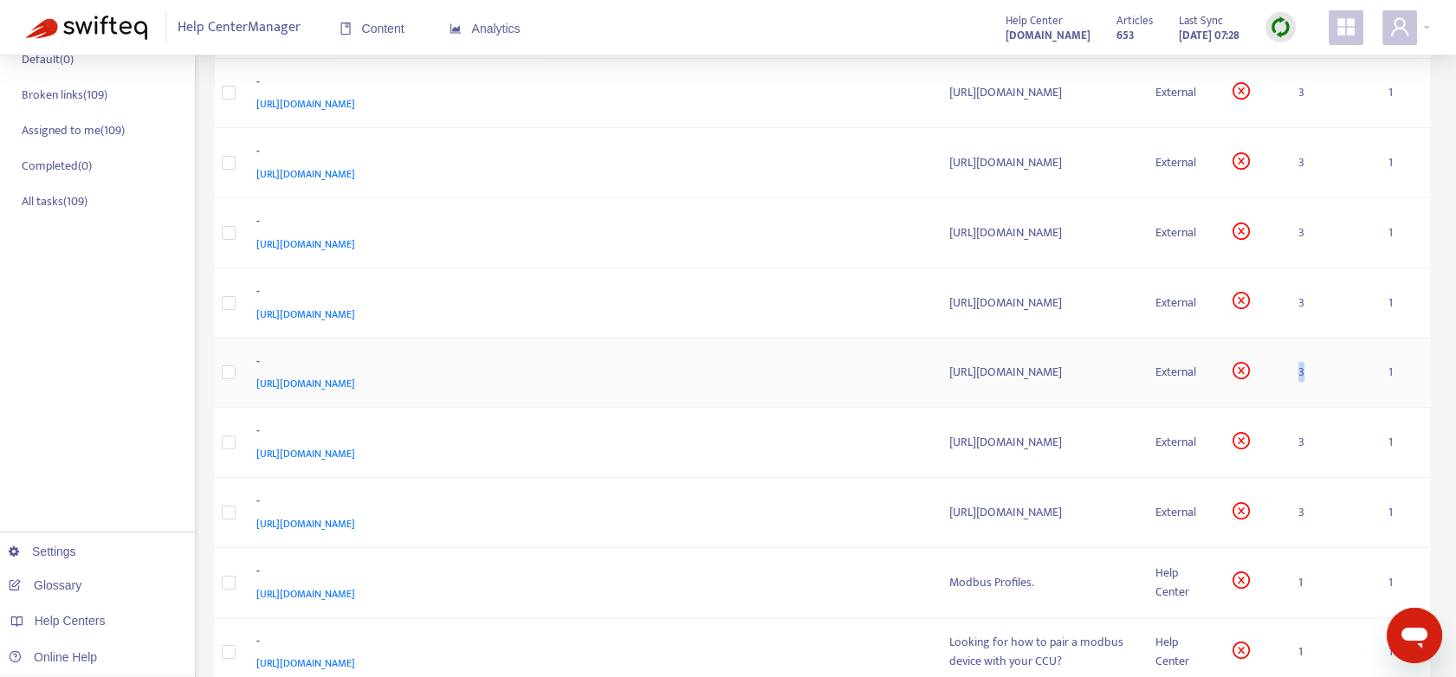
click at [1301, 374] on td "3" at bounding box center [1329, 374] width 90 height 70
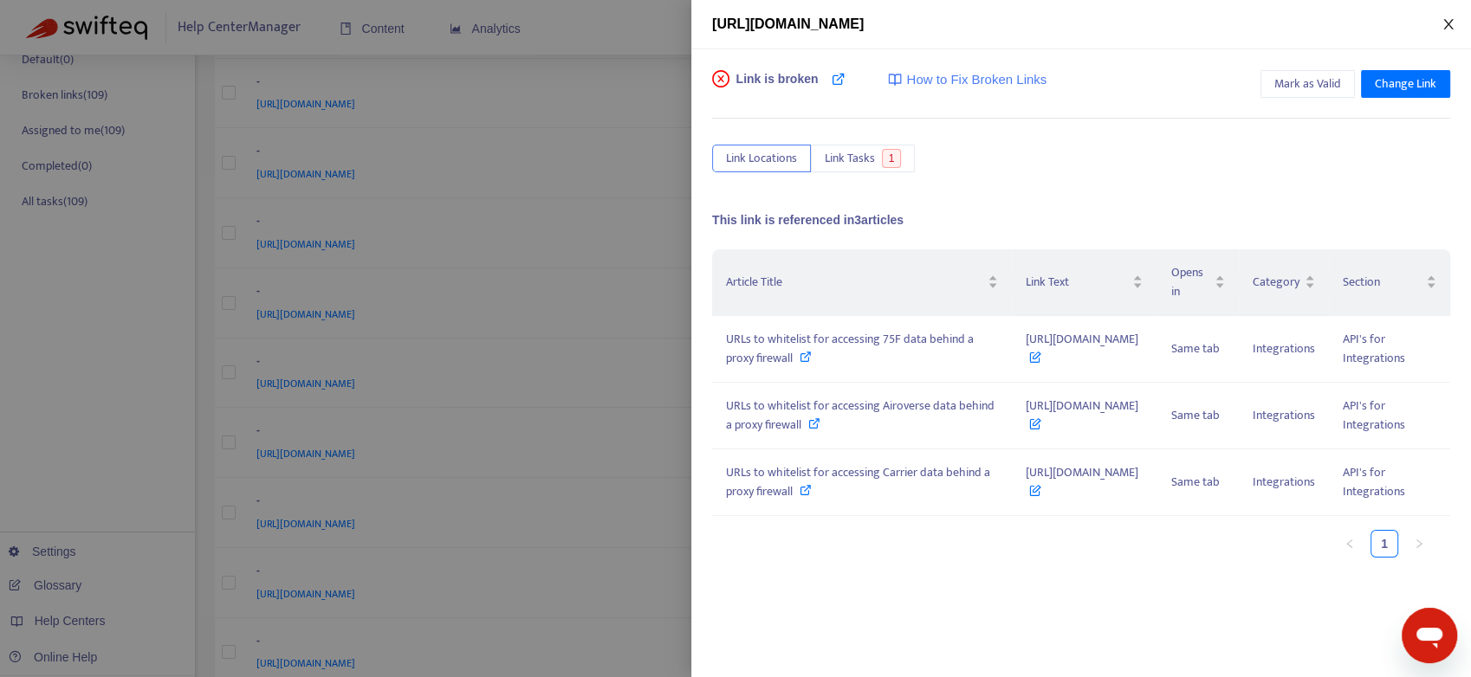
click at [1448, 22] on icon "close" at bounding box center [1448, 24] width 14 height 14
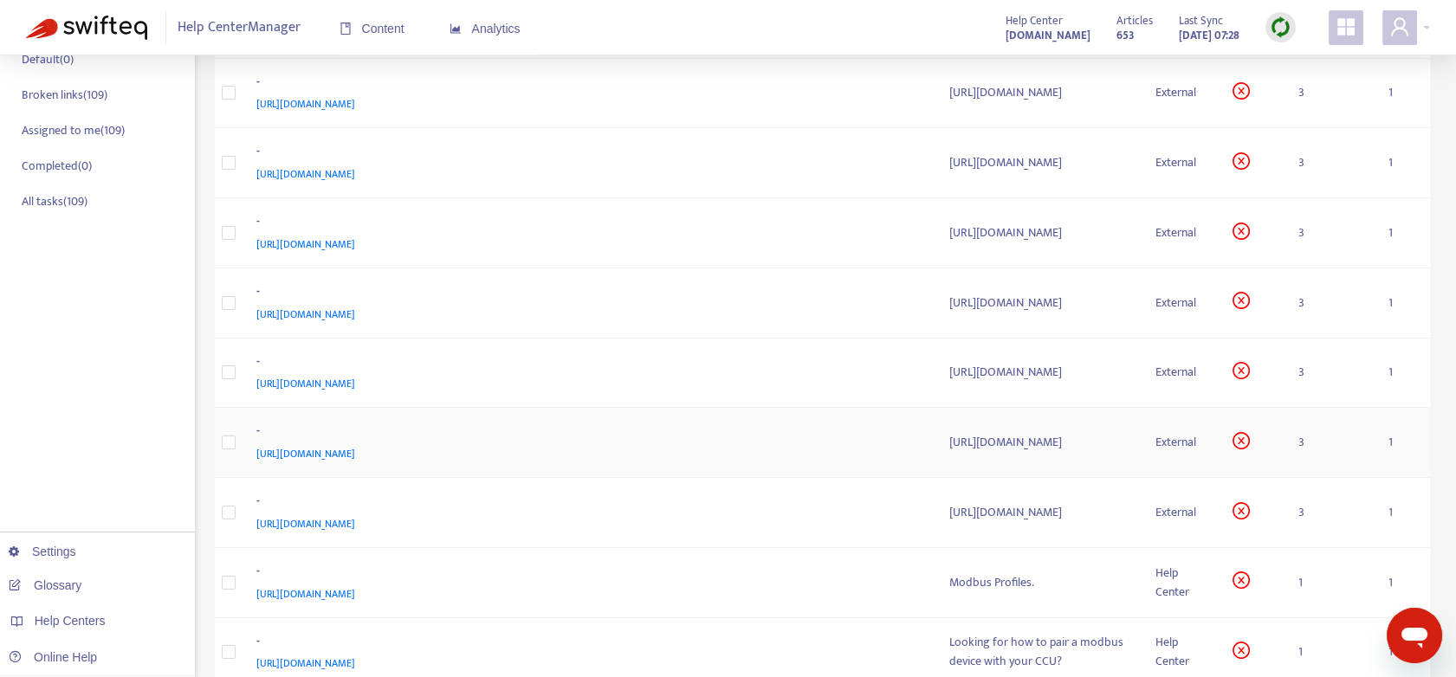
click at [1306, 434] on td "3" at bounding box center [1329, 443] width 90 height 70
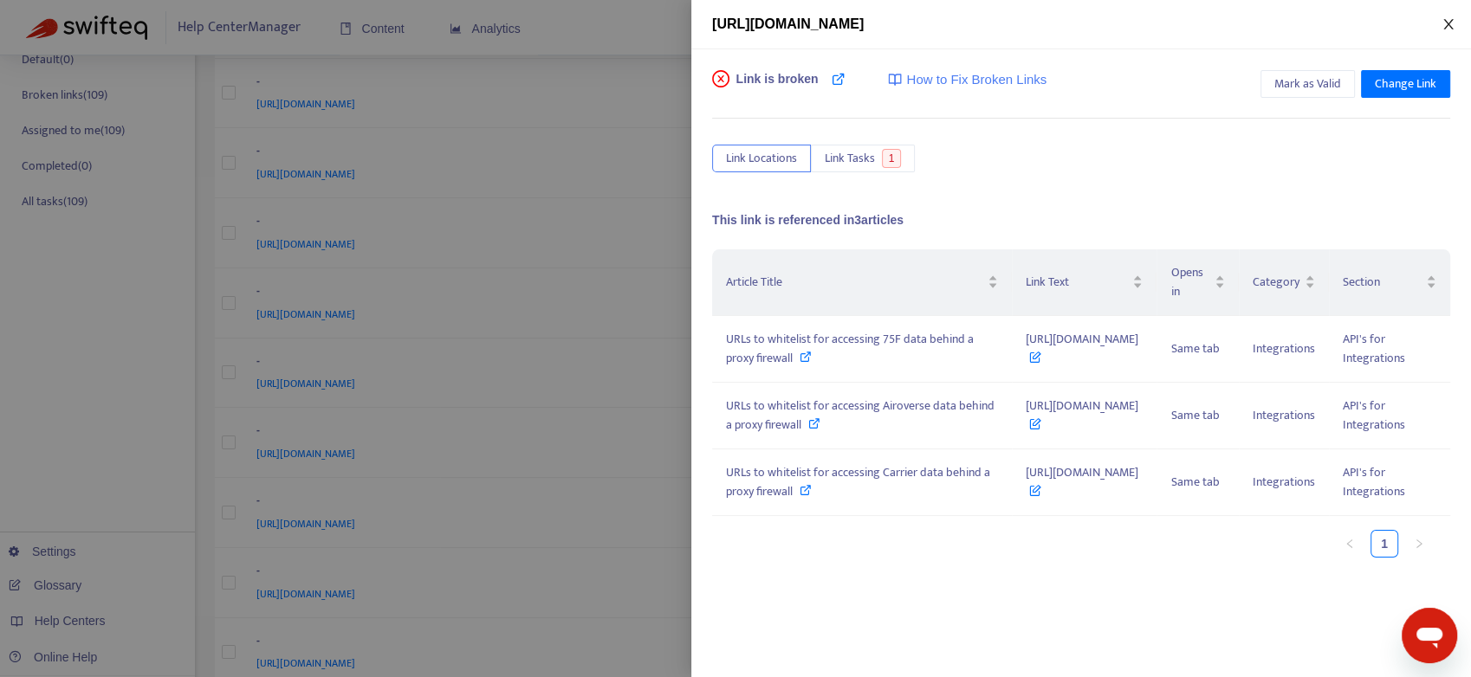
click at [1446, 17] on icon "close" at bounding box center [1448, 24] width 14 height 14
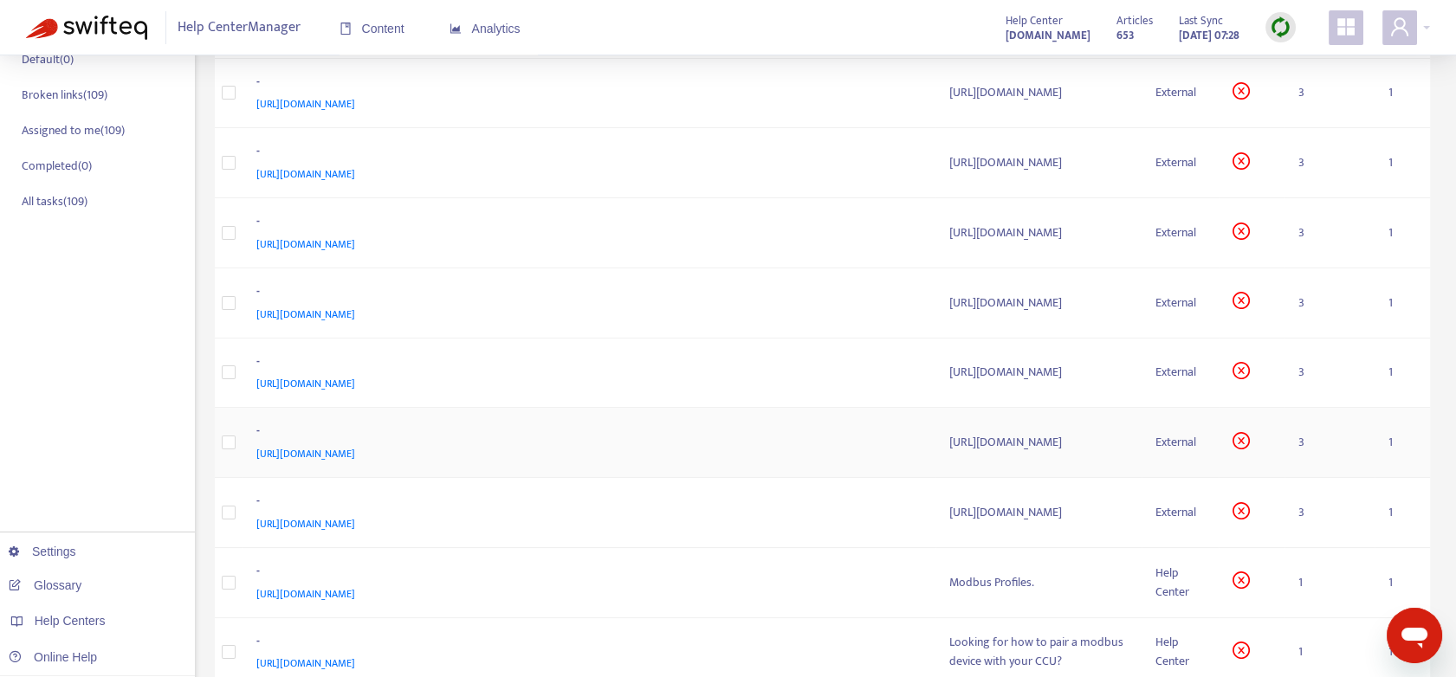
click at [1303, 436] on td "3" at bounding box center [1329, 443] width 90 height 70
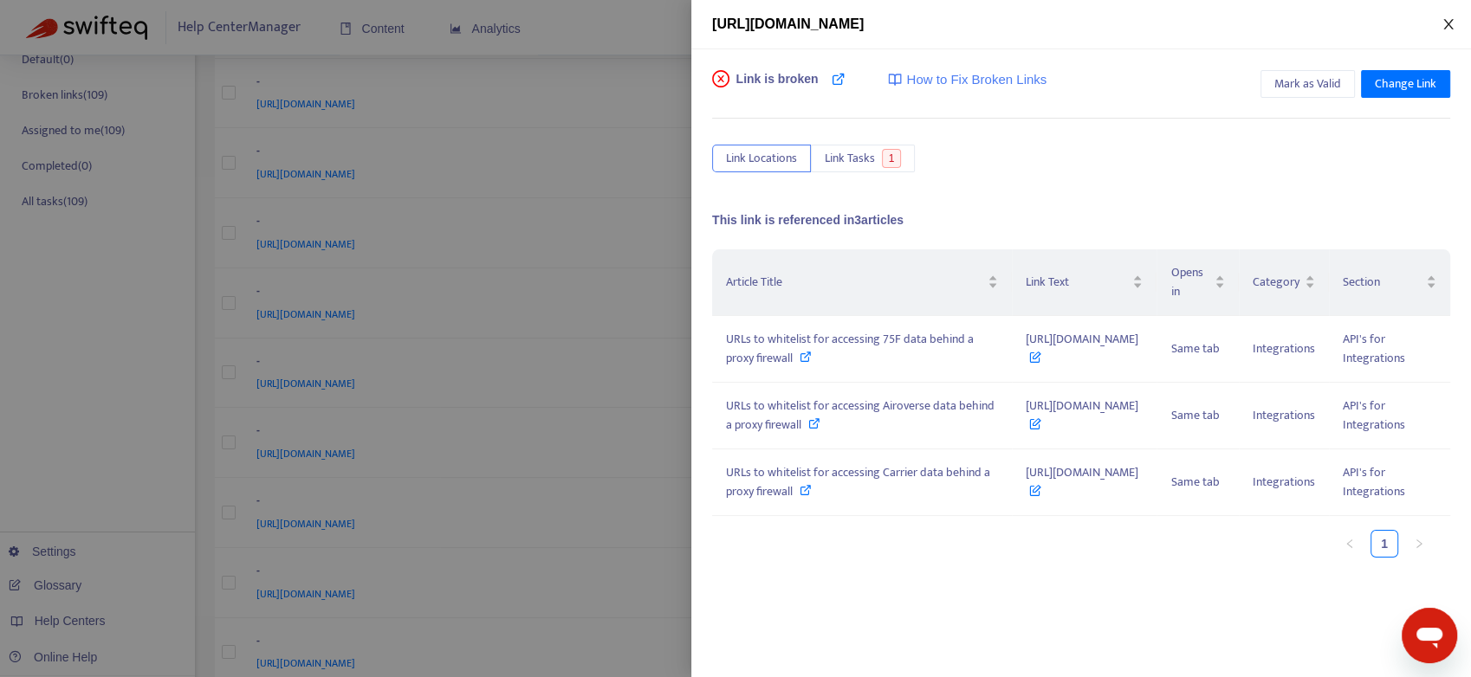
click at [1450, 23] on icon "close" at bounding box center [1448, 24] width 14 height 14
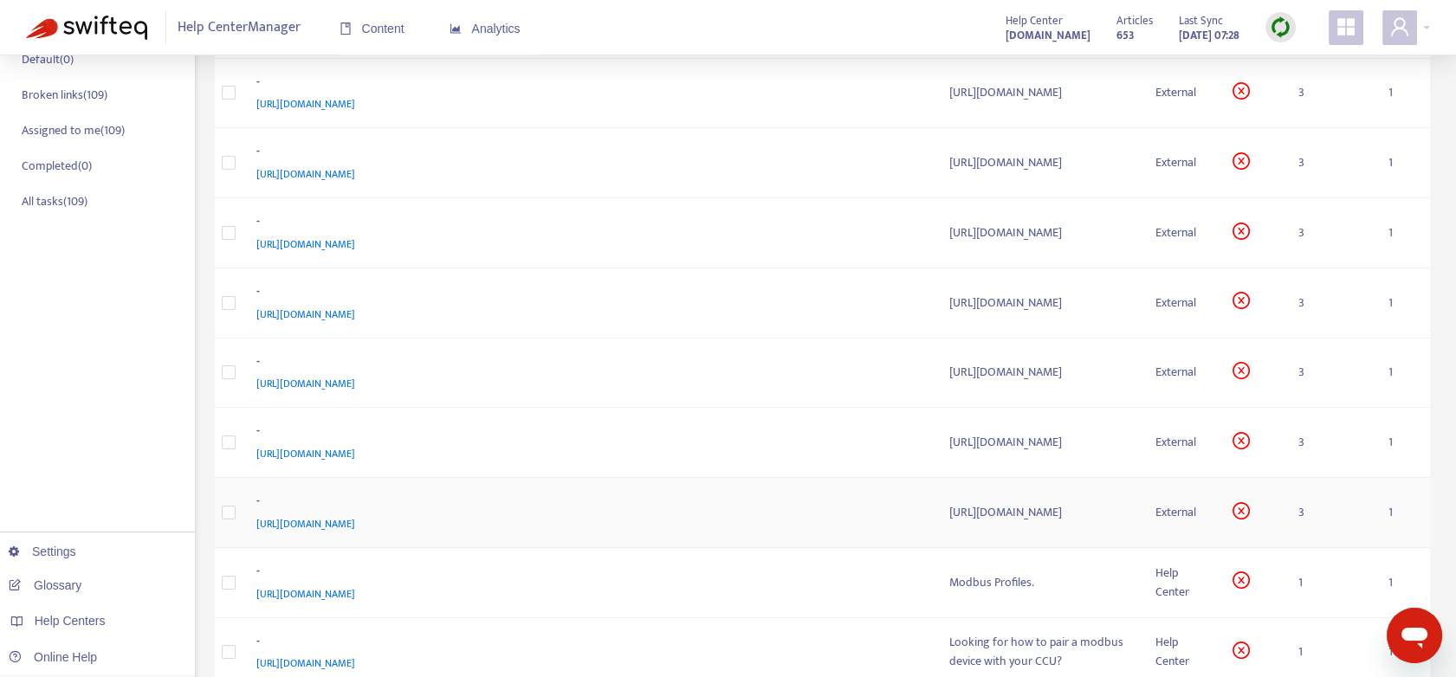
click at [1296, 509] on td "3" at bounding box center [1329, 513] width 90 height 70
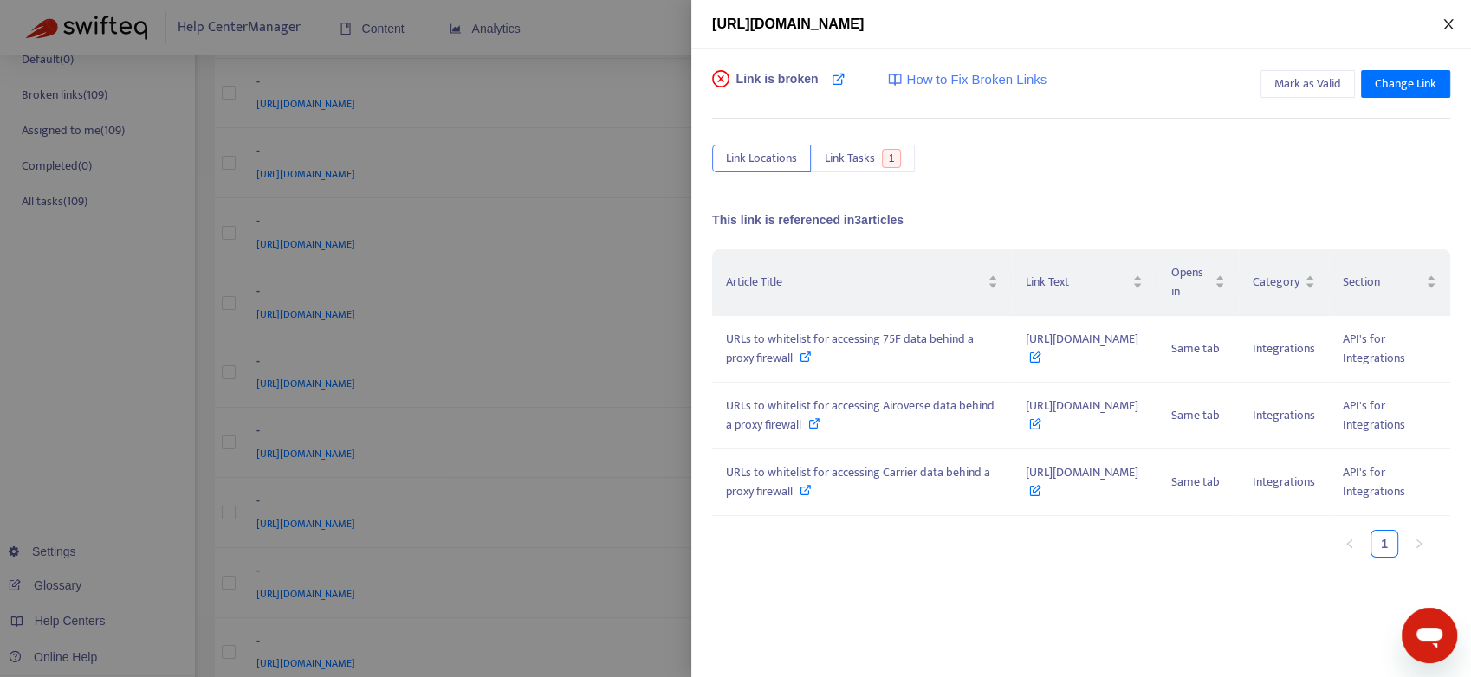
click at [1445, 26] on icon "close" at bounding box center [1448, 24] width 10 height 10
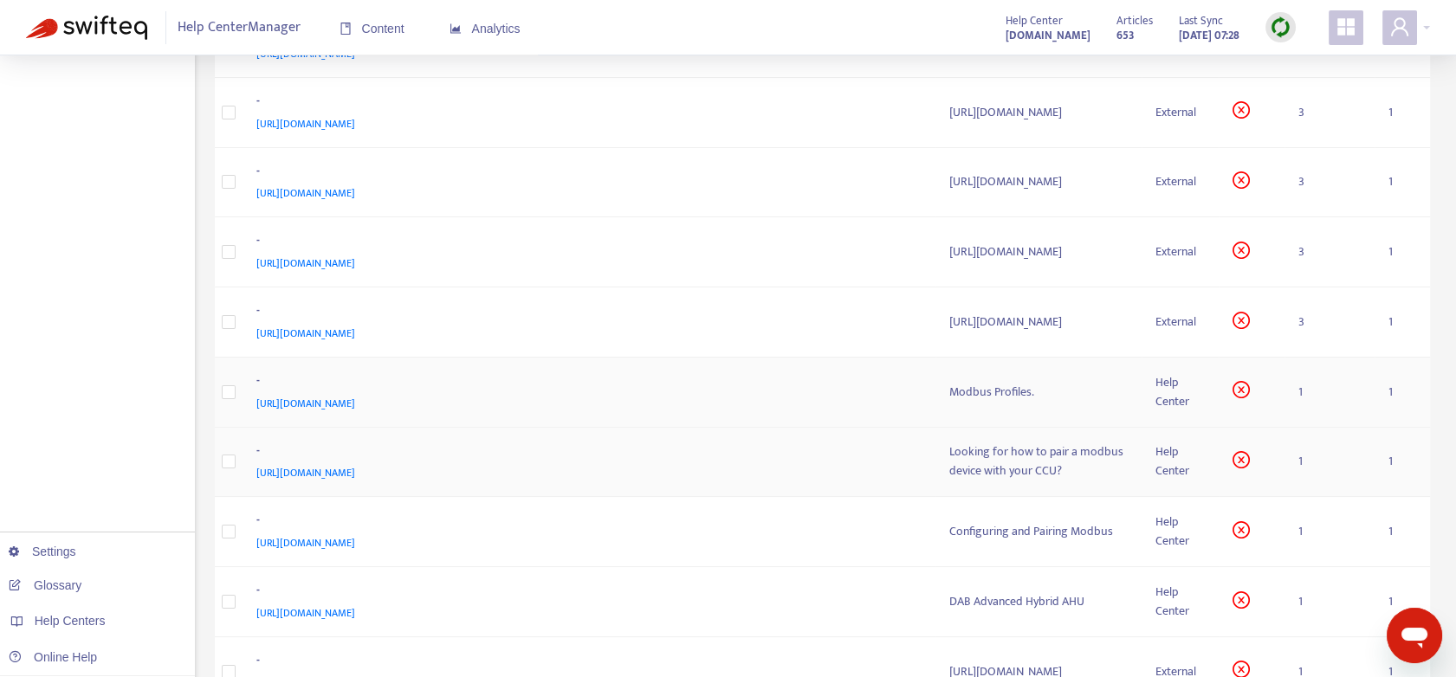
scroll to position [485, 0]
click at [1297, 390] on td "1" at bounding box center [1329, 390] width 90 height 70
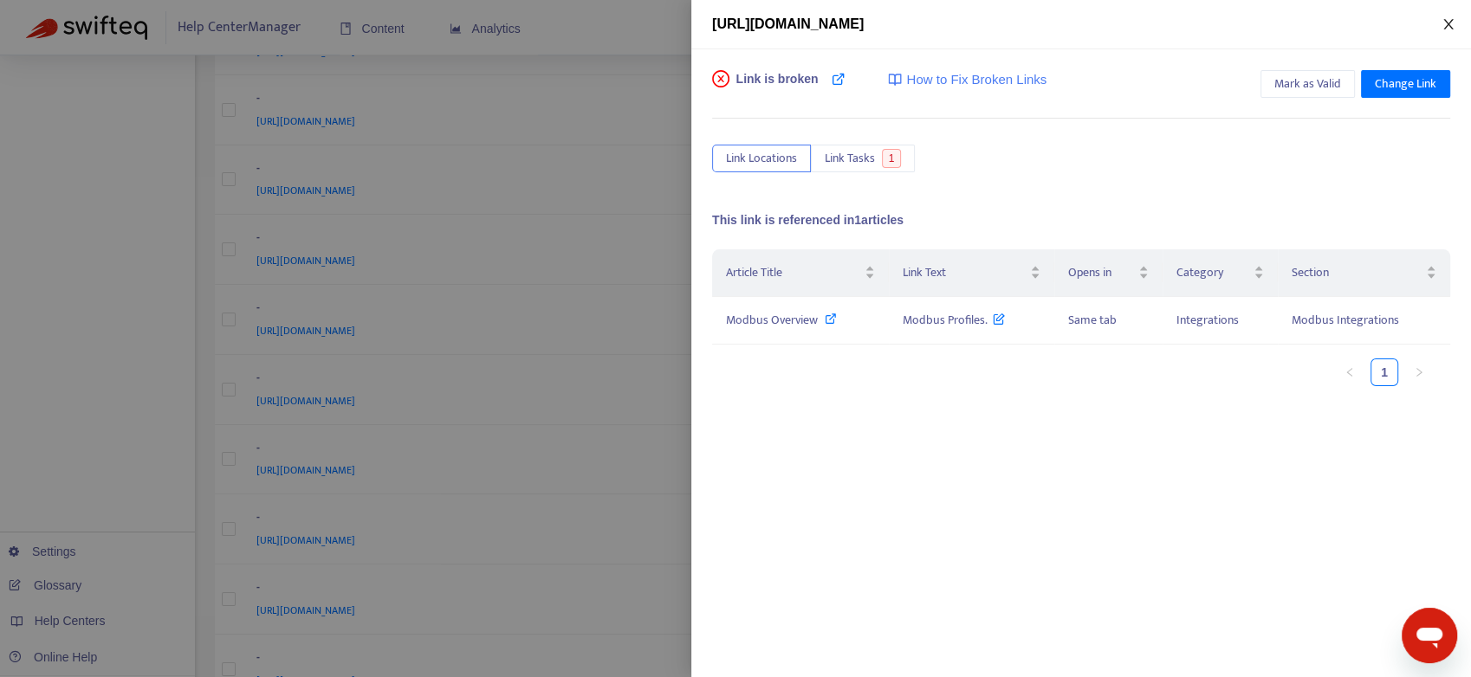
click at [1441, 21] on icon "close" at bounding box center [1448, 24] width 14 height 14
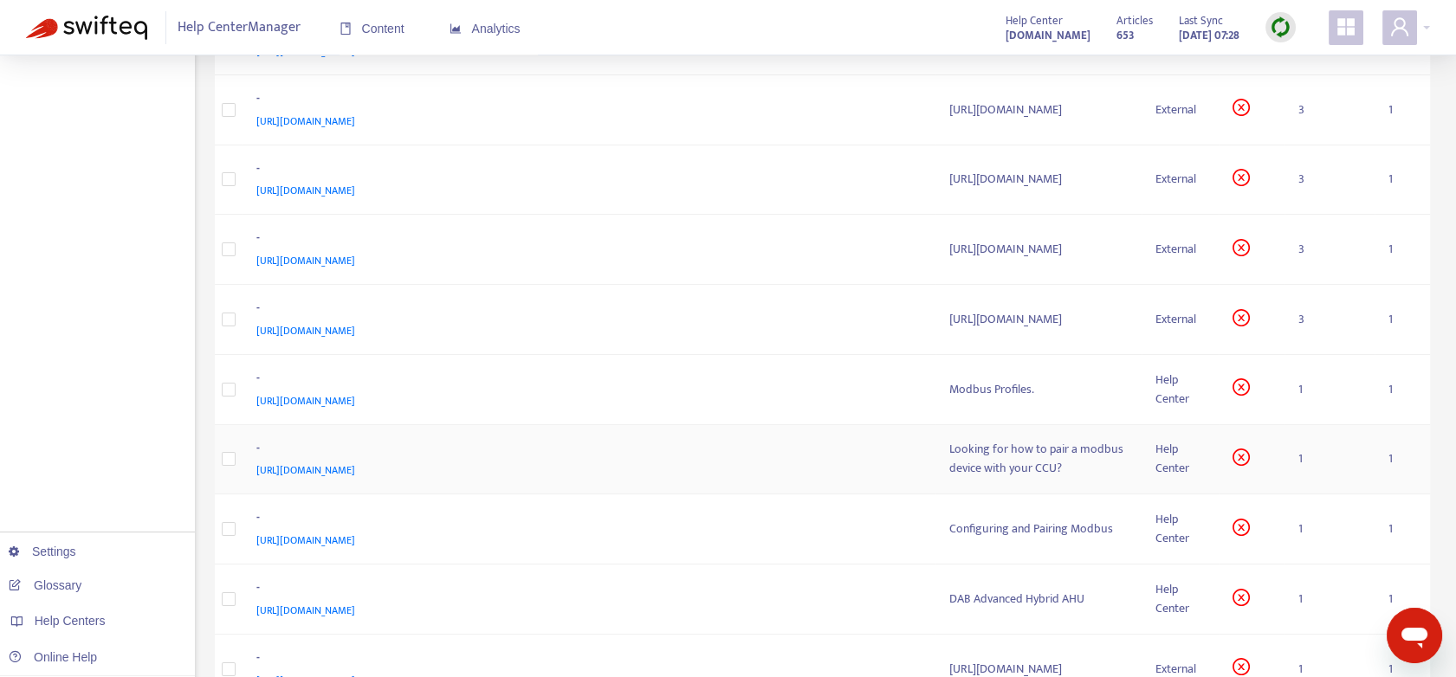
click at [1304, 456] on td "1" at bounding box center [1329, 460] width 90 height 70
click at [1303, 456] on td "1" at bounding box center [1329, 460] width 90 height 70
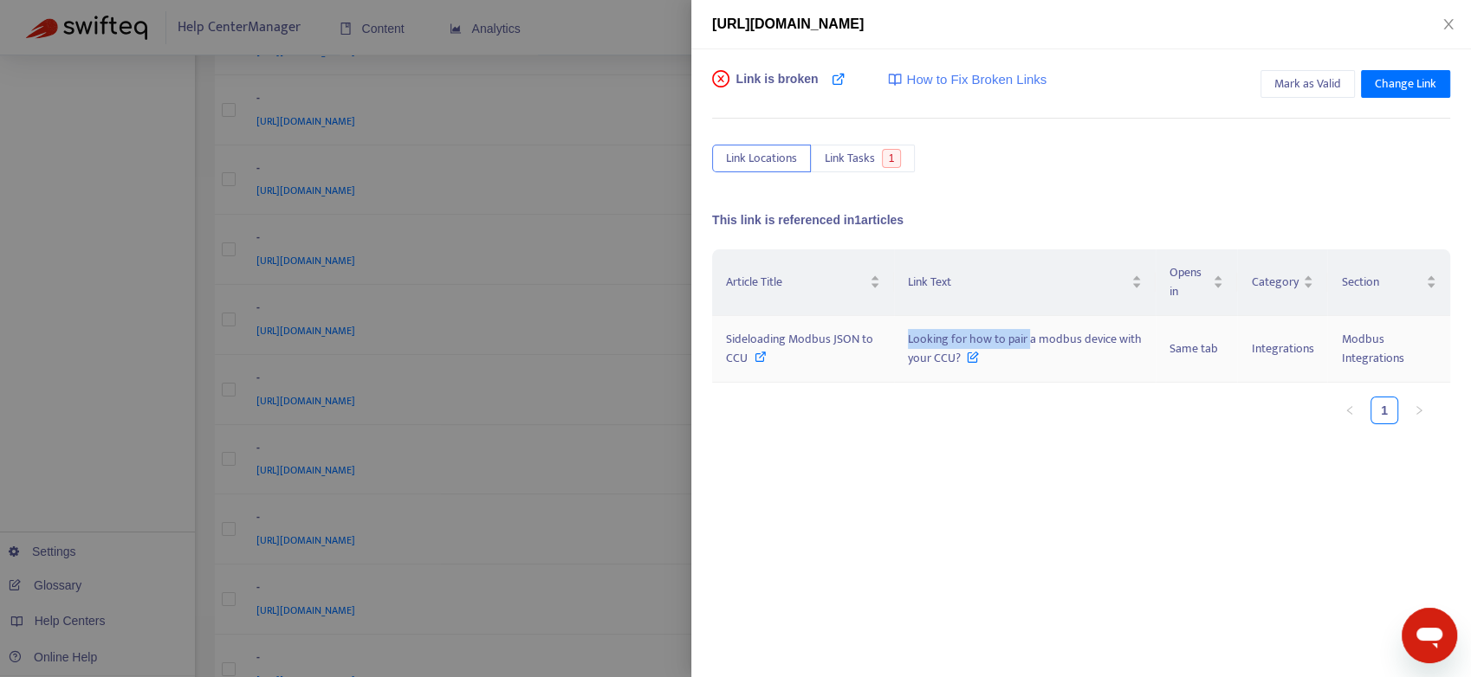
drag, startPoint x: 911, startPoint y: 338, endPoint x: 1025, endPoint y: 339, distance: 114.3
click at [1025, 339] on td "Looking for how to pair a modbus device with your CCU?" at bounding box center [1025, 349] width 262 height 67
click at [1446, 24] on icon "close" at bounding box center [1448, 24] width 14 height 14
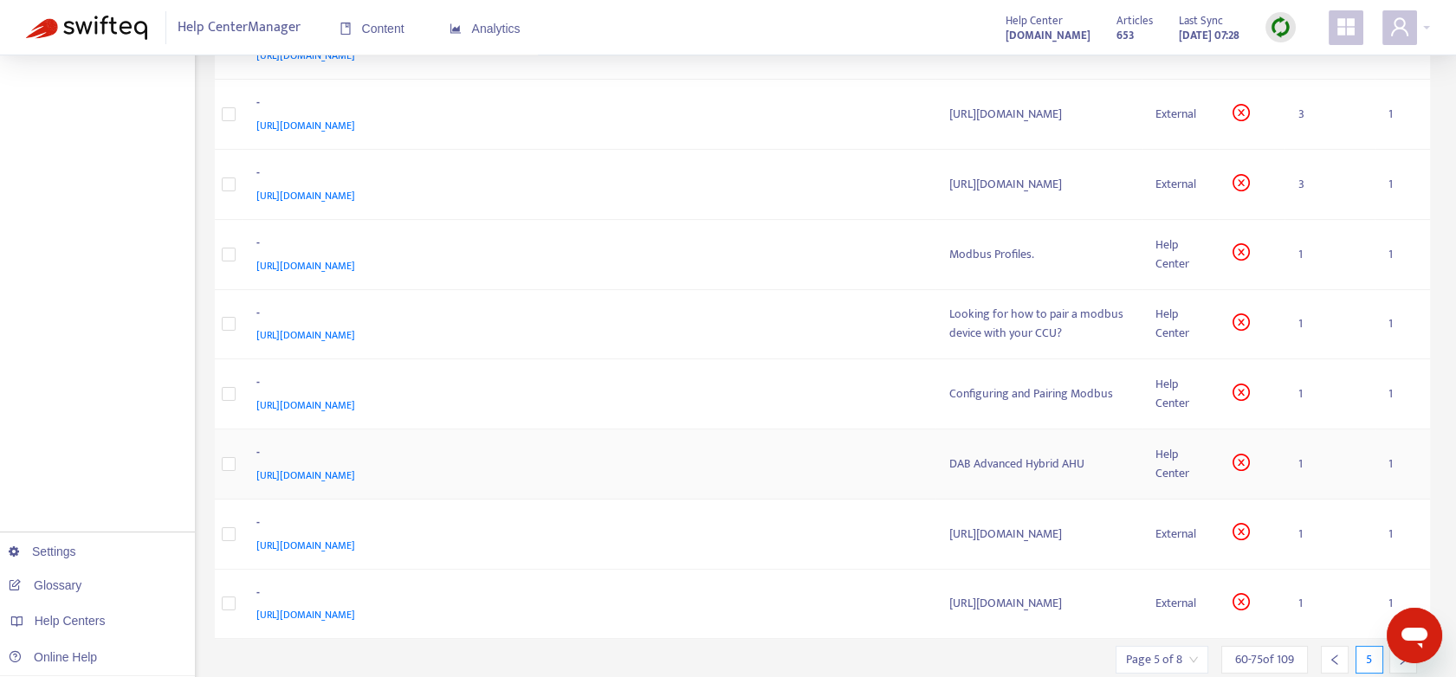
scroll to position [677, 0]
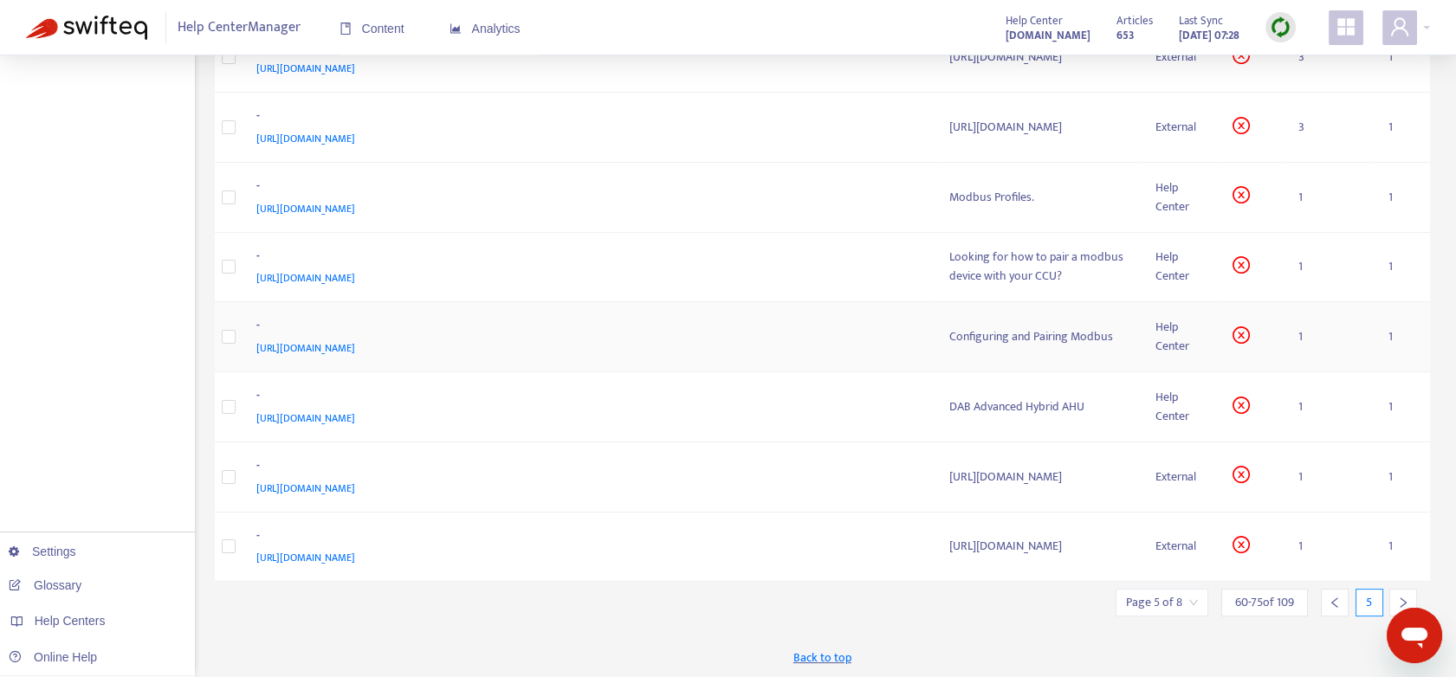
click at [1302, 338] on td "1" at bounding box center [1329, 337] width 90 height 70
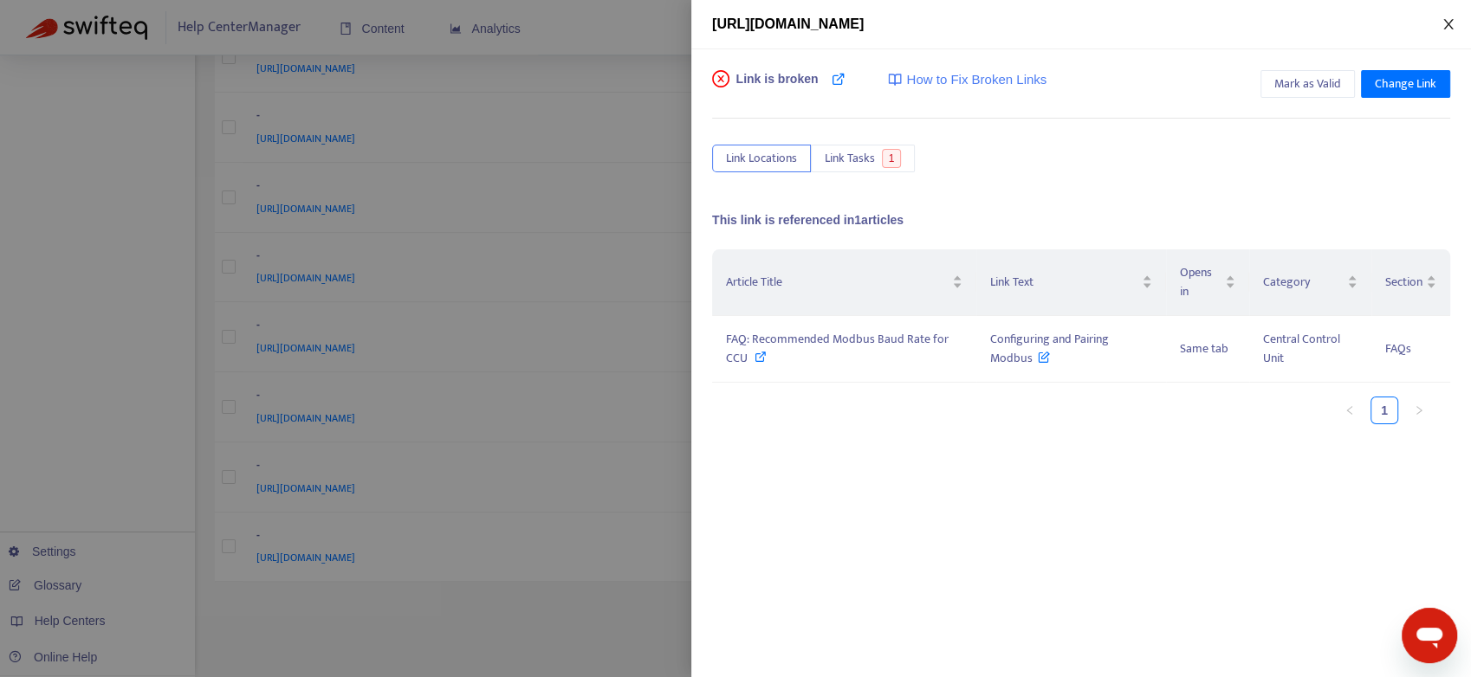
click at [1445, 19] on icon "close" at bounding box center [1448, 24] width 14 height 14
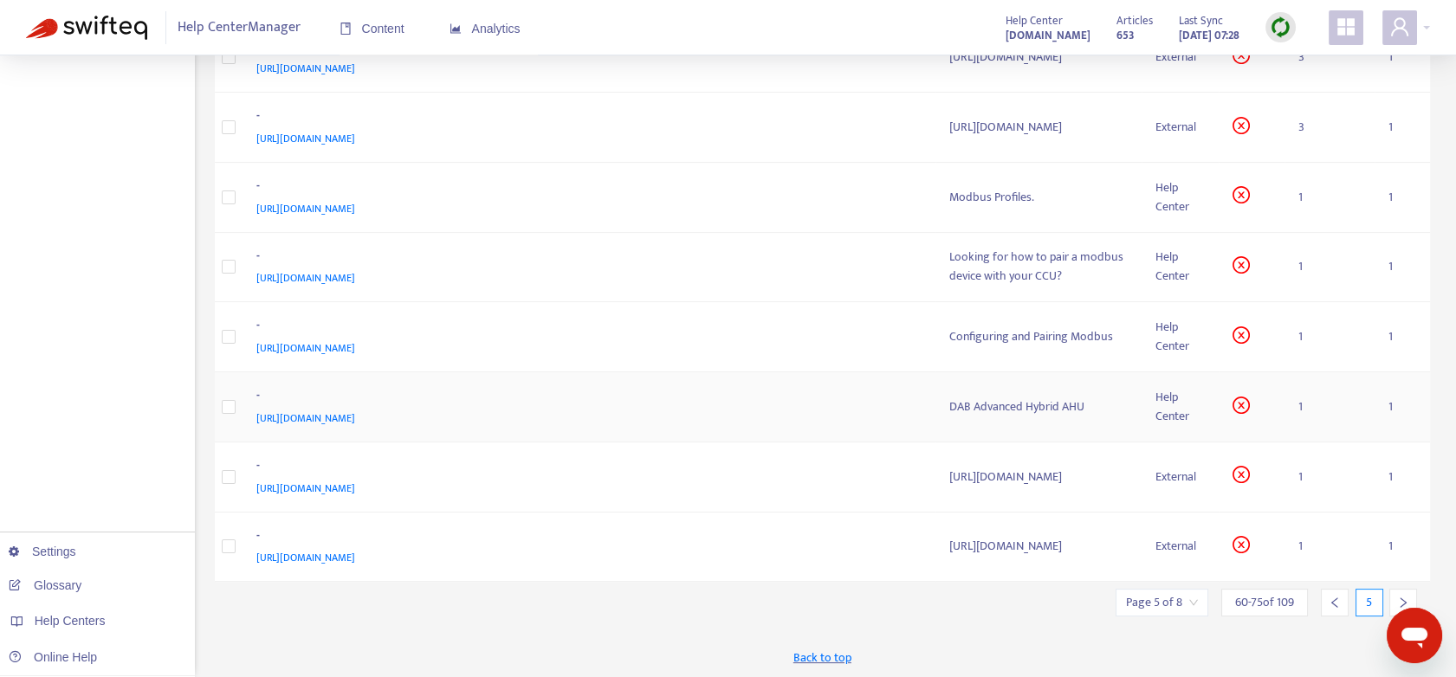
click at [1302, 403] on td "1" at bounding box center [1329, 407] width 90 height 70
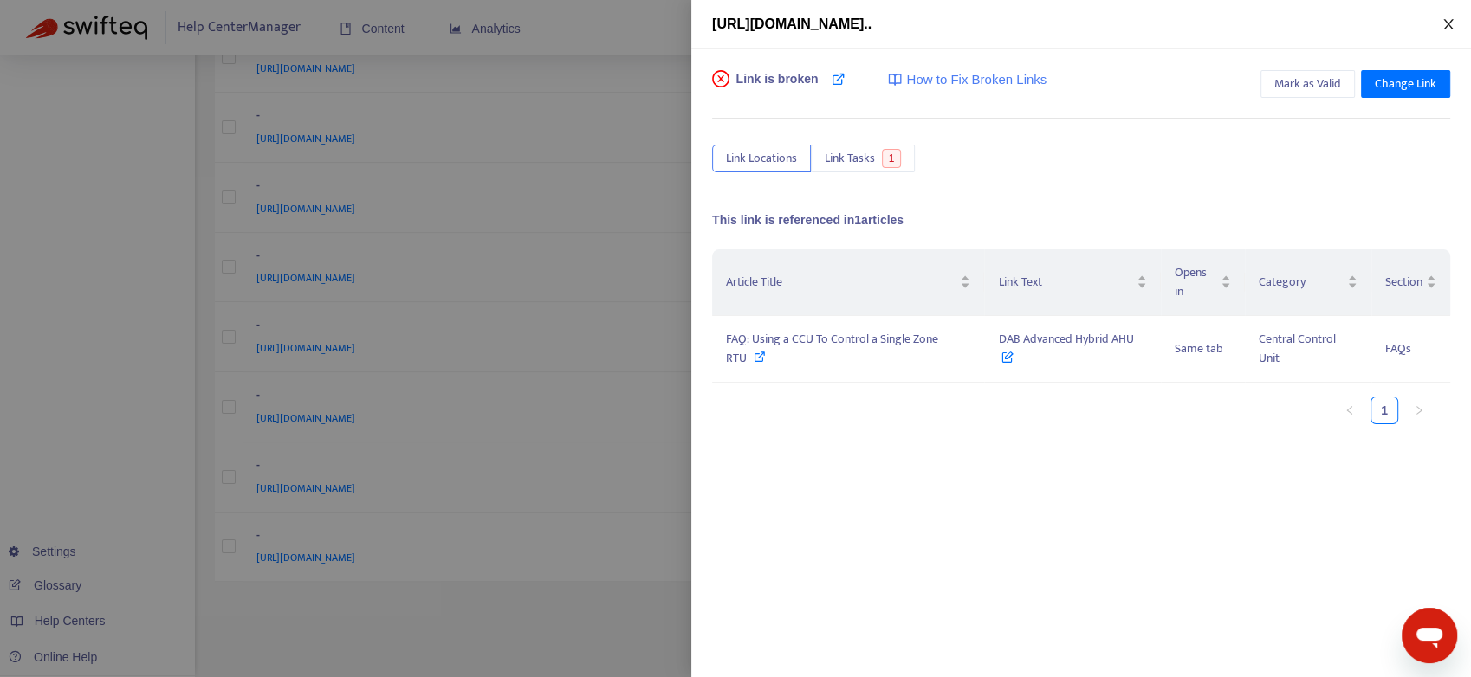
click at [1445, 28] on icon "close" at bounding box center [1448, 24] width 10 height 10
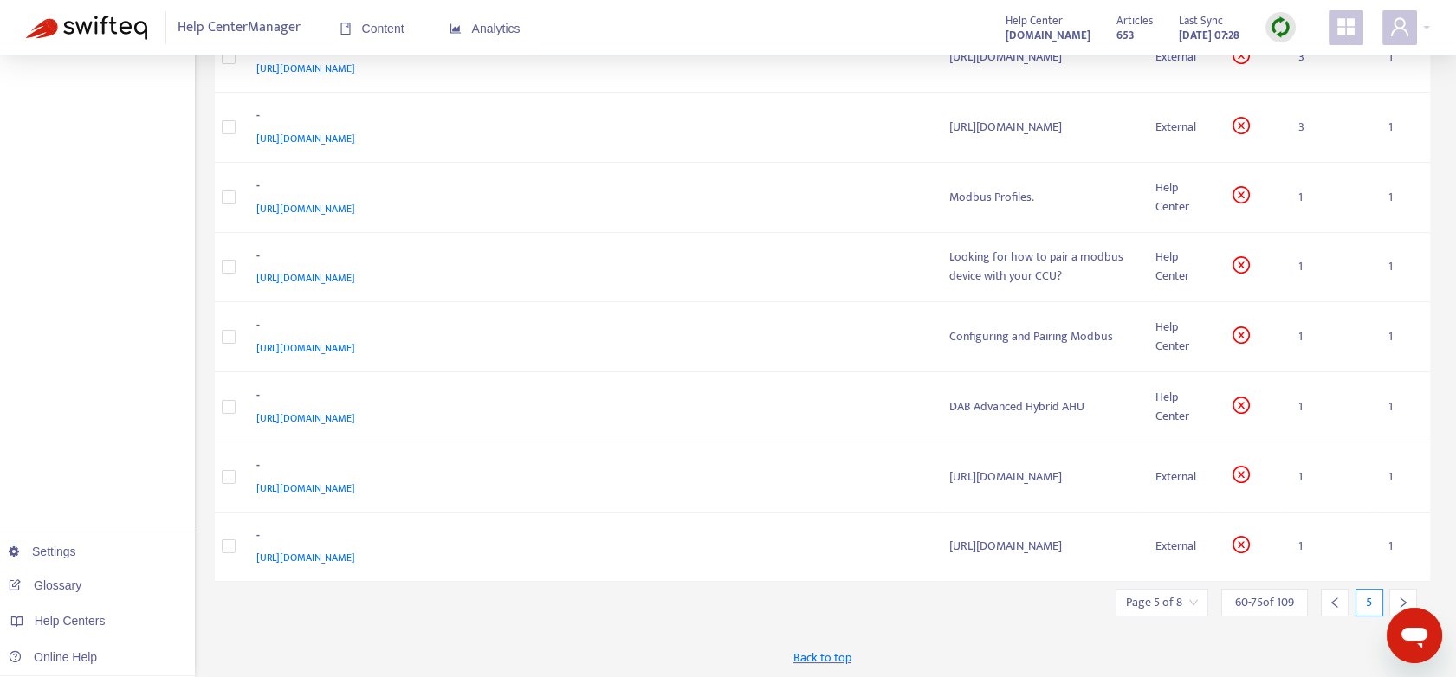
click at [1400, 598] on icon "right" at bounding box center [1403, 603] width 12 height 12
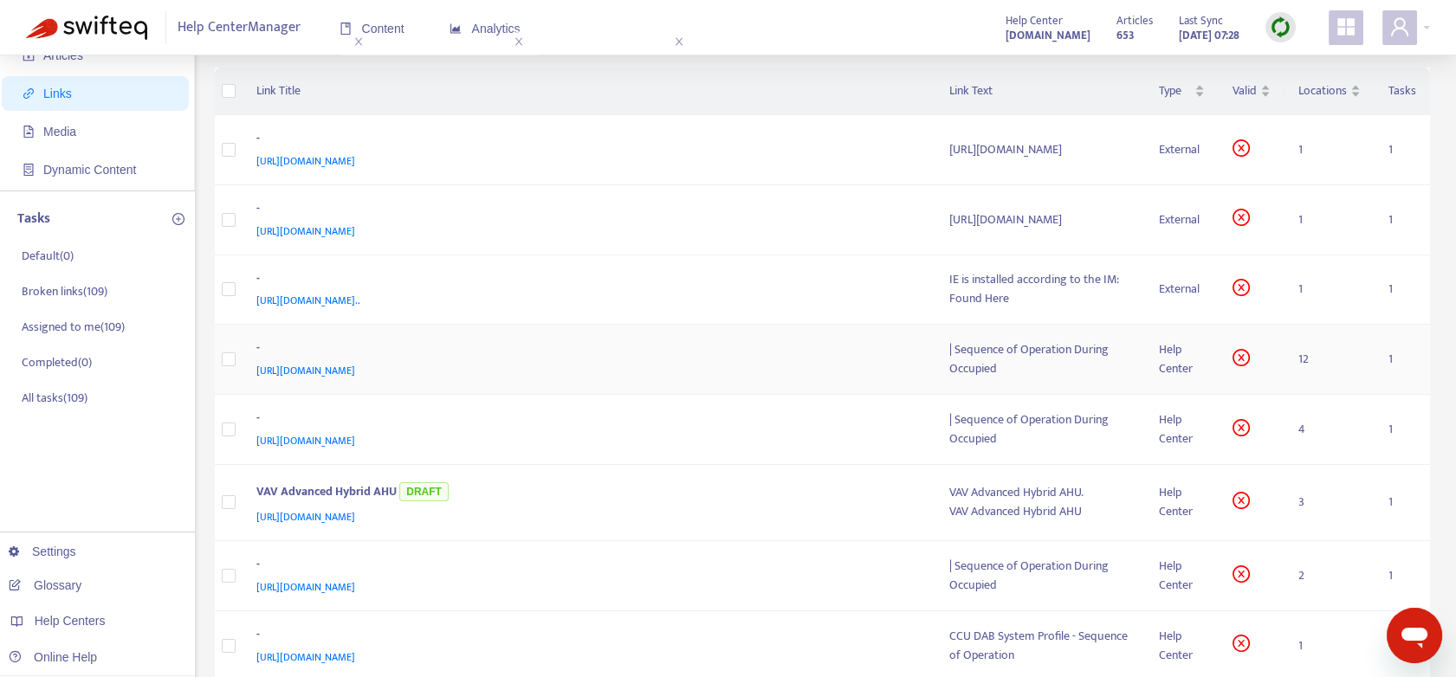
scroll to position [96, 0]
click at [1302, 301] on td "1" at bounding box center [1329, 290] width 90 height 70
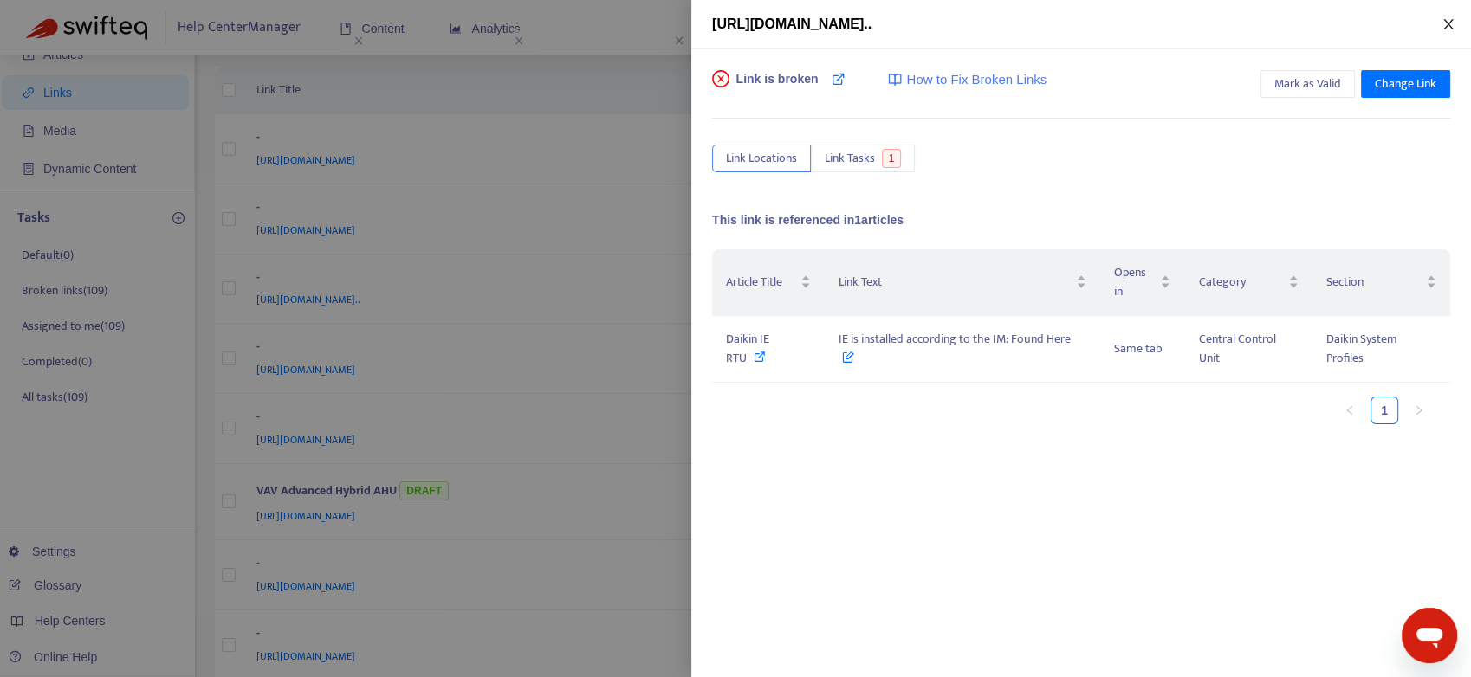
click at [1453, 28] on icon "close" at bounding box center [1448, 24] width 14 height 14
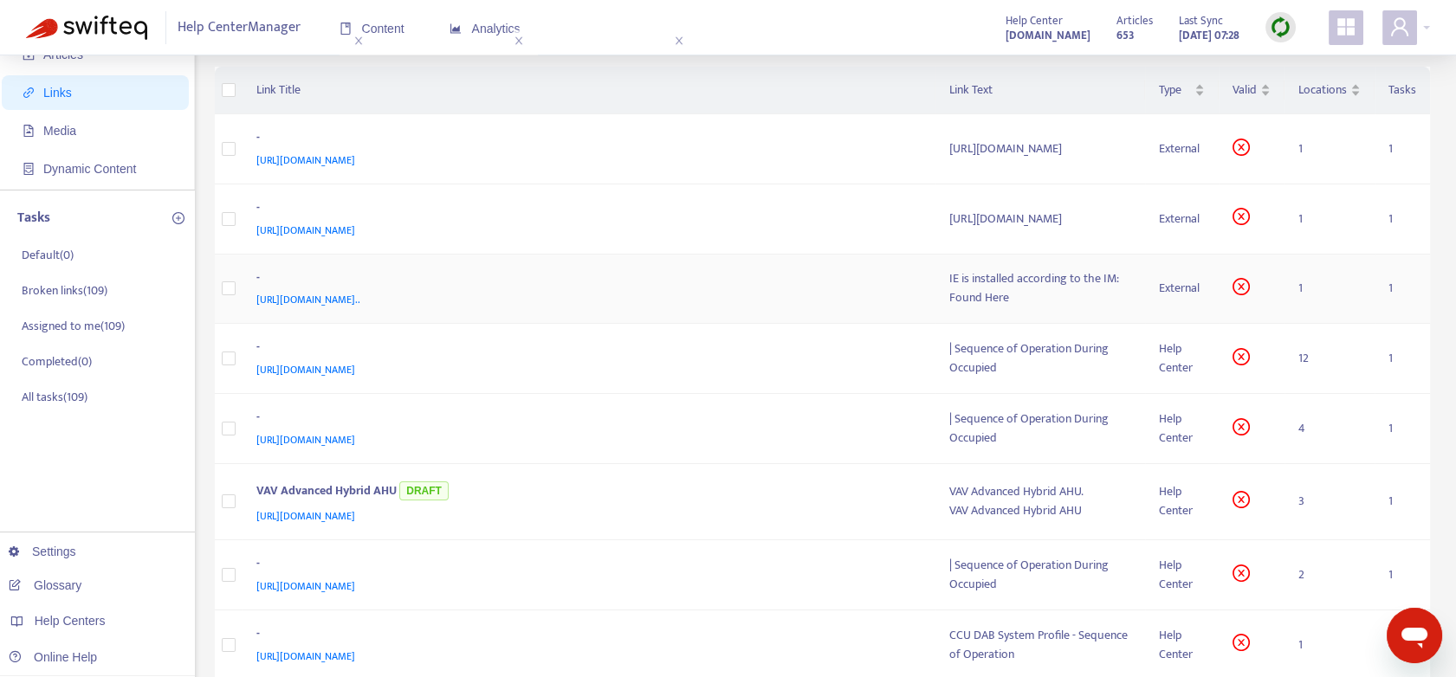
click at [1303, 297] on td "1" at bounding box center [1329, 290] width 90 height 70
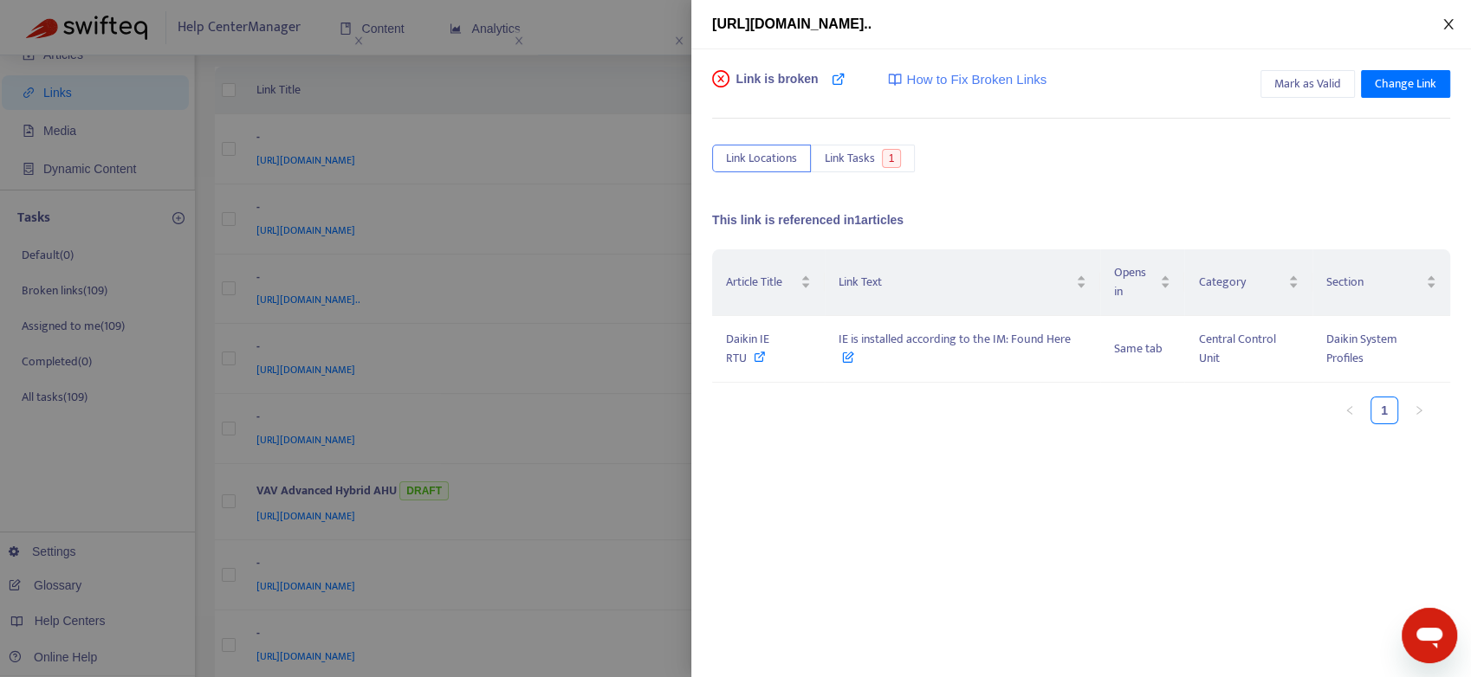
click at [1448, 23] on icon "close" at bounding box center [1448, 24] width 10 height 10
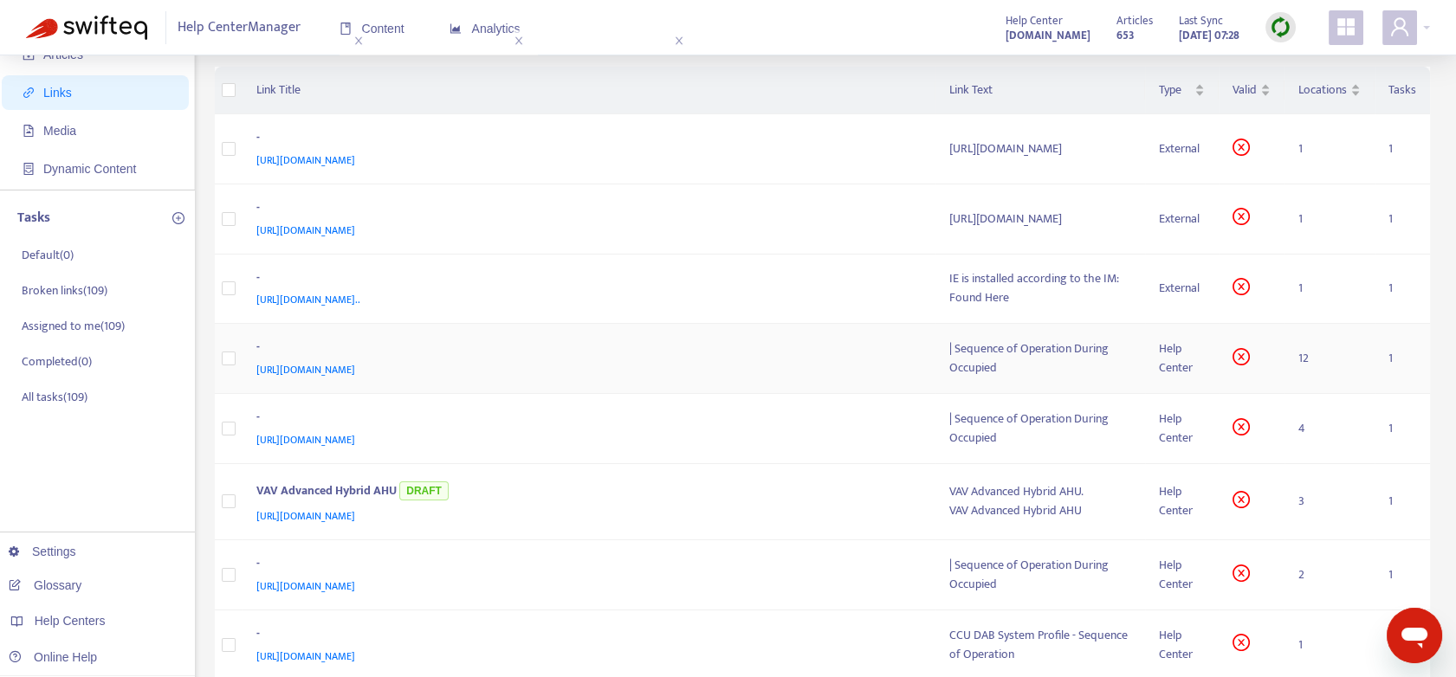
click at [1307, 377] on td "12" at bounding box center [1329, 359] width 90 height 70
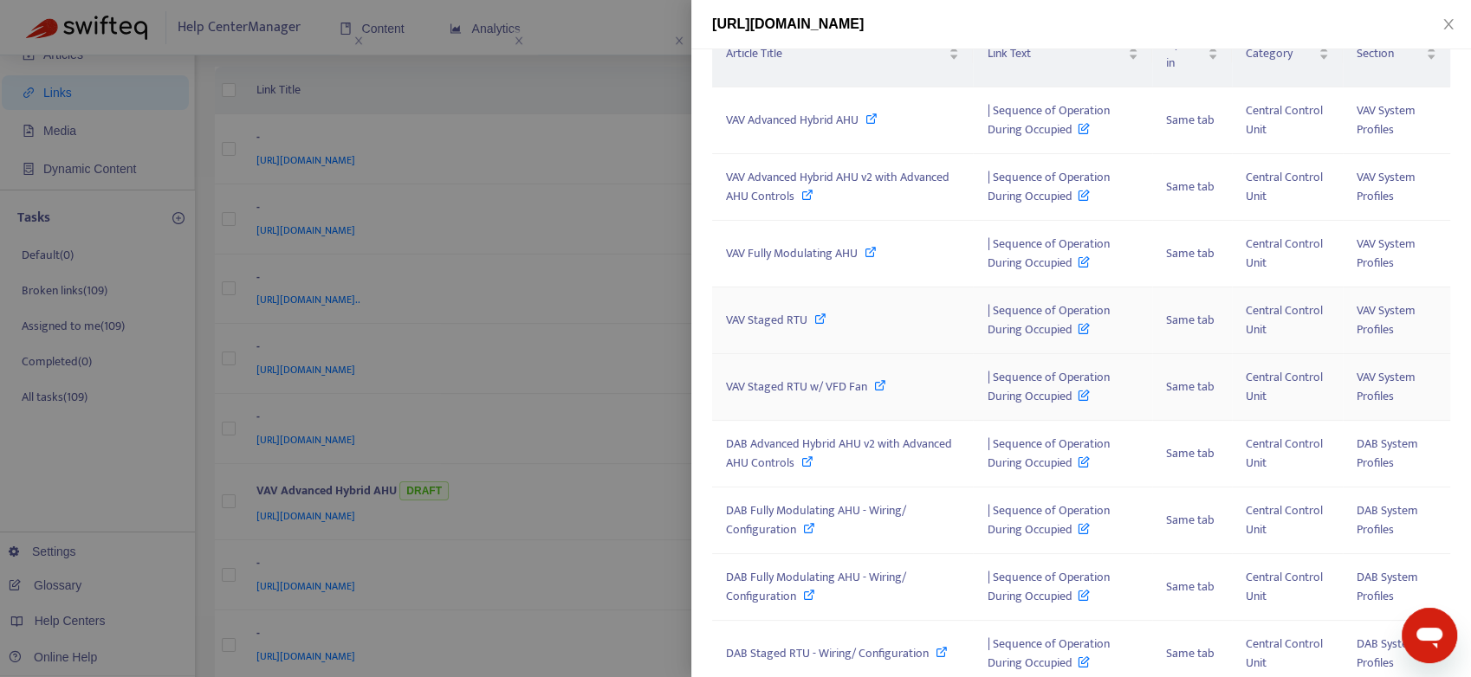
scroll to position [288, 0]
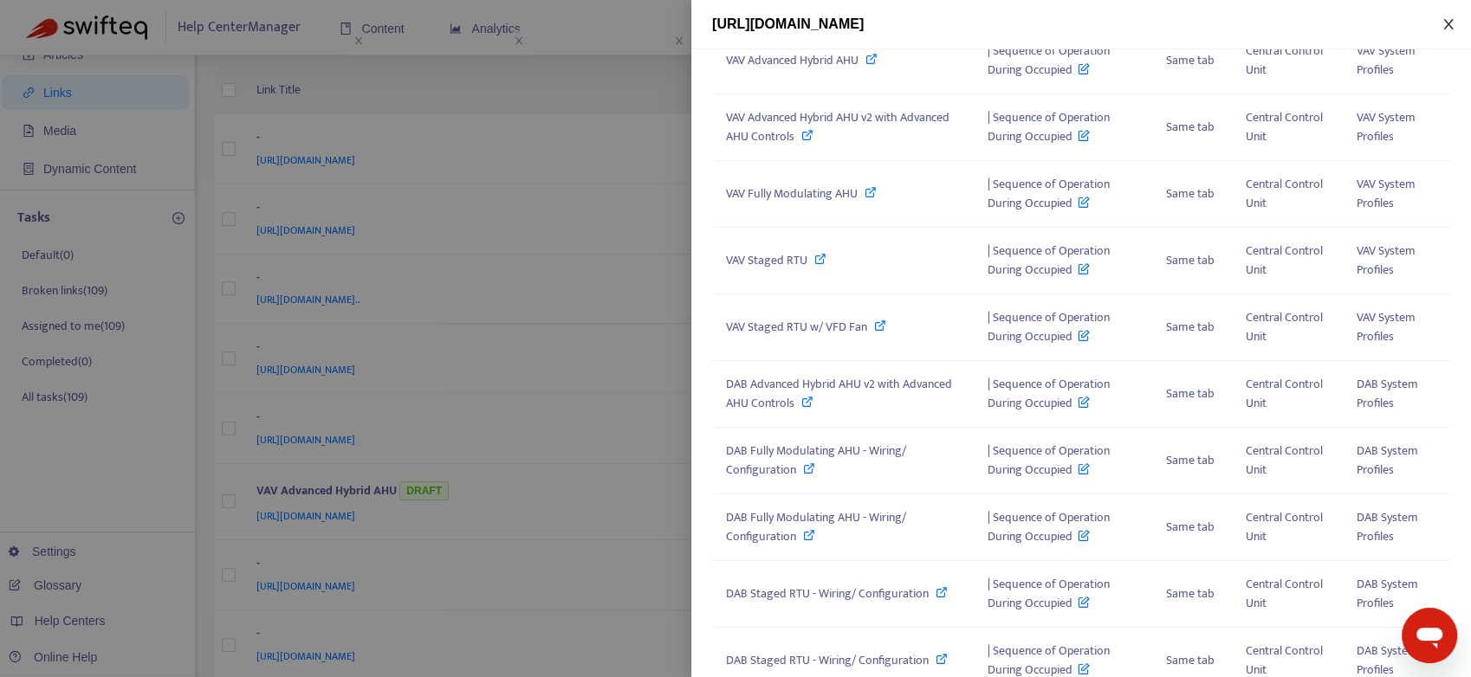
click at [1452, 18] on icon "close" at bounding box center [1448, 24] width 14 height 14
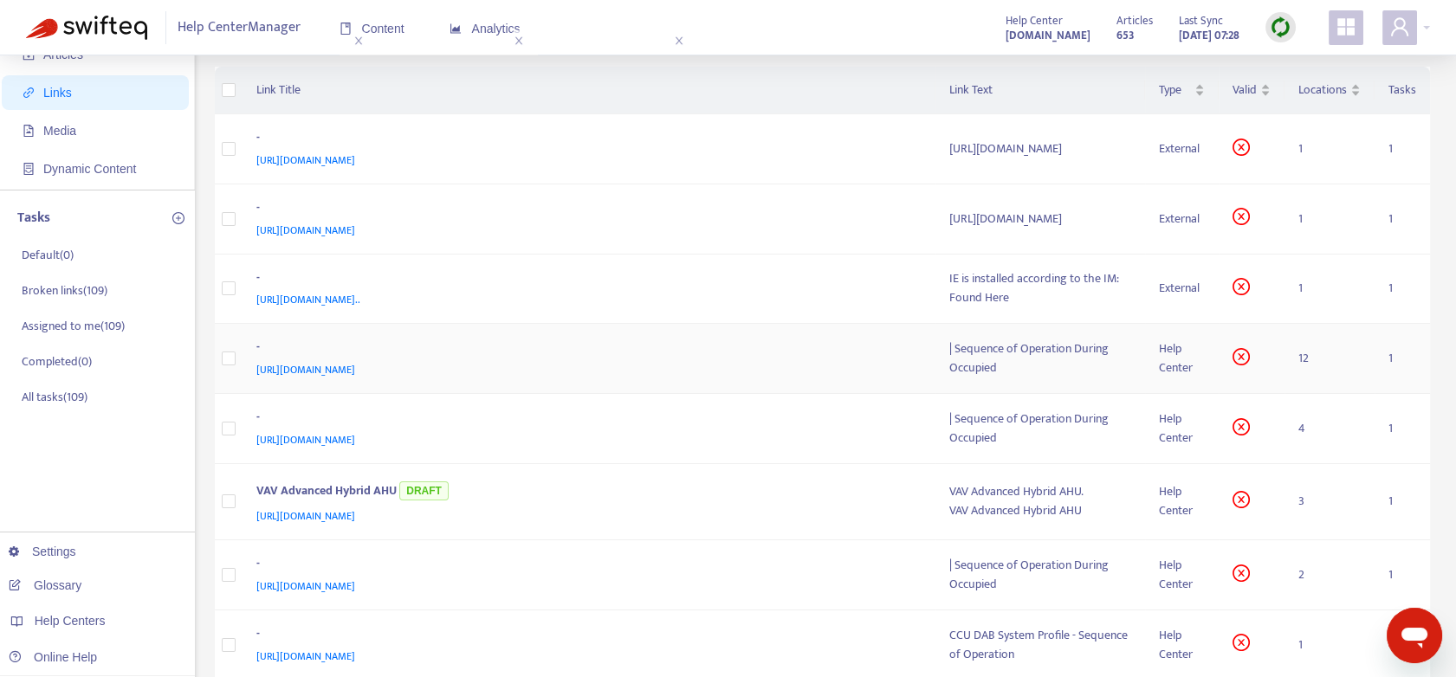
click at [1302, 378] on td "12" at bounding box center [1329, 359] width 90 height 70
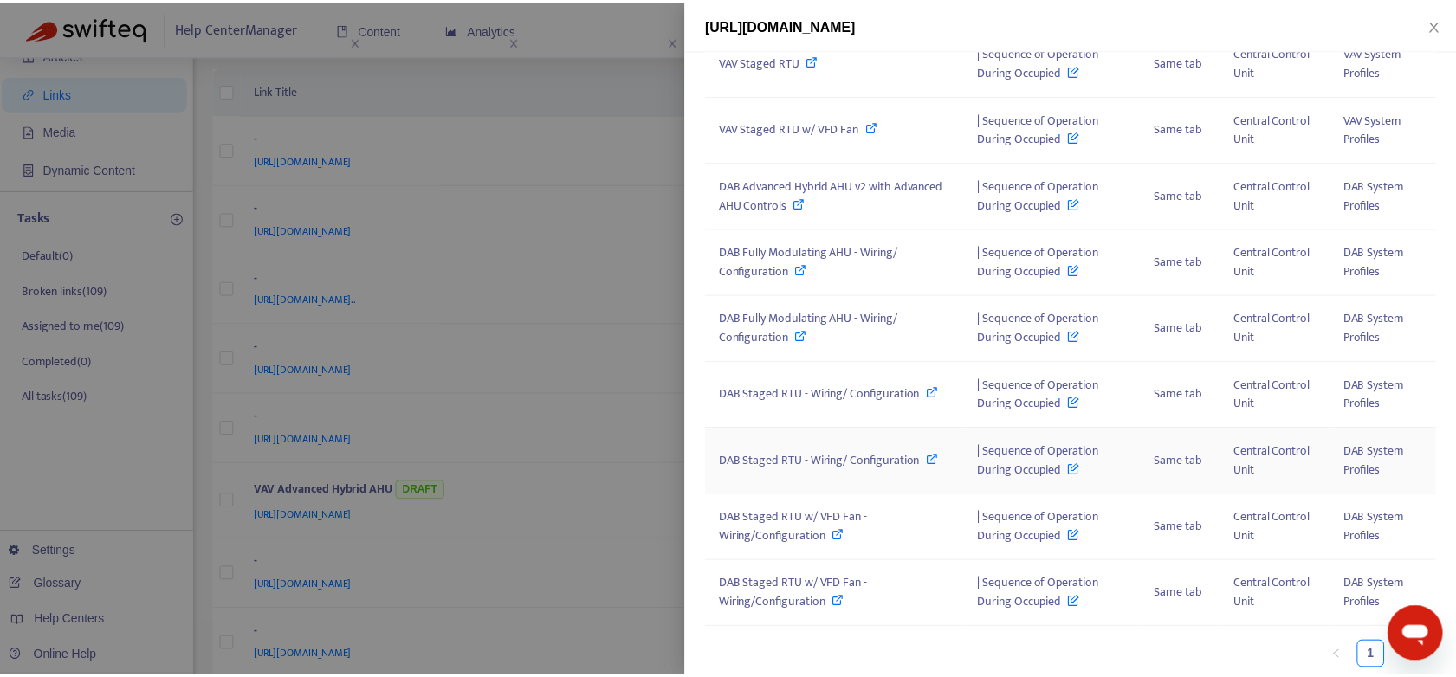
scroll to position [493, 0]
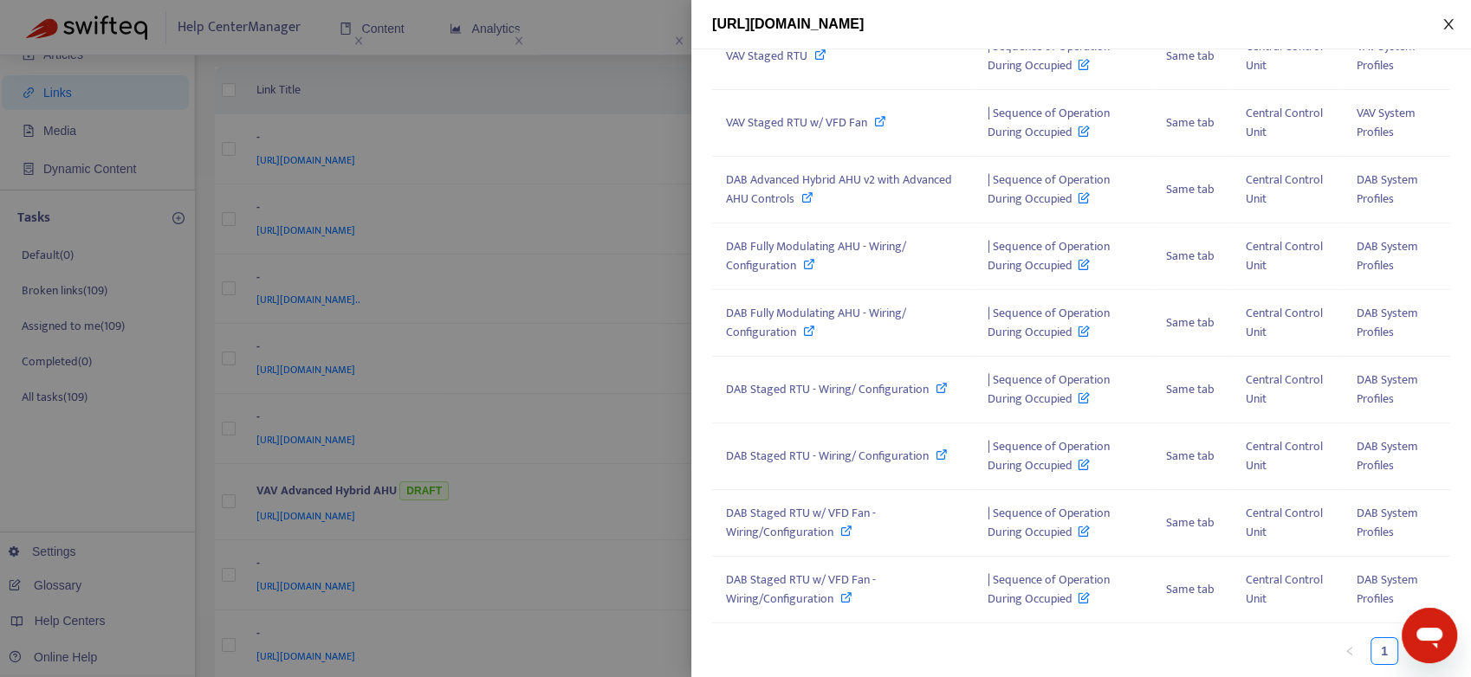
click at [1446, 28] on icon "close" at bounding box center [1448, 24] width 14 height 14
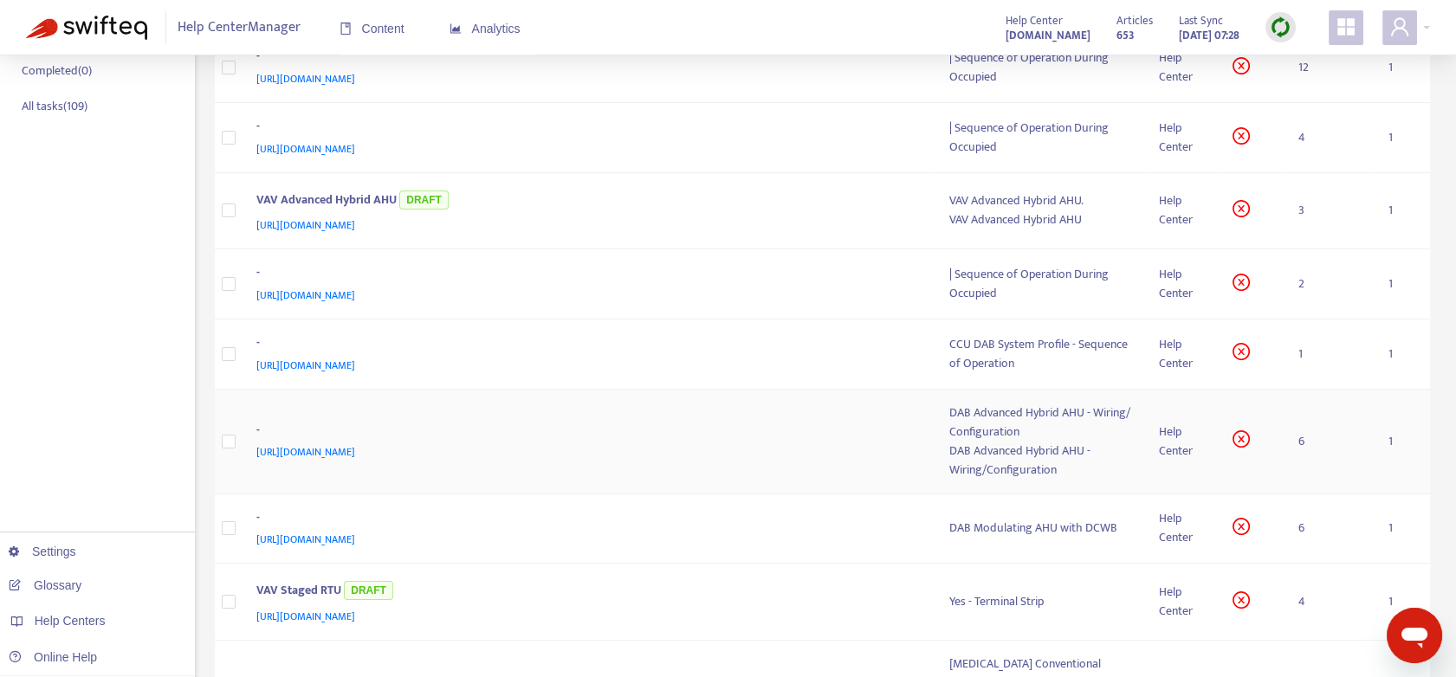
scroll to position [385, 0]
click at [1301, 152] on td "4" at bounding box center [1329, 141] width 90 height 70
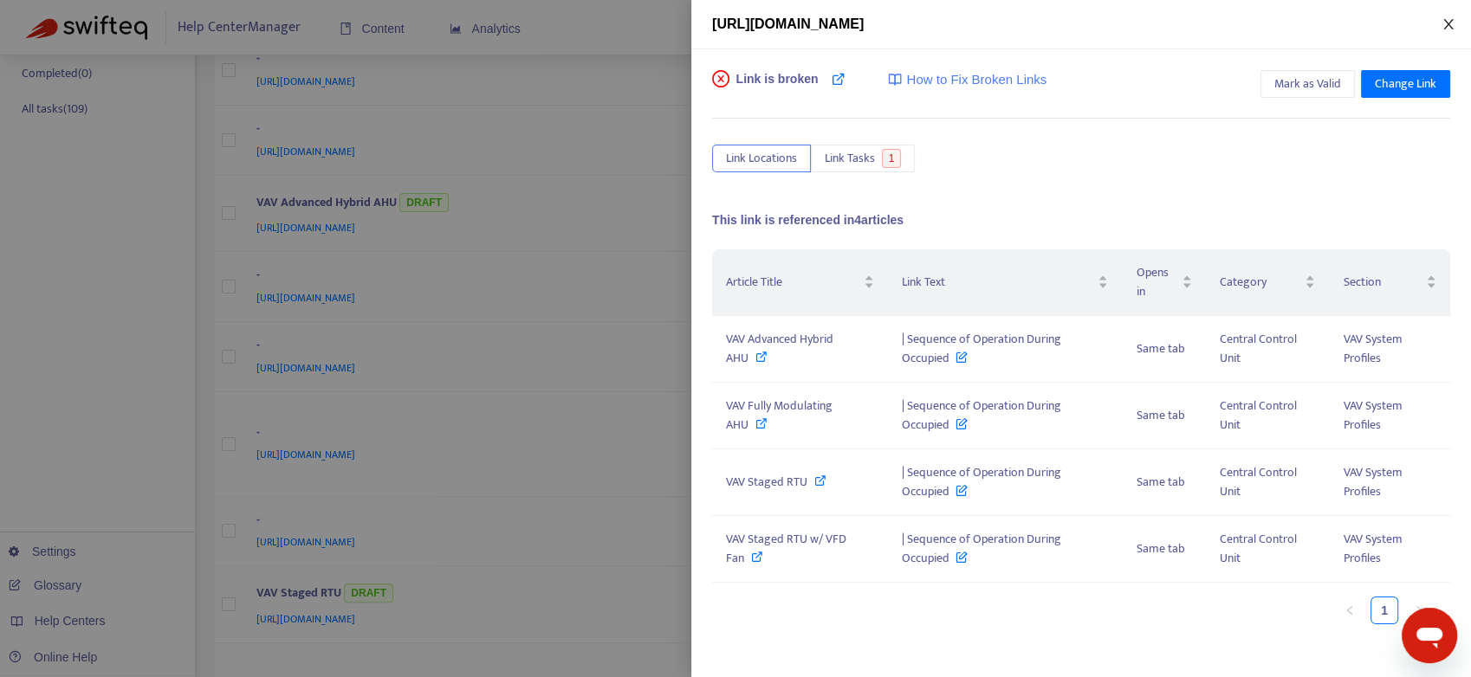
click at [1443, 23] on icon "close" at bounding box center [1448, 24] width 14 height 14
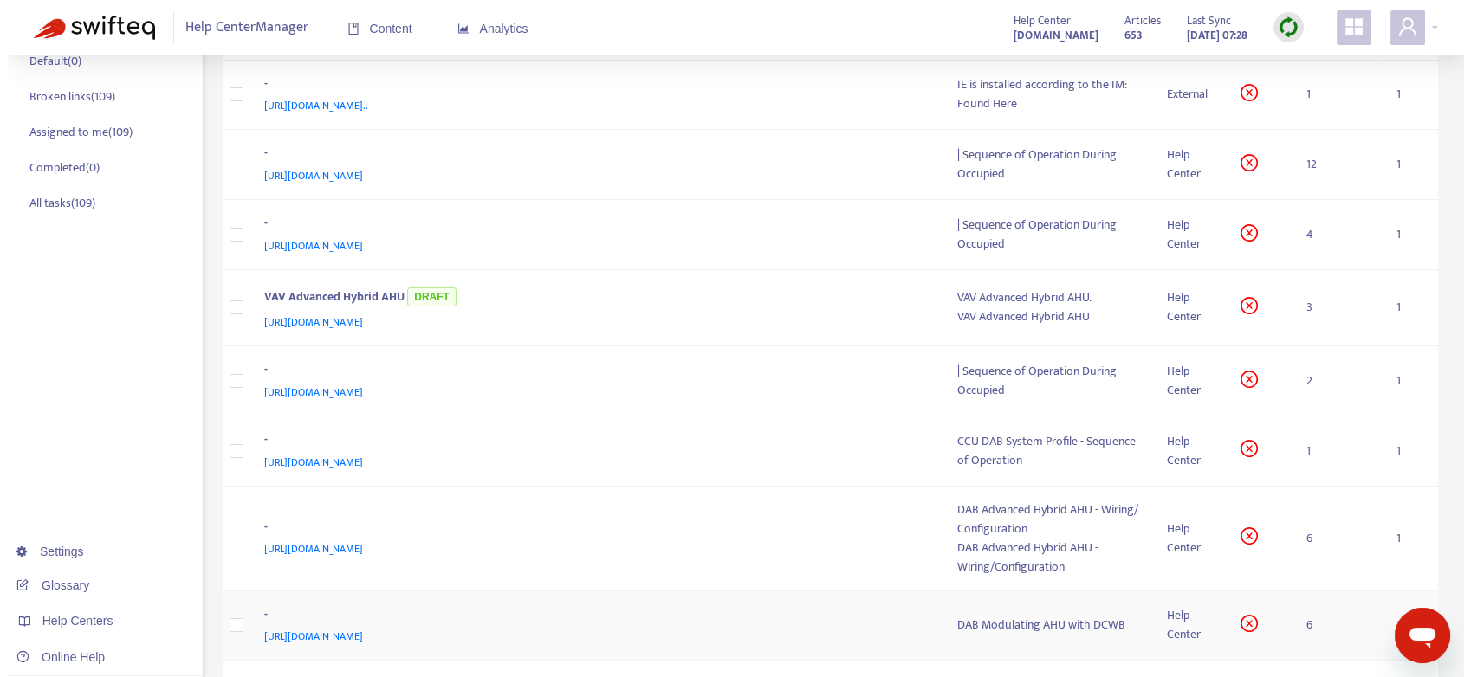
scroll to position [288, 0]
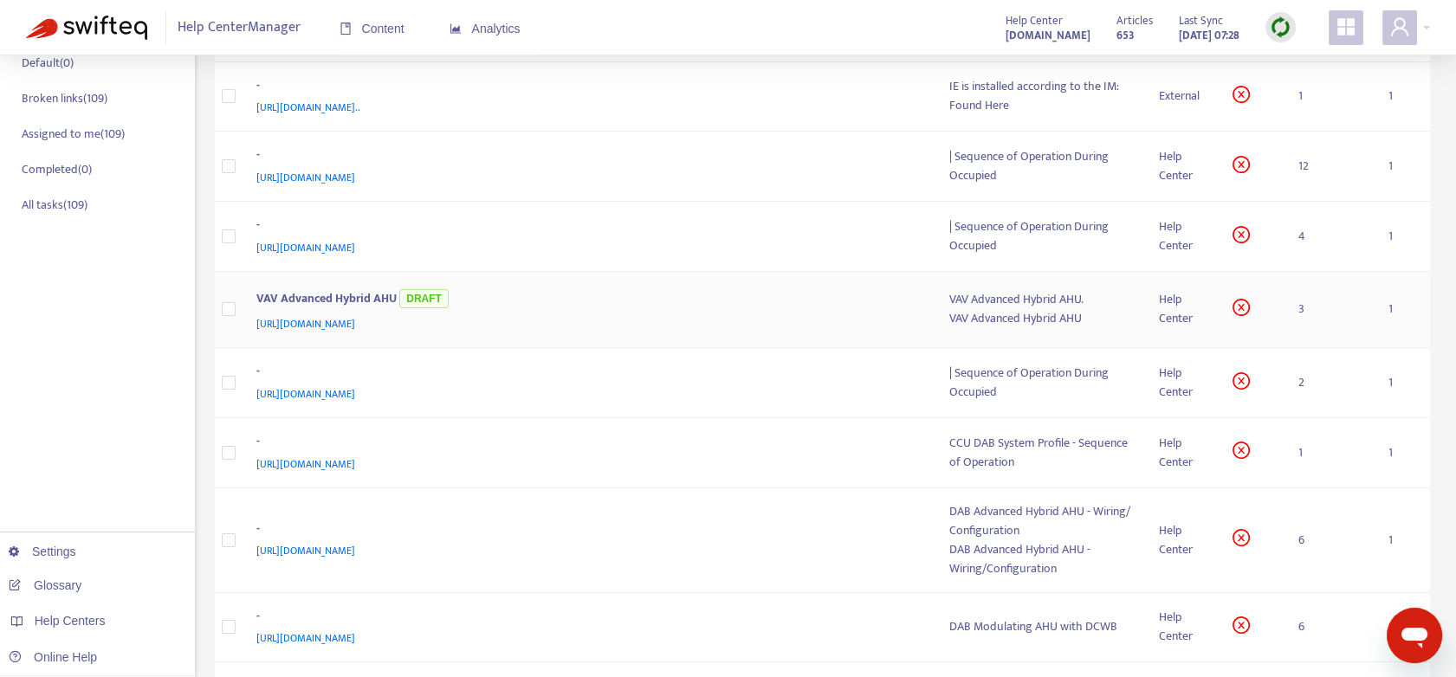
click at [1303, 320] on td "3" at bounding box center [1329, 310] width 90 height 76
